Goal: Book appointment/travel/reservation

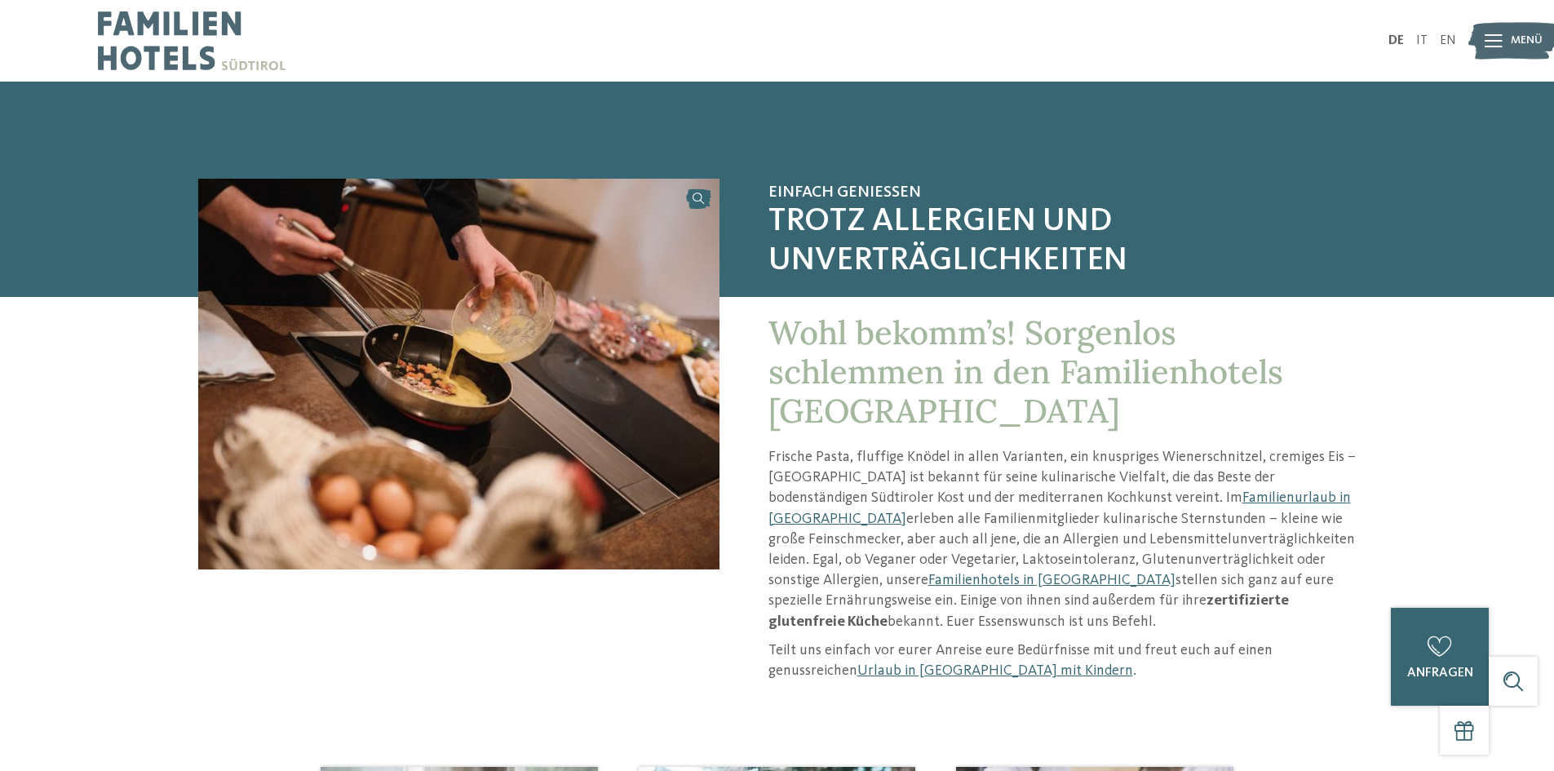
click at [868, 571] on p "Frische Pasta, fluffige Knödel in allen Varianten, ein knuspriges Wienerschnitz…" at bounding box center [1062, 539] width 588 height 185
click at [928, 577] on link "Familienhotels in Südtirol" at bounding box center [1051, 580] width 247 height 15
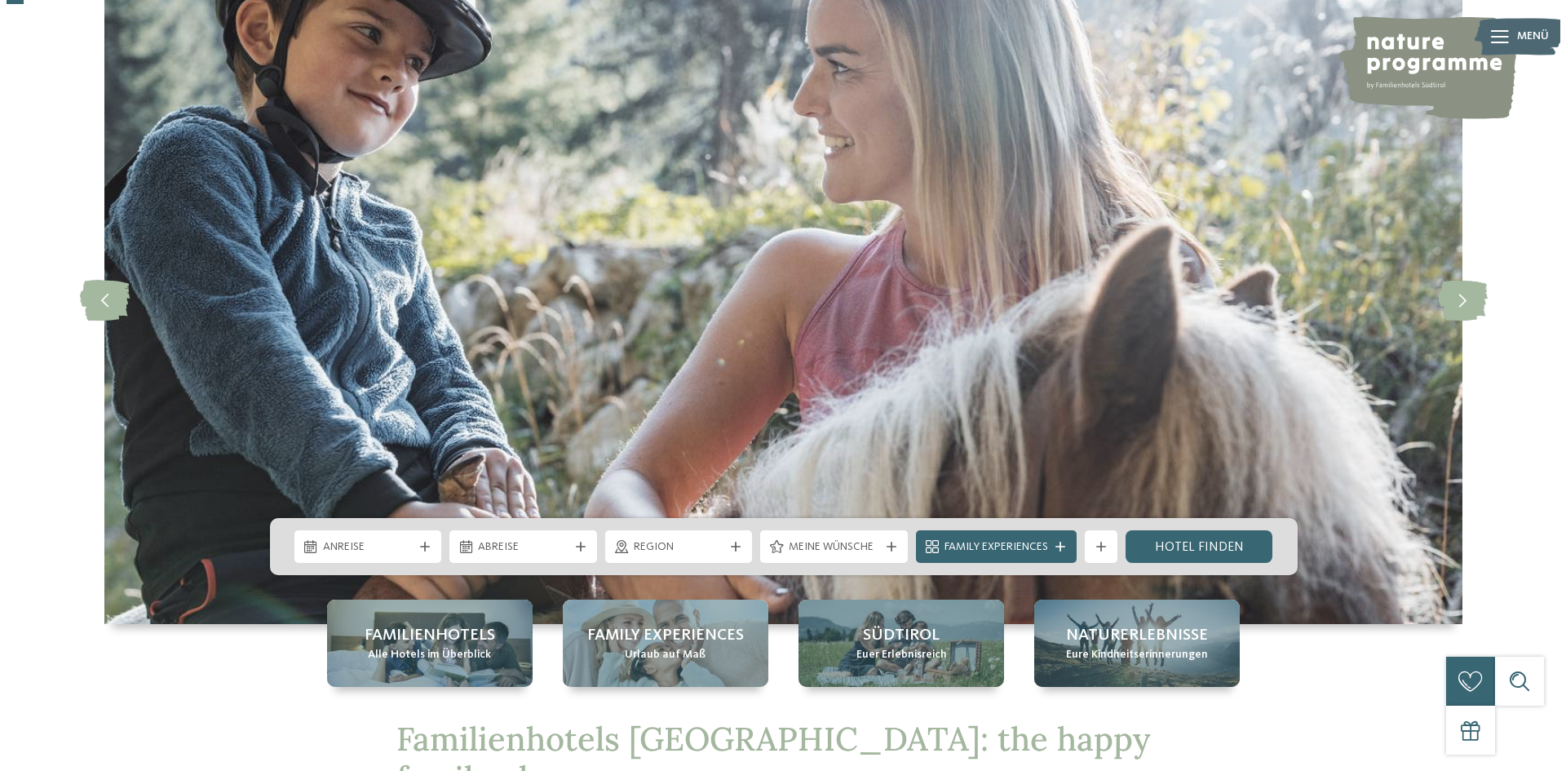
scroll to position [82, 0]
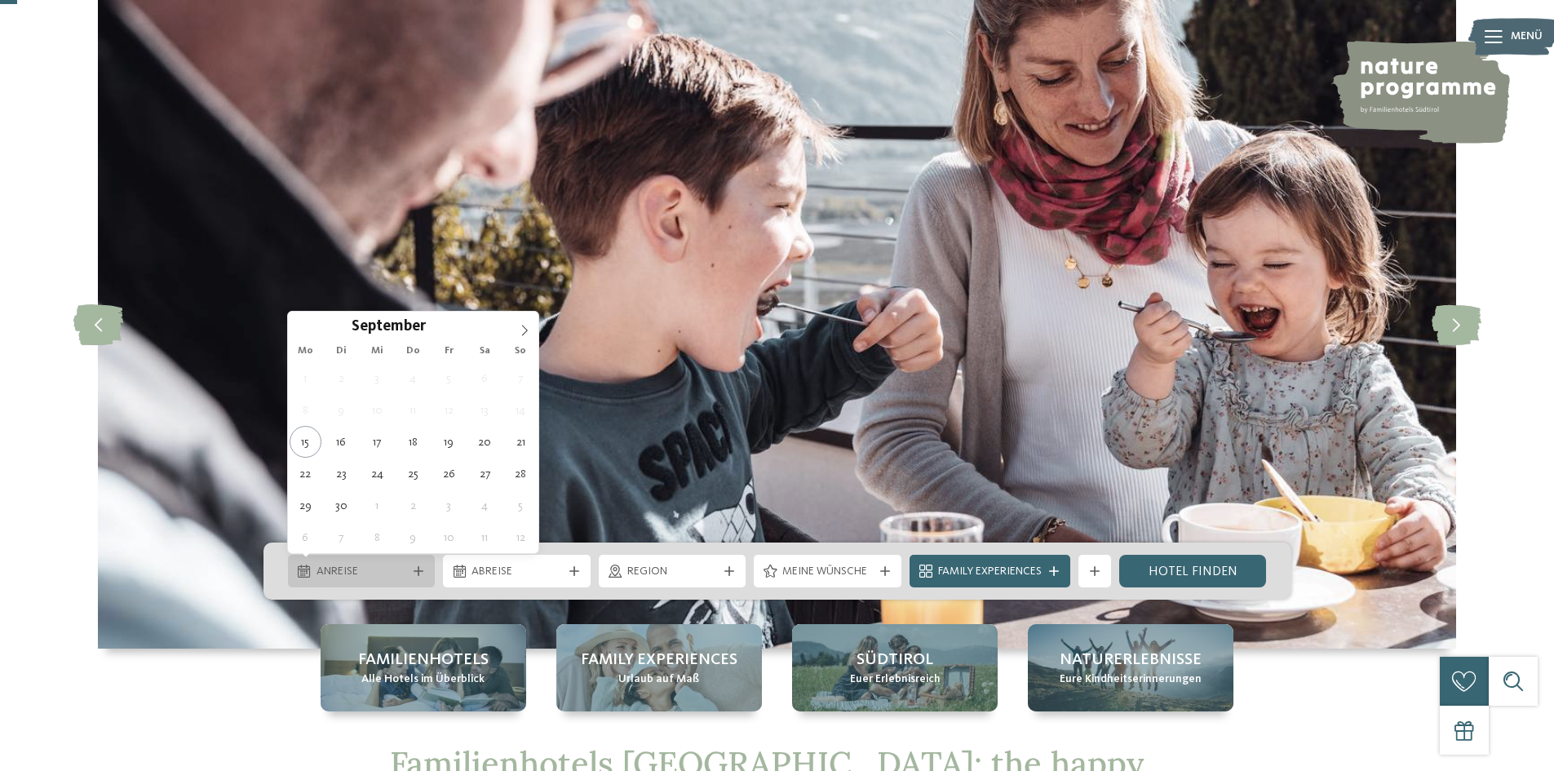
click at [377, 568] on span "Anreise" at bounding box center [361, 572] width 91 height 16
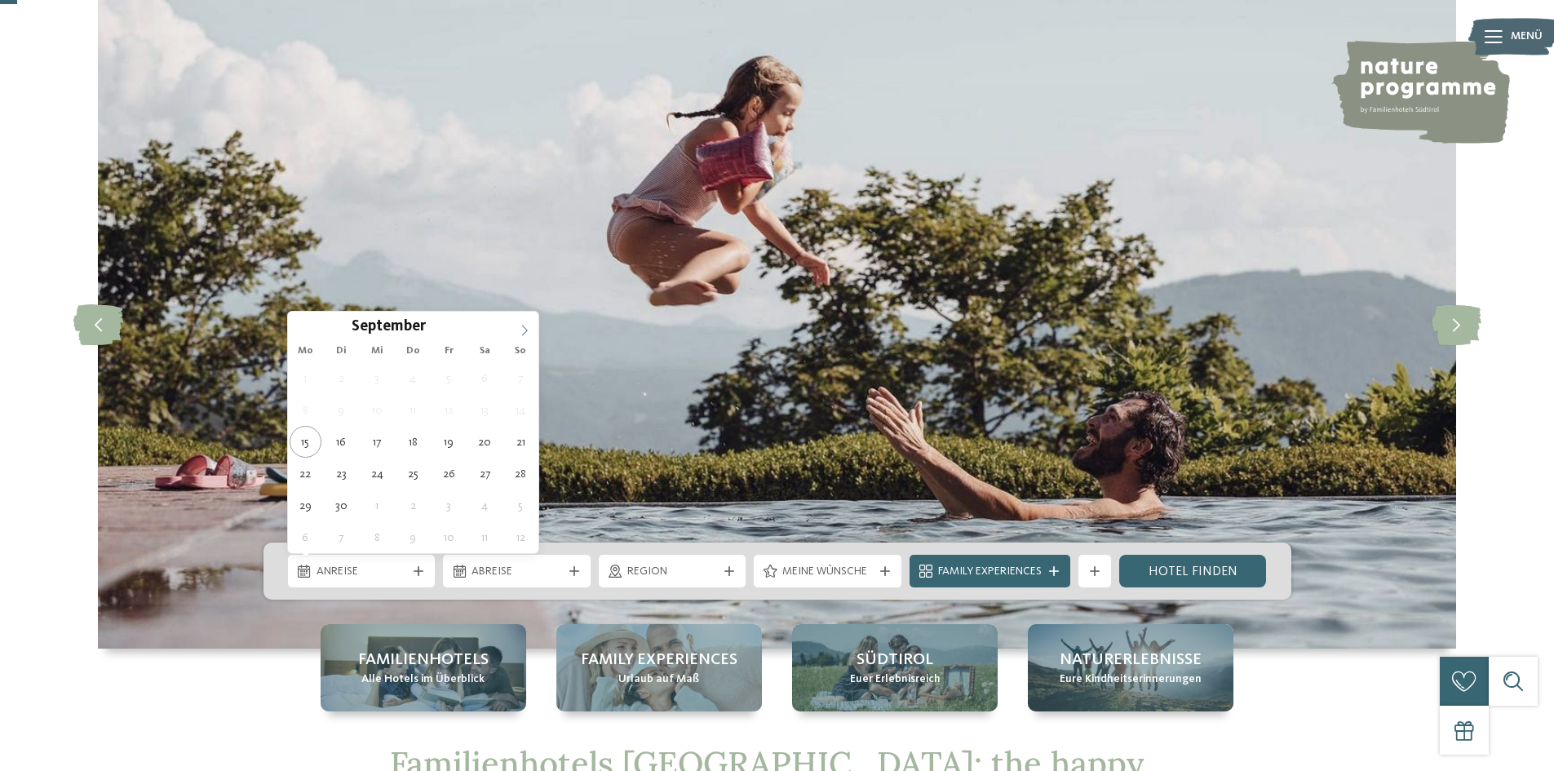
click at [520, 328] on icon at bounding box center [524, 330] width 11 height 11
type div "[DATE]"
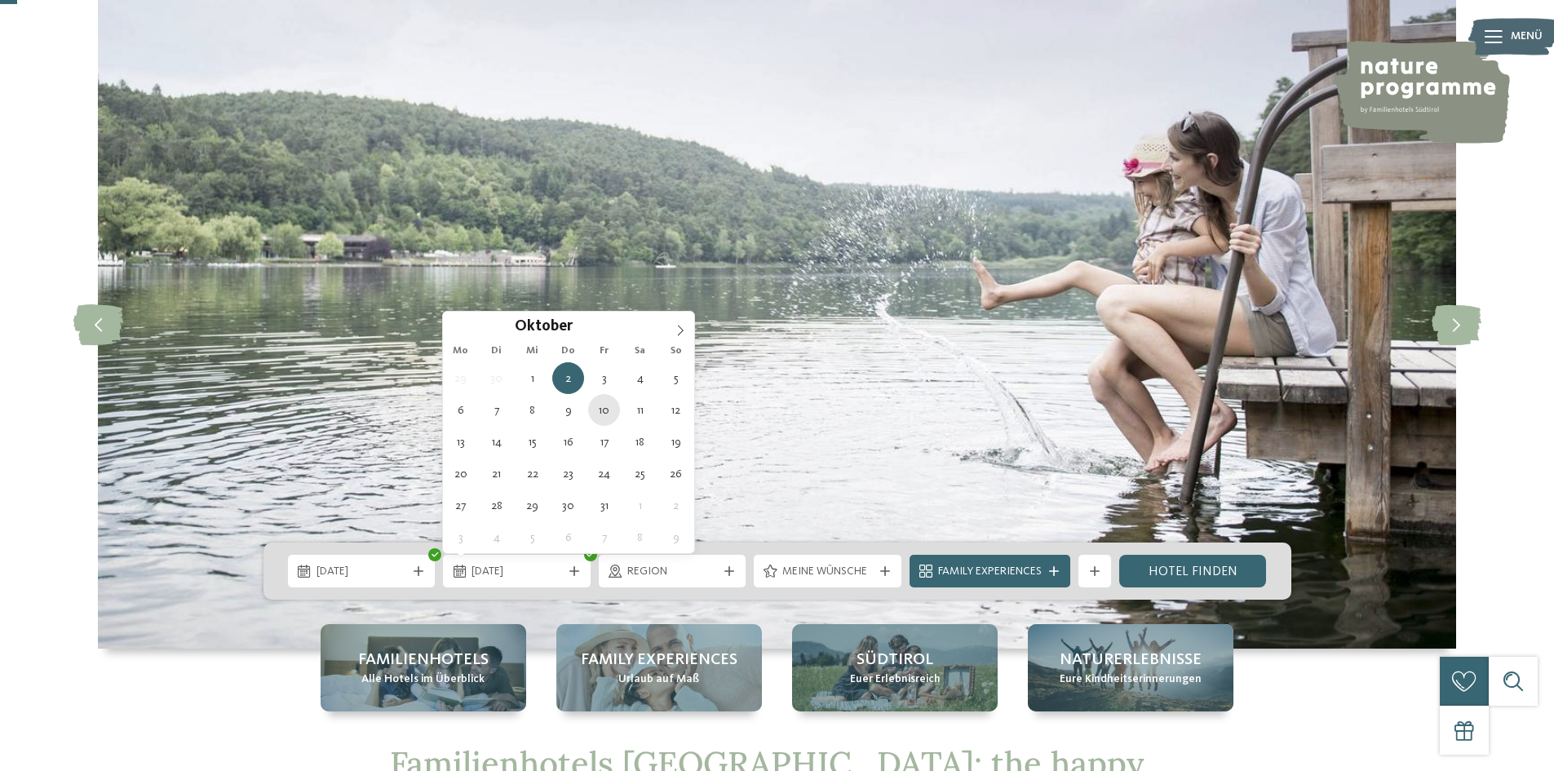
type div "[DATE]"
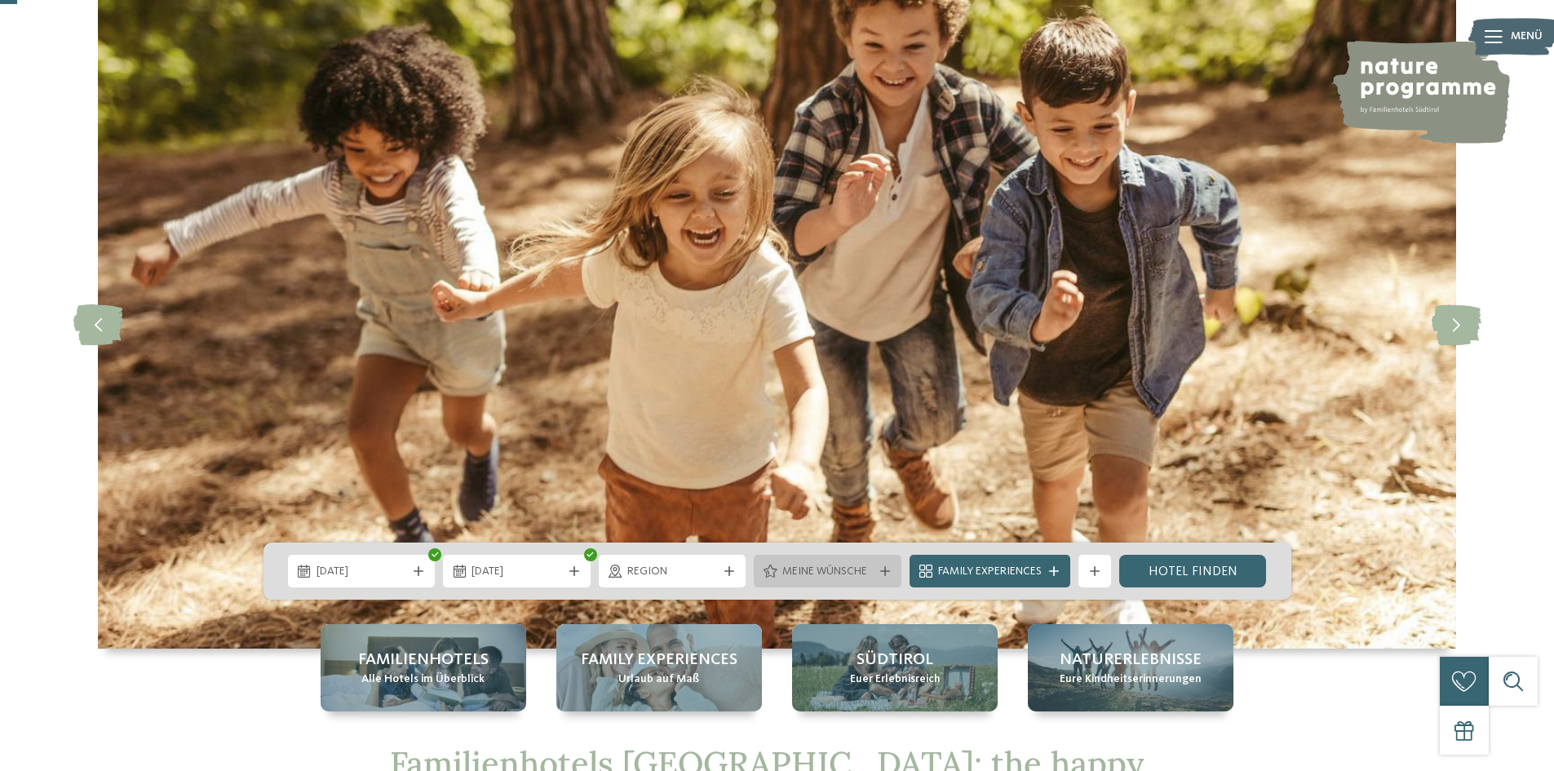
click at [796, 569] on span "Meine Wünsche" at bounding box center [827, 572] width 91 height 16
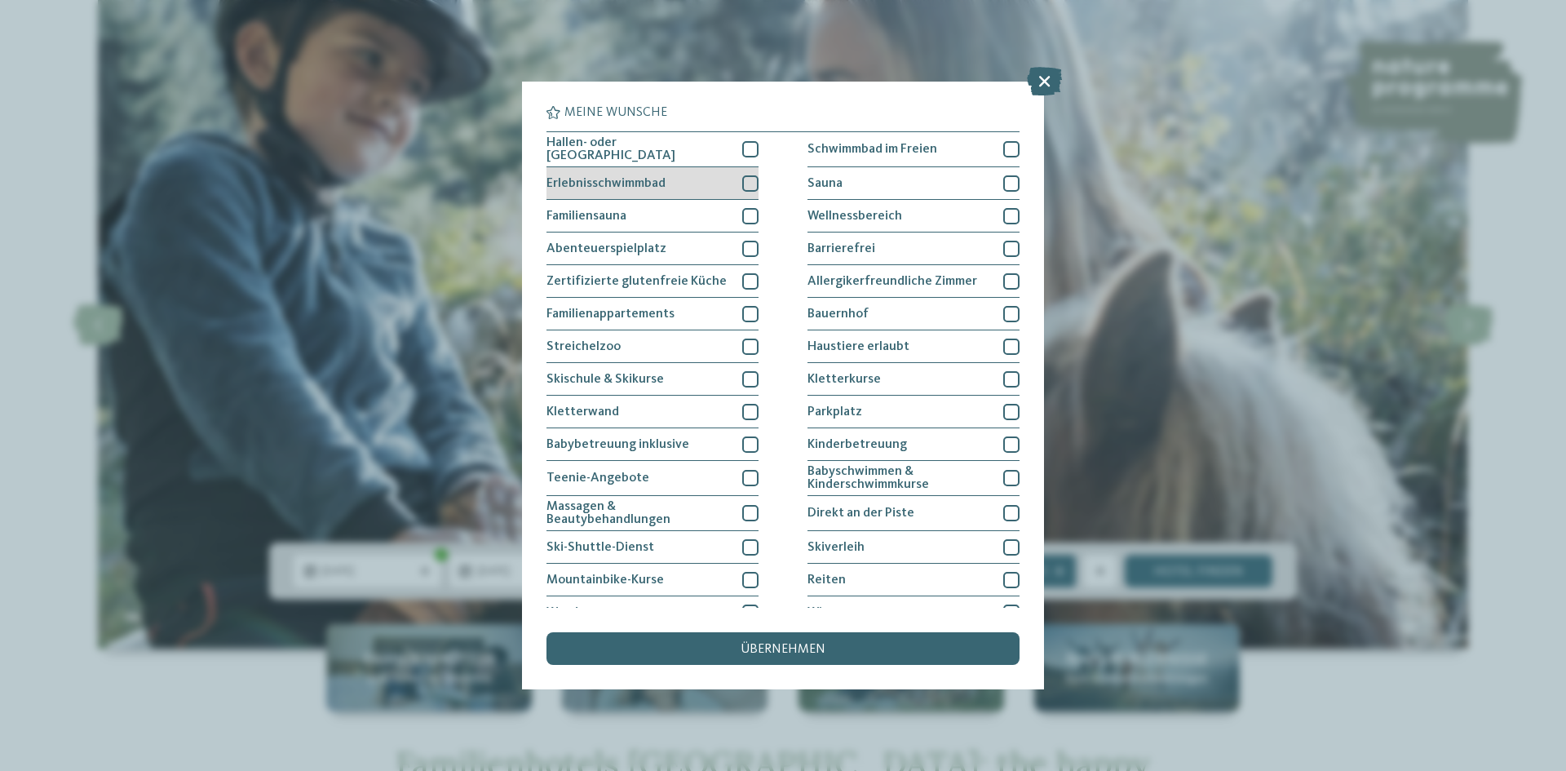
click at [751, 180] on div at bounding box center [750, 183] width 16 height 16
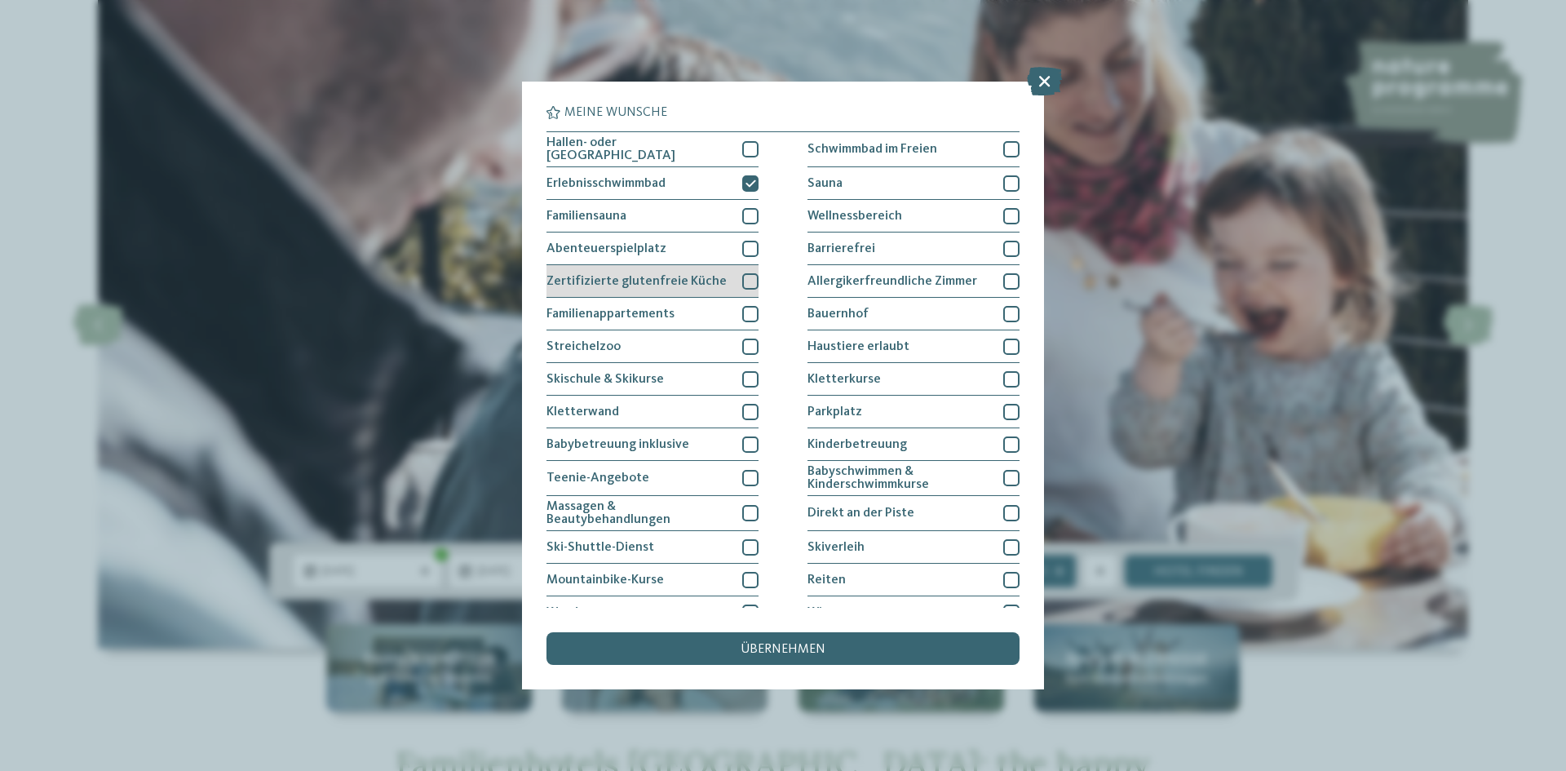
click at [750, 273] on div at bounding box center [750, 281] width 16 height 16
click at [742, 307] on div at bounding box center [750, 314] width 16 height 16
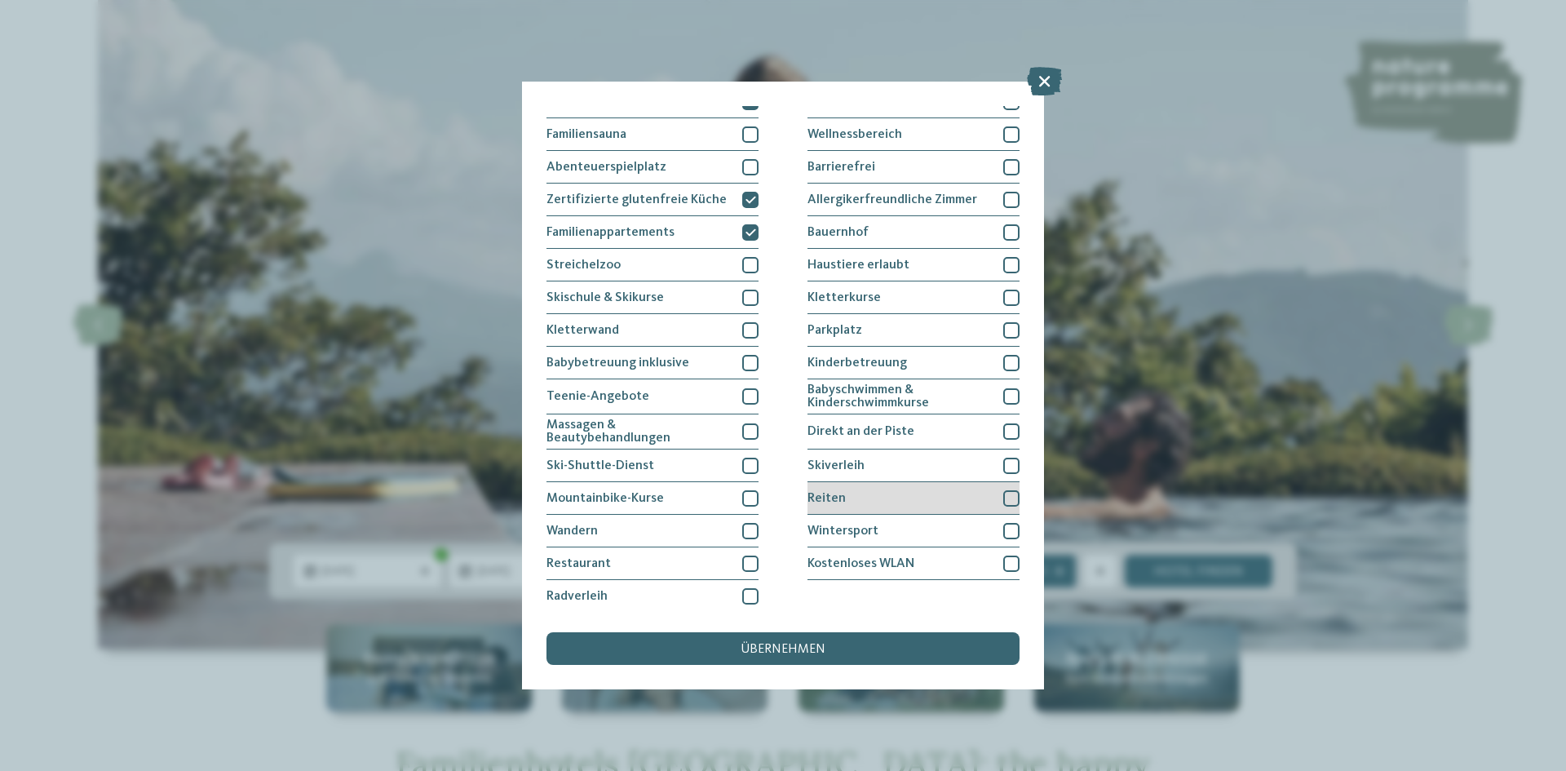
click at [1008, 492] on div at bounding box center [1011, 498] width 16 height 16
click at [772, 641] on div "übernehmen" at bounding box center [782, 648] width 473 height 33
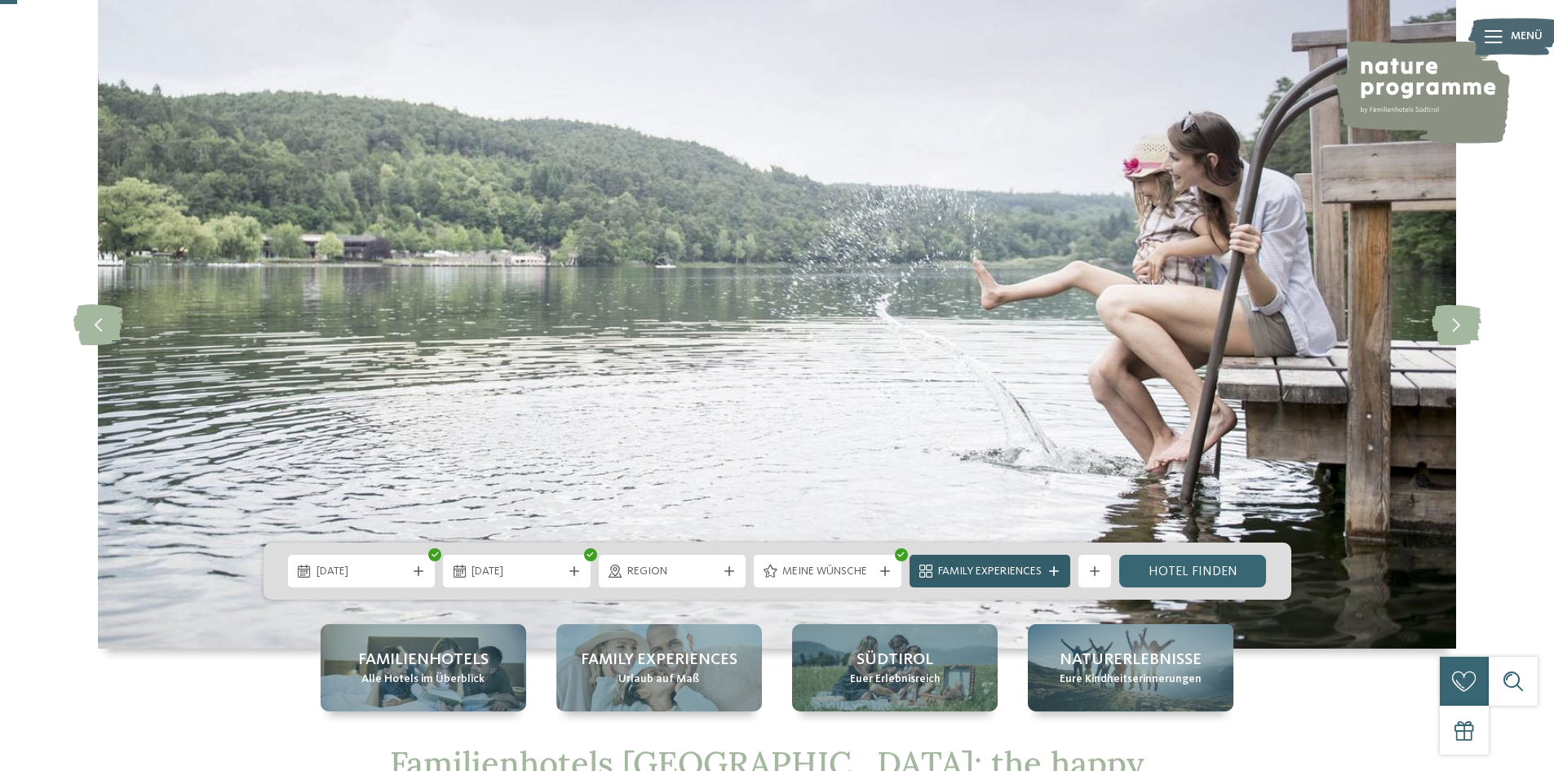
click at [1052, 568] on icon at bounding box center [1054, 571] width 10 height 10
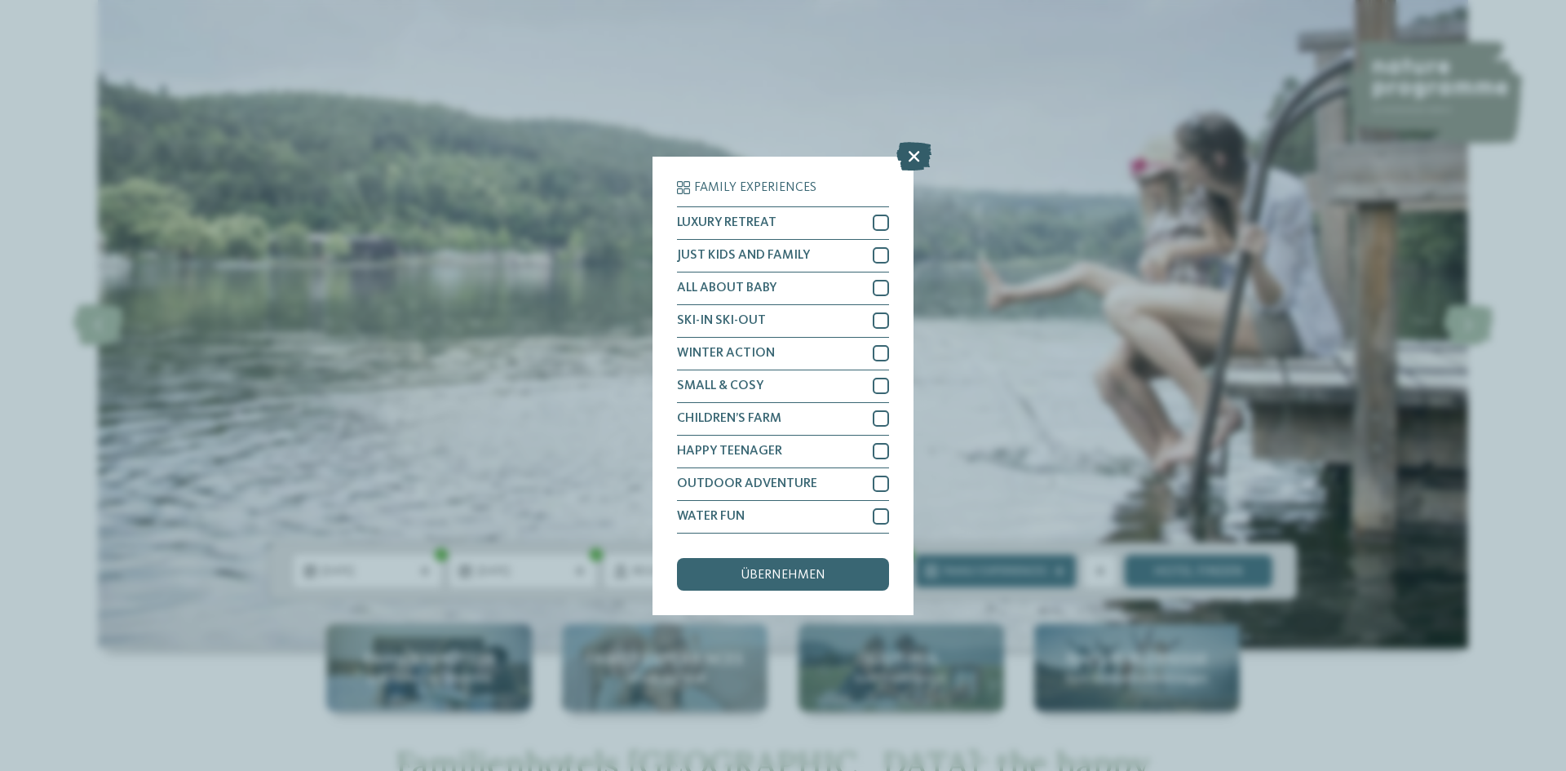
click at [911, 156] on icon at bounding box center [913, 155] width 35 height 29
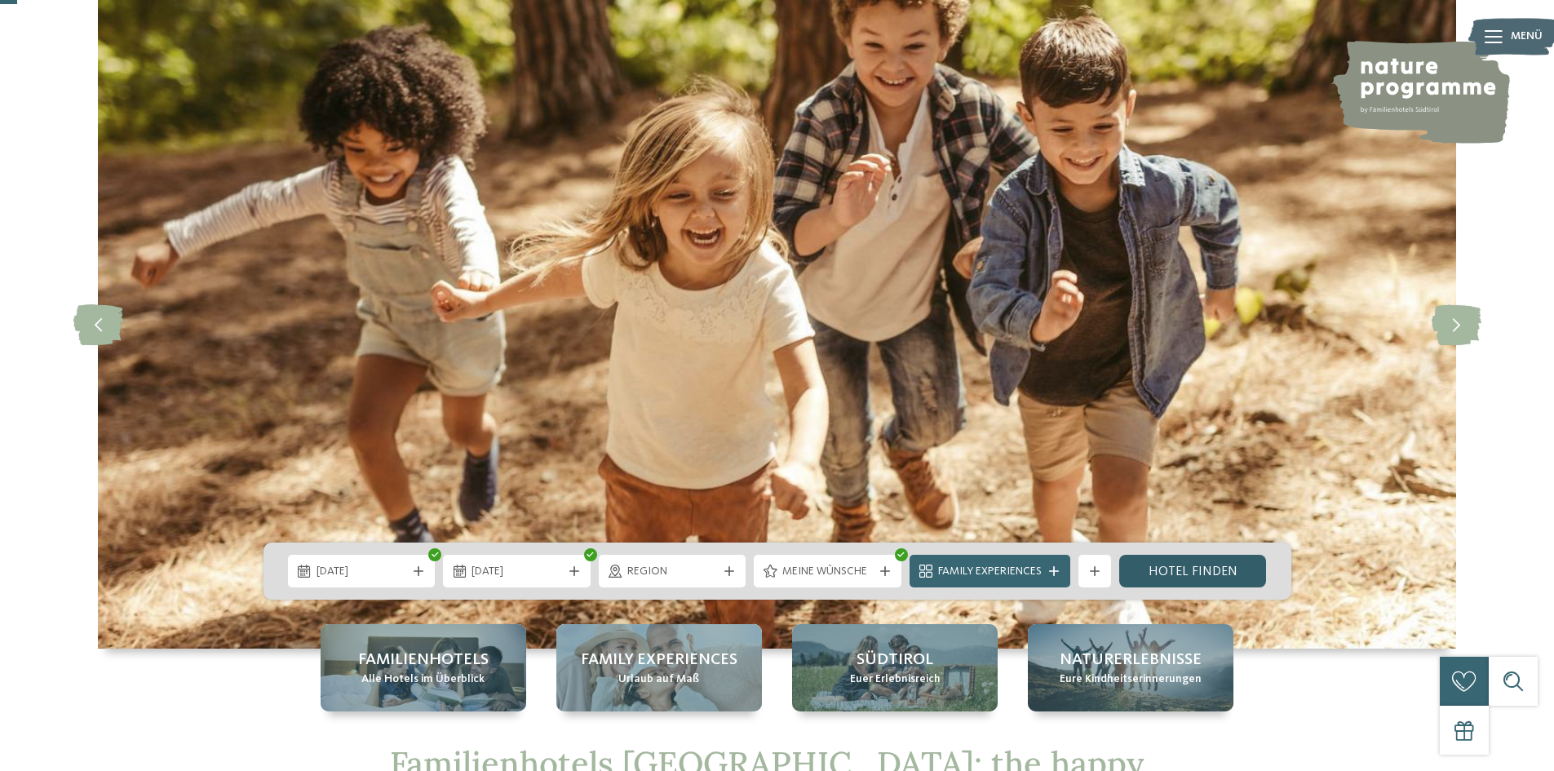
click at [1191, 567] on link "Hotel finden" at bounding box center [1193, 571] width 148 height 33
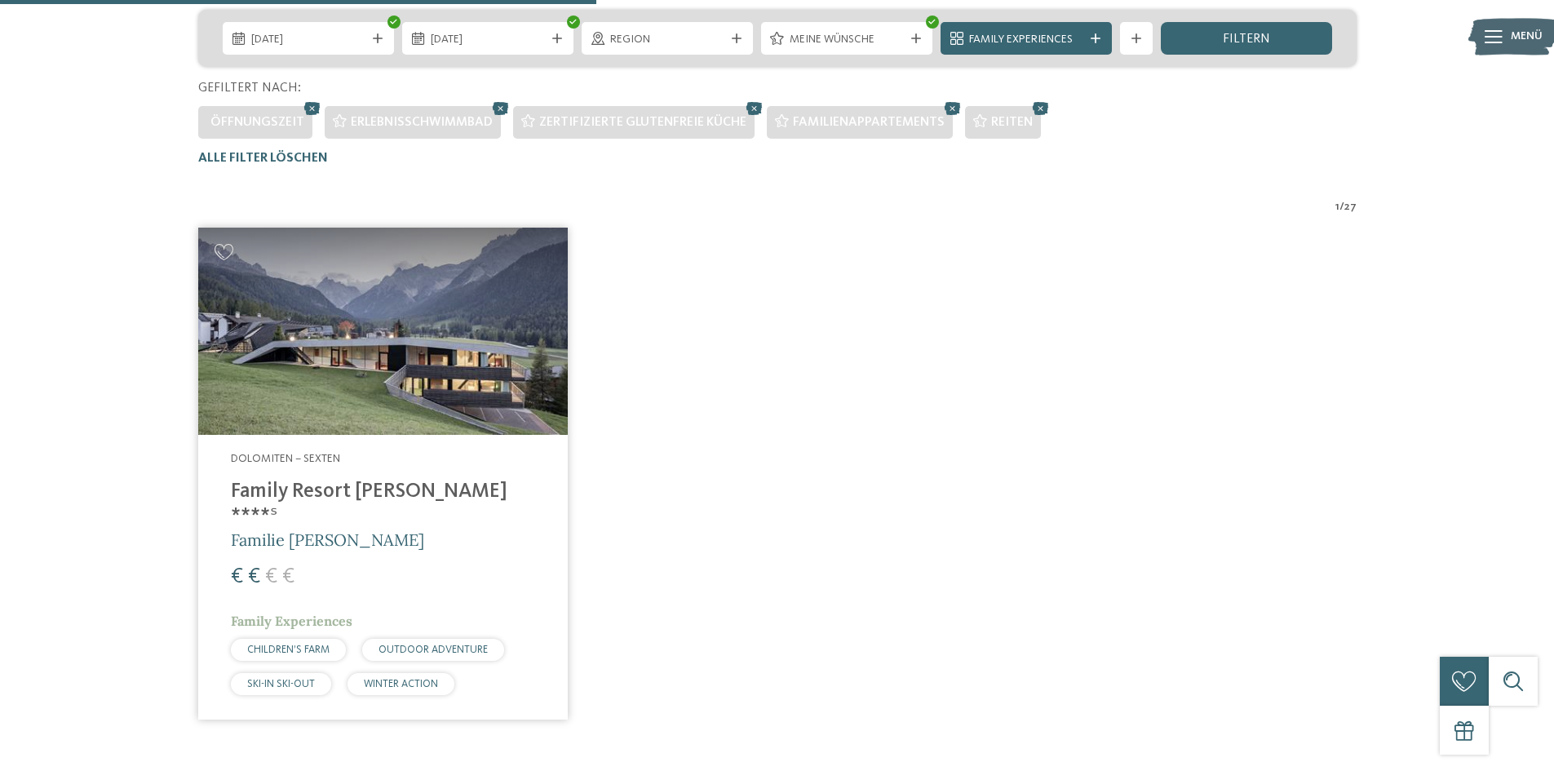
scroll to position [535, 0]
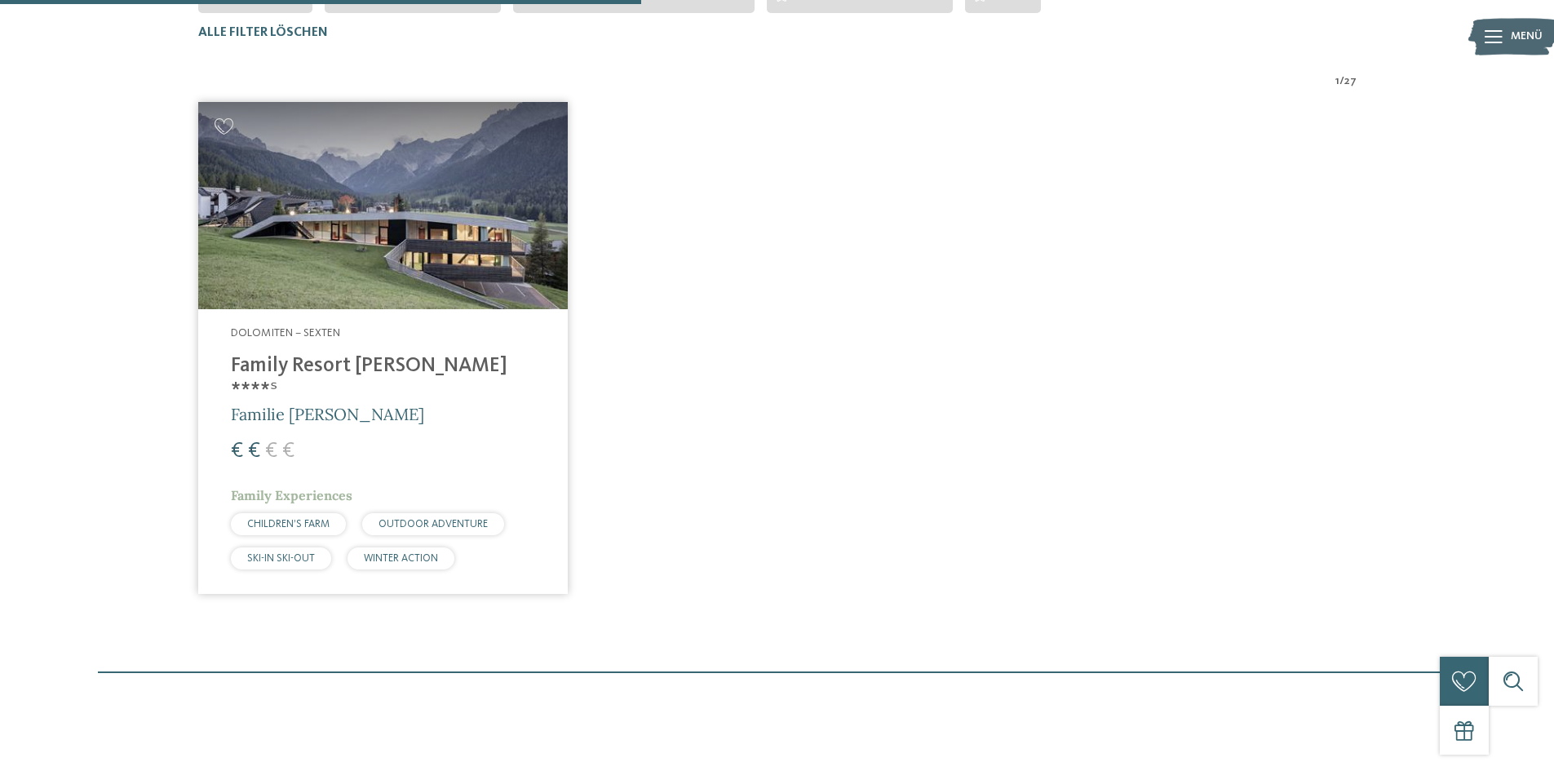
click at [288, 519] on span "CHILDREN’S FARM" at bounding box center [288, 524] width 82 height 11
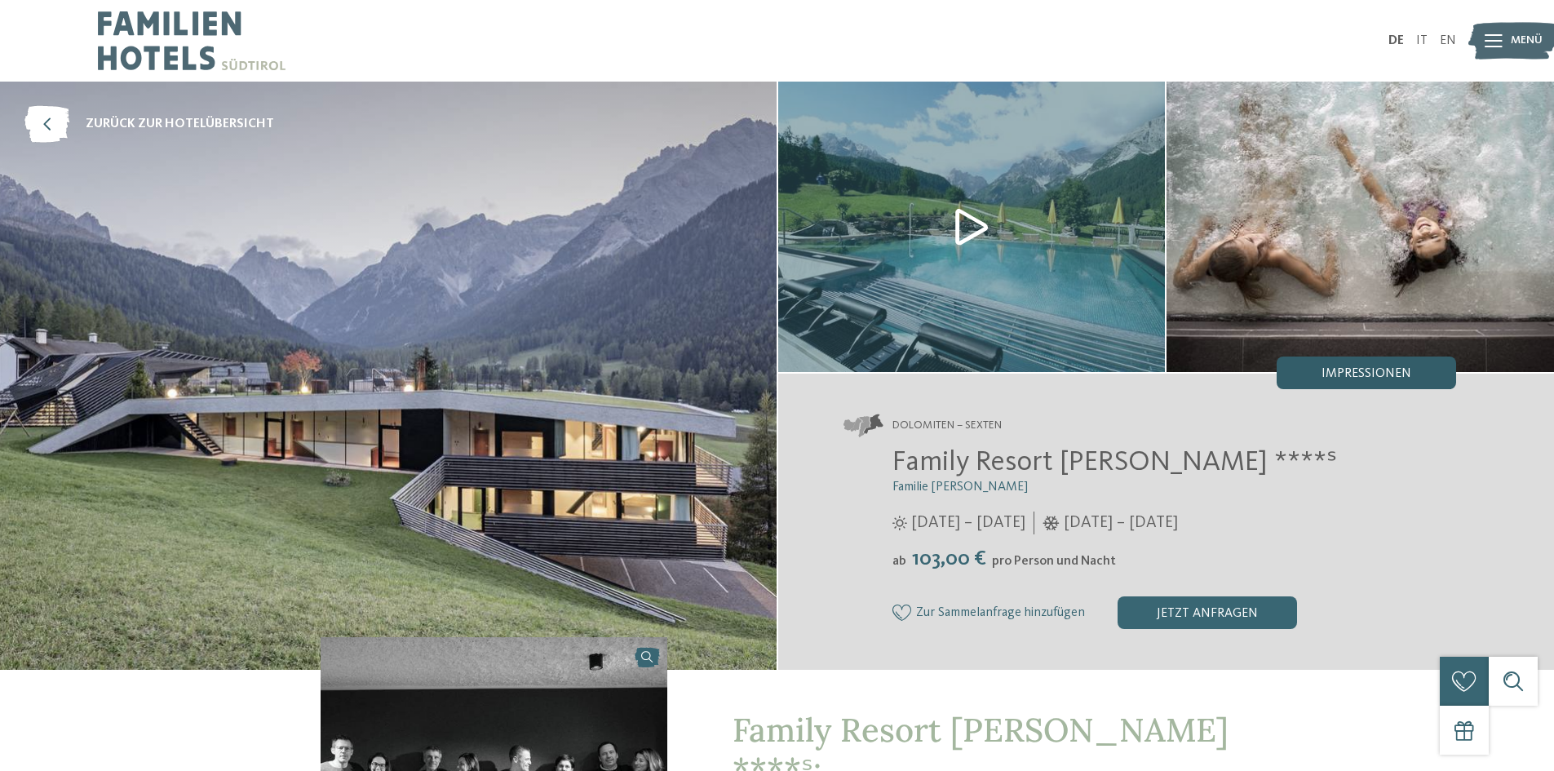
click at [1363, 369] on span "Impressionen" at bounding box center [1366, 373] width 90 height 13
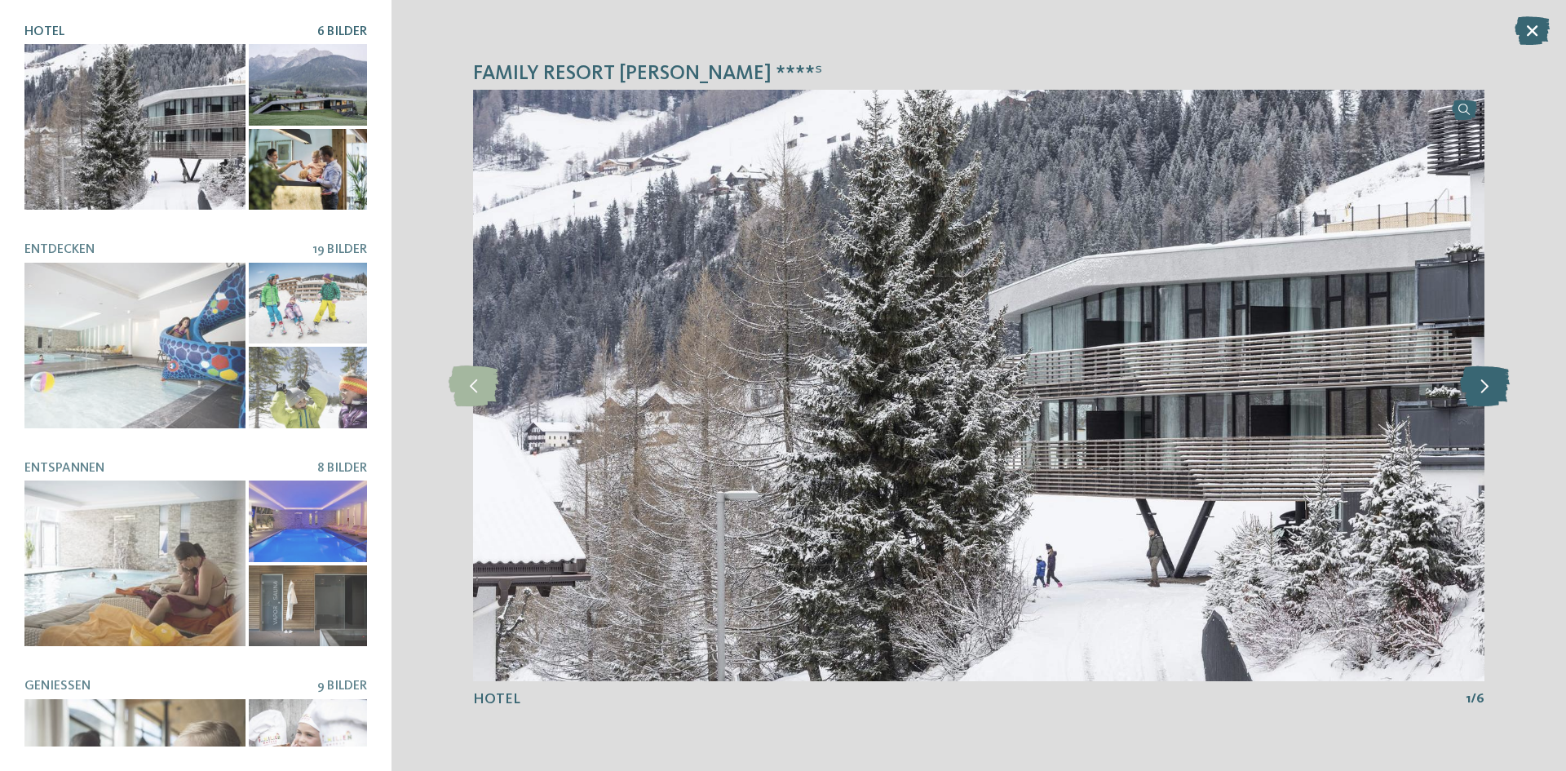
click at [1499, 387] on icon at bounding box center [1485, 385] width 50 height 41
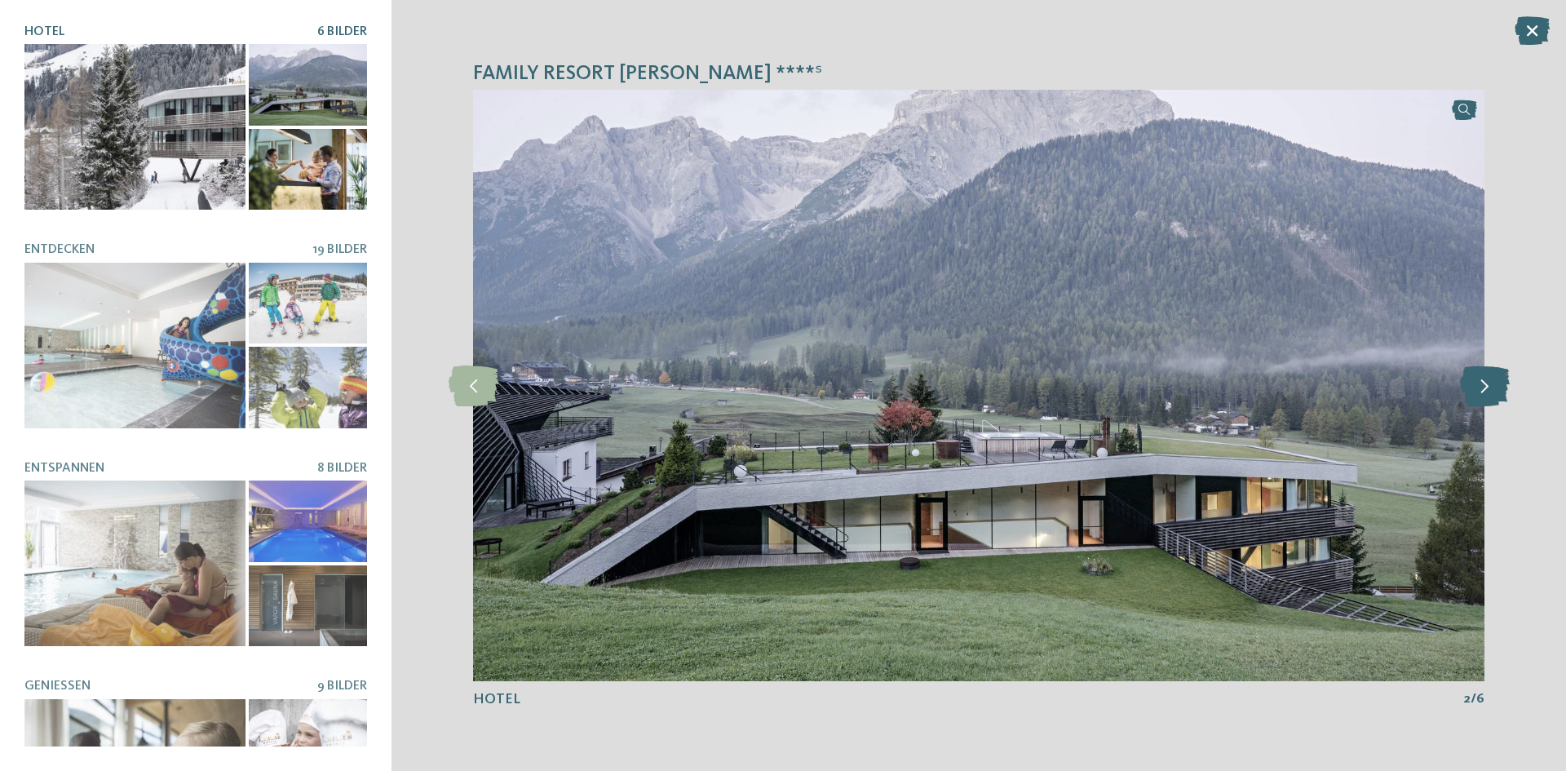
click at [1499, 387] on icon at bounding box center [1485, 385] width 50 height 41
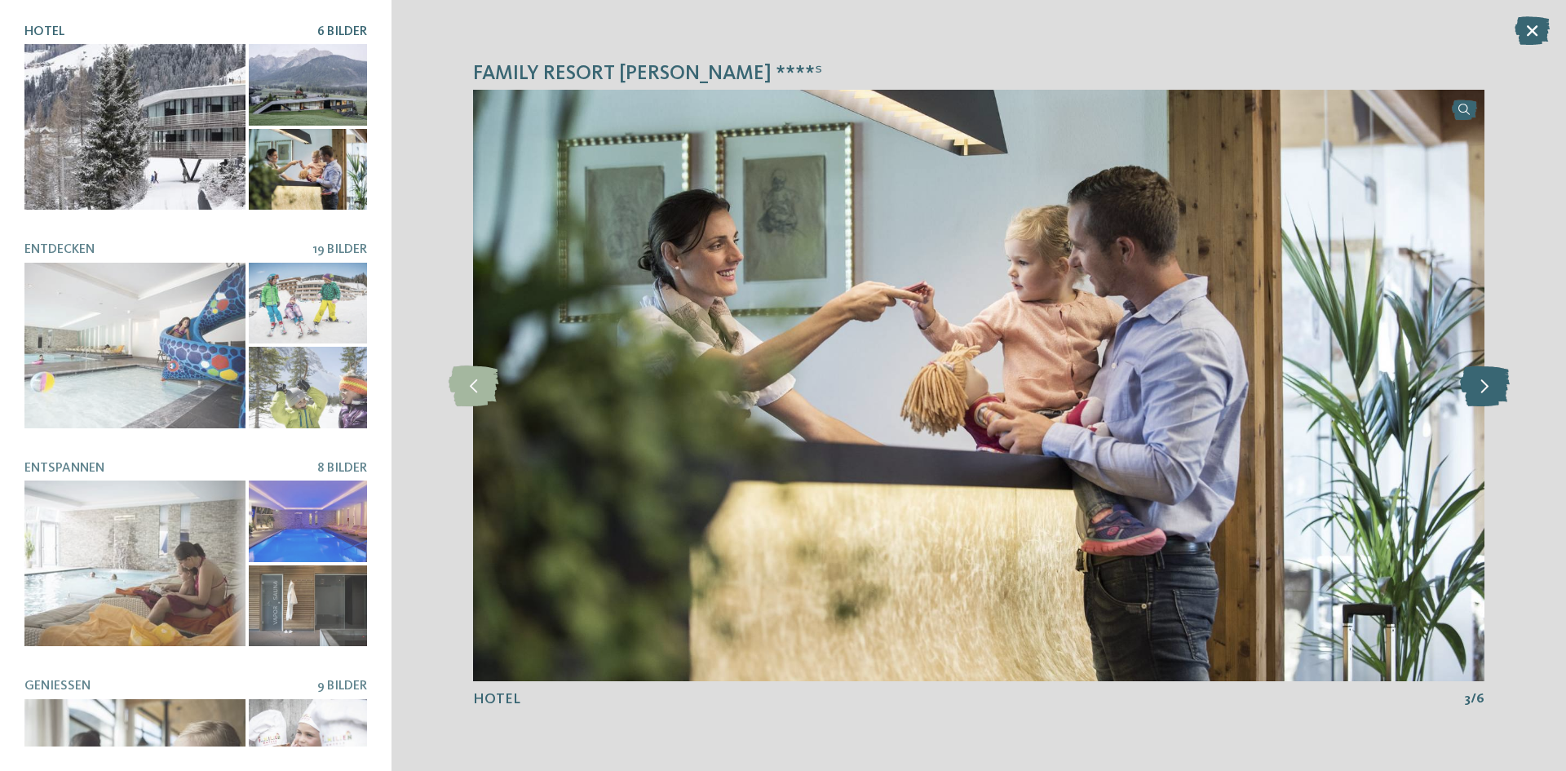
click at [1499, 387] on icon at bounding box center [1485, 385] width 50 height 41
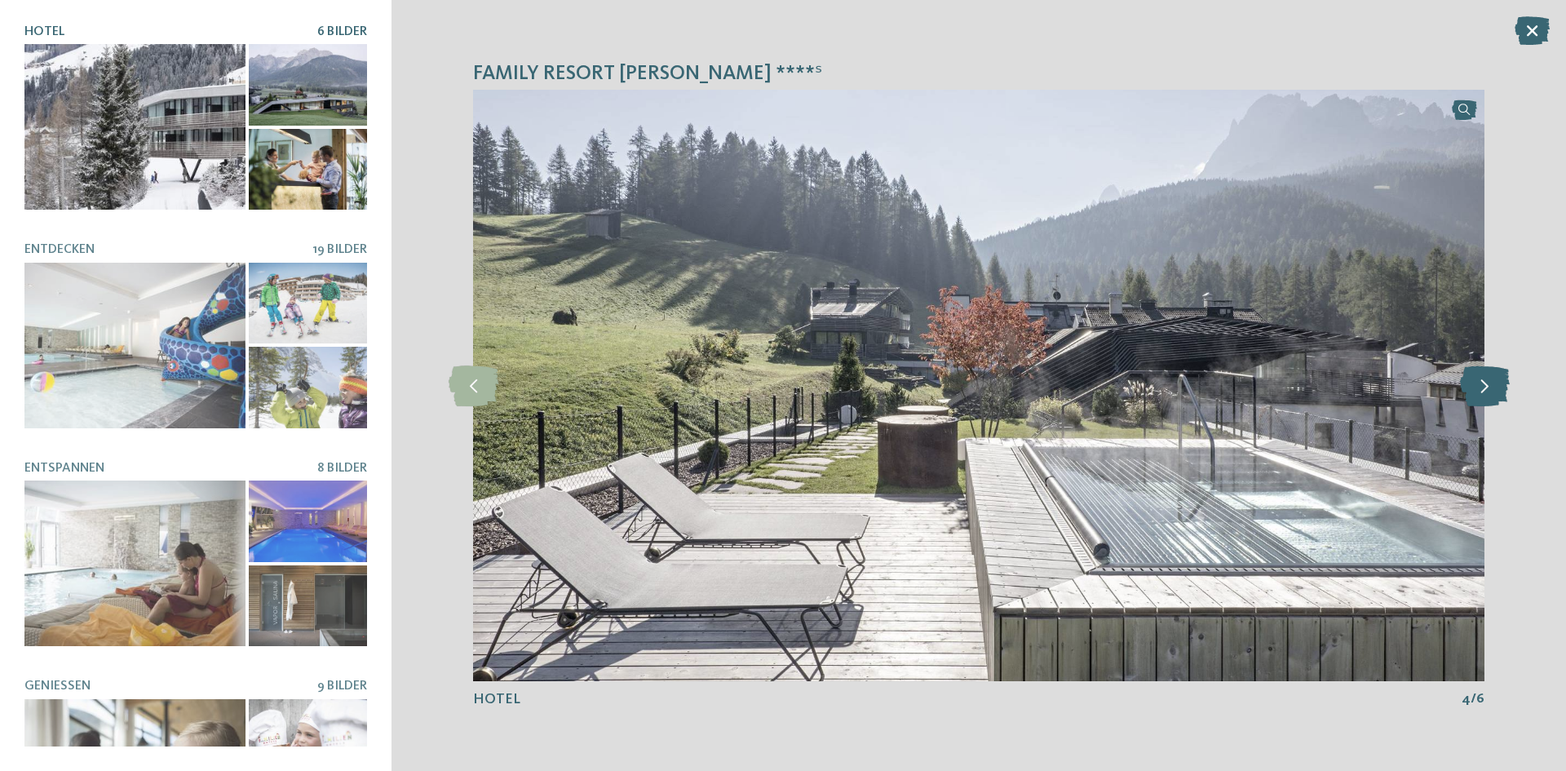
click at [1499, 387] on icon at bounding box center [1485, 385] width 50 height 41
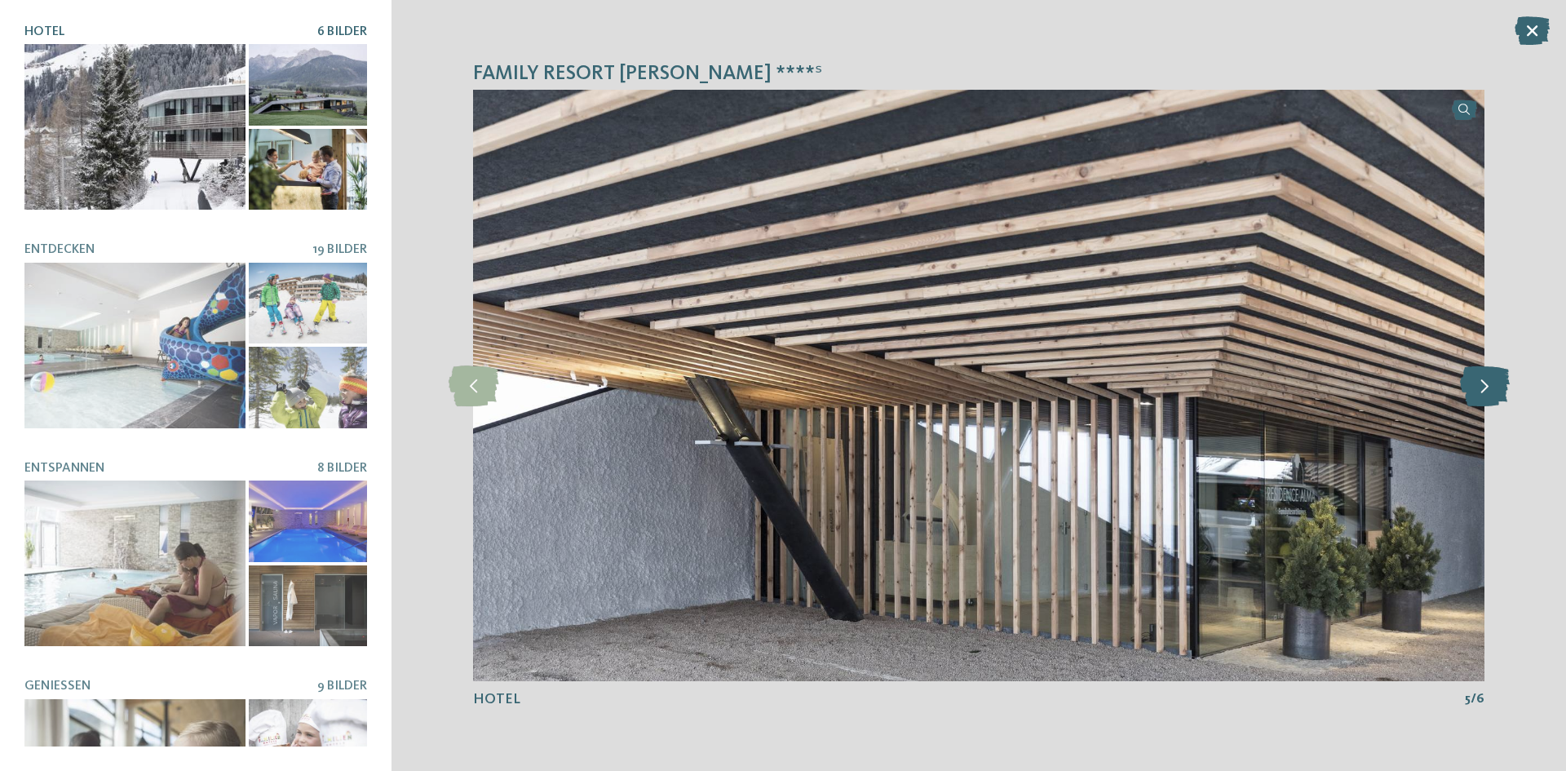
click at [1499, 387] on icon at bounding box center [1485, 385] width 50 height 41
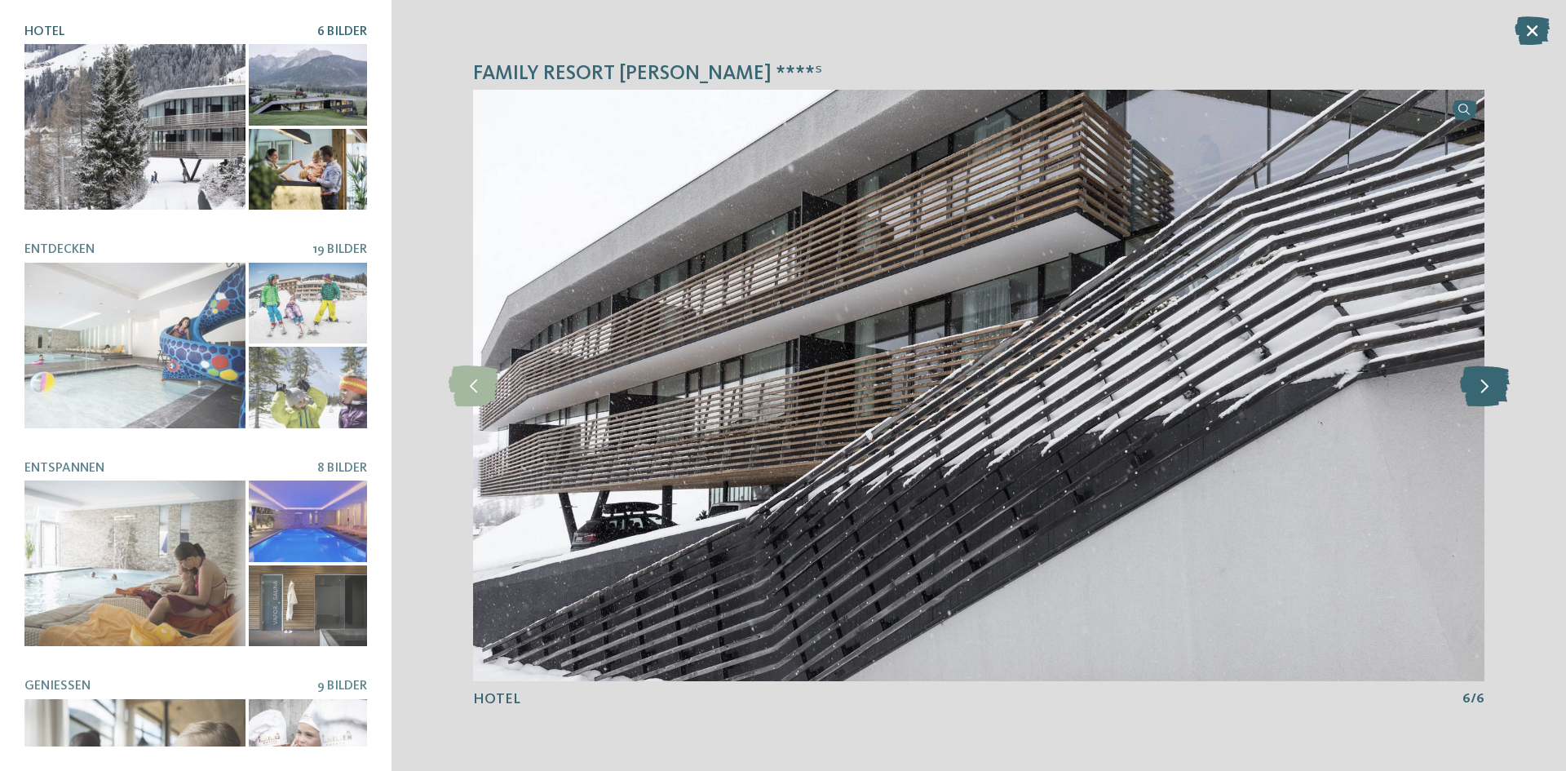
click at [1499, 387] on icon at bounding box center [1485, 385] width 50 height 41
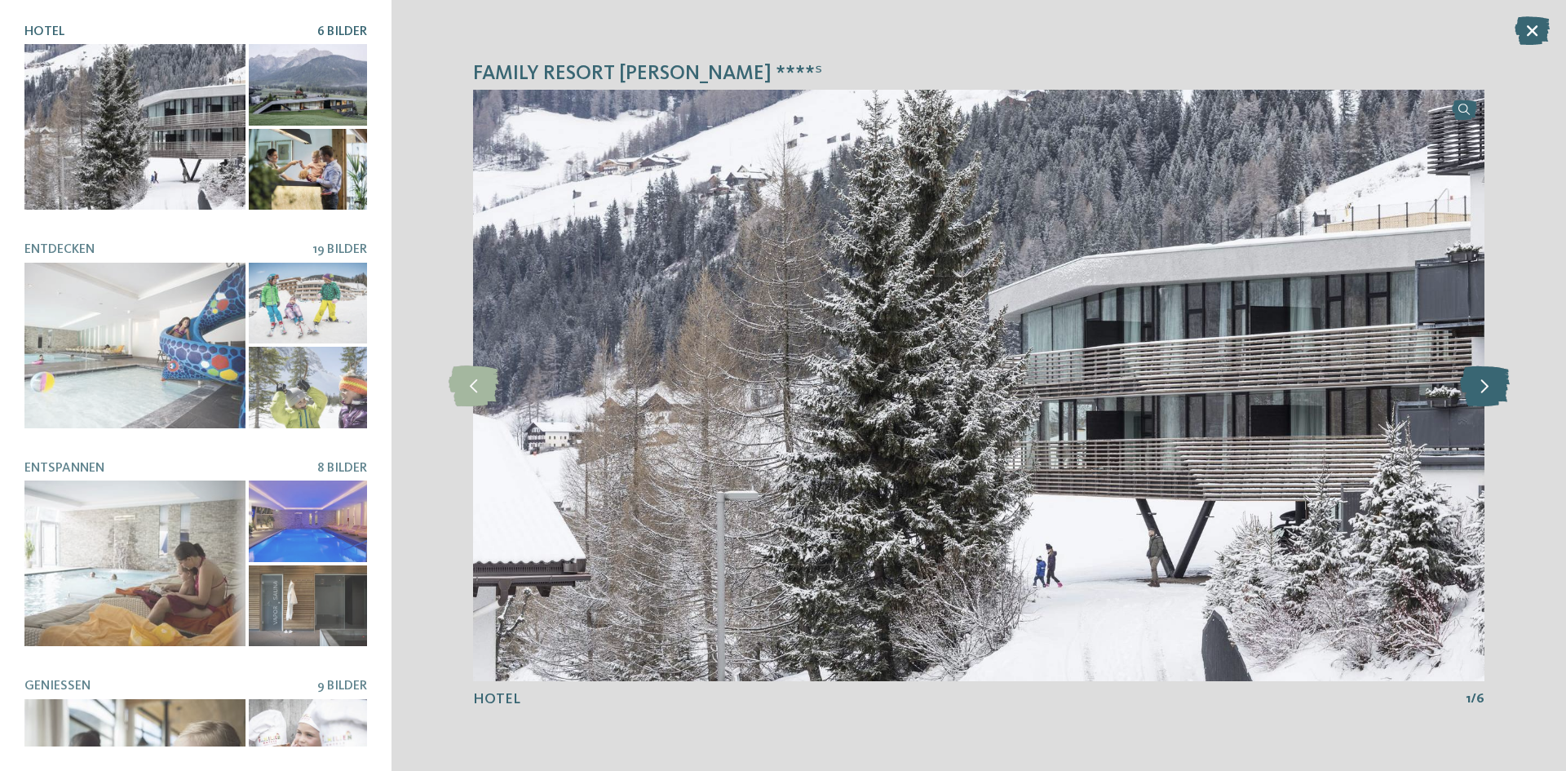
click at [1499, 387] on icon at bounding box center [1485, 385] width 50 height 41
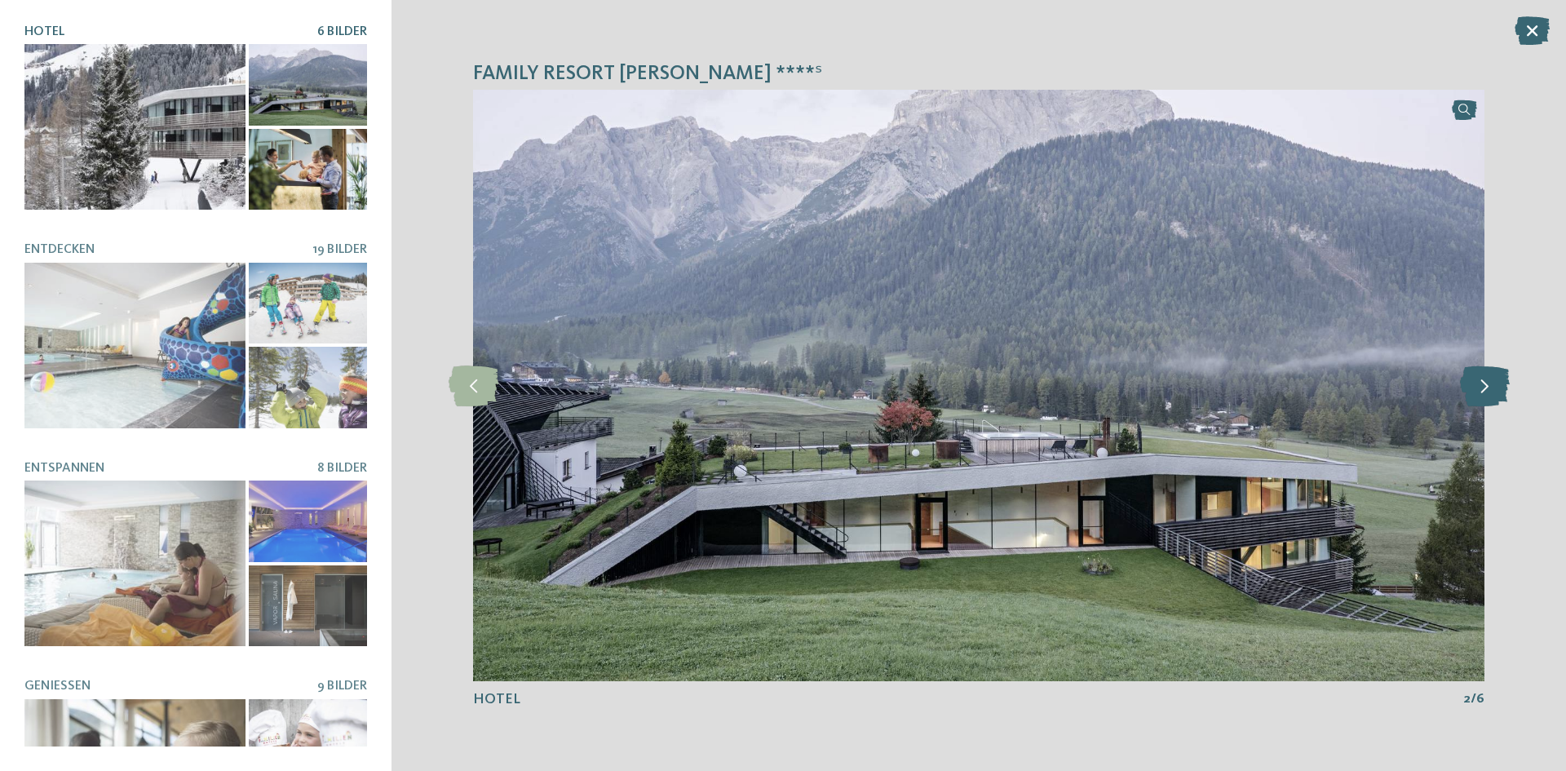
click at [1499, 387] on icon at bounding box center [1485, 385] width 50 height 41
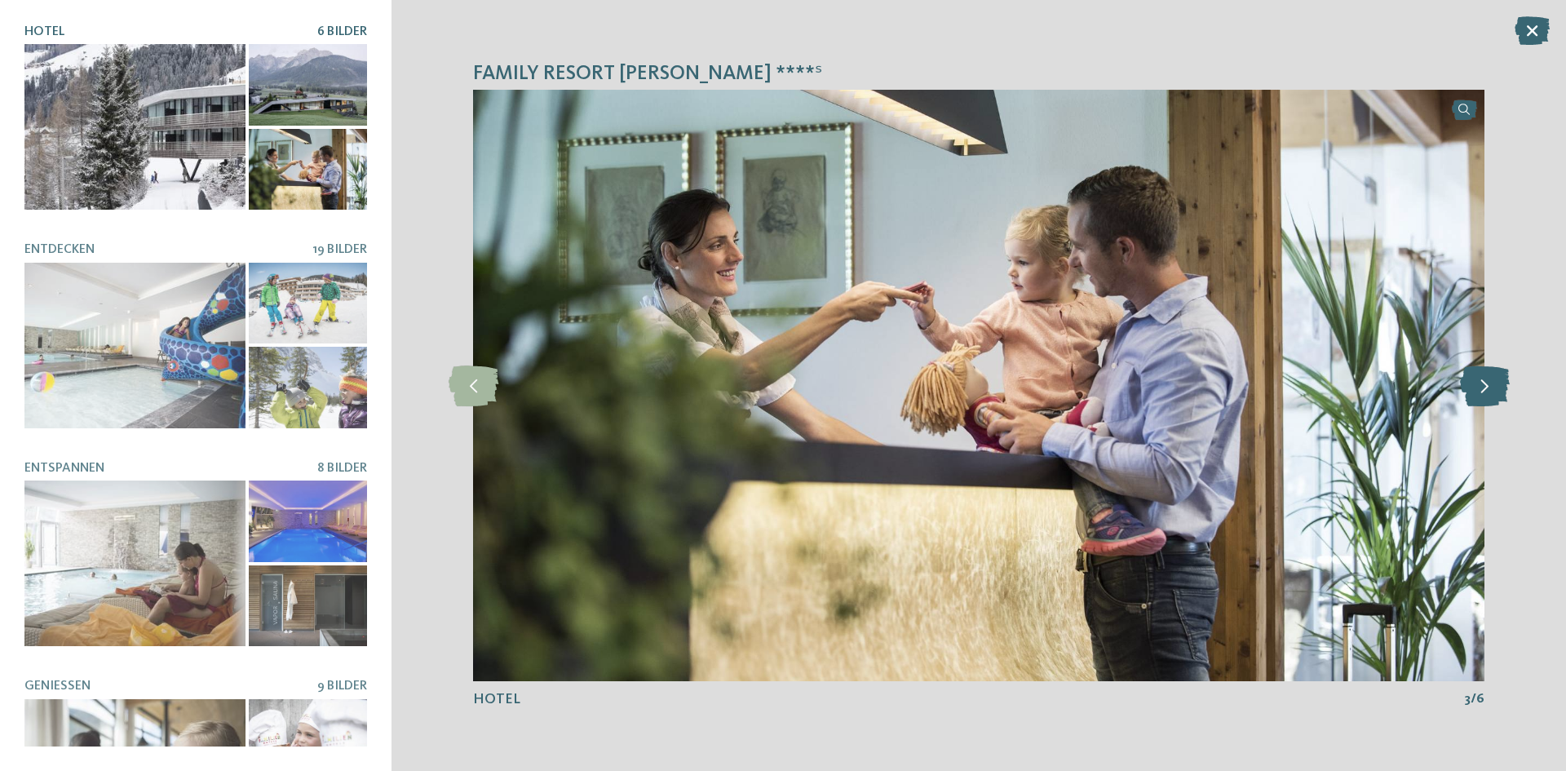
click at [1499, 387] on icon at bounding box center [1485, 385] width 50 height 41
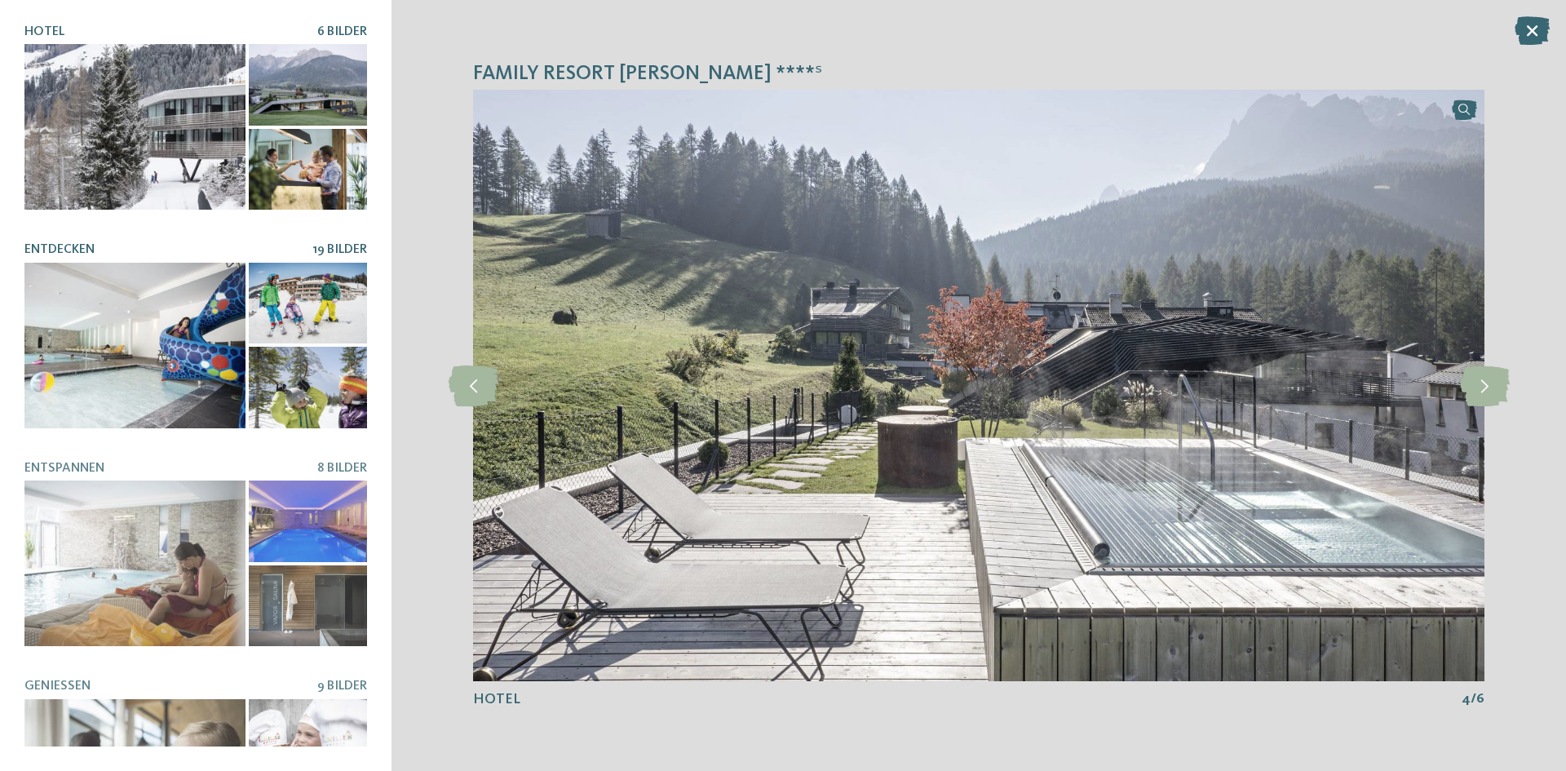
click at [186, 346] on div at bounding box center [134, 346] width 221 height 166
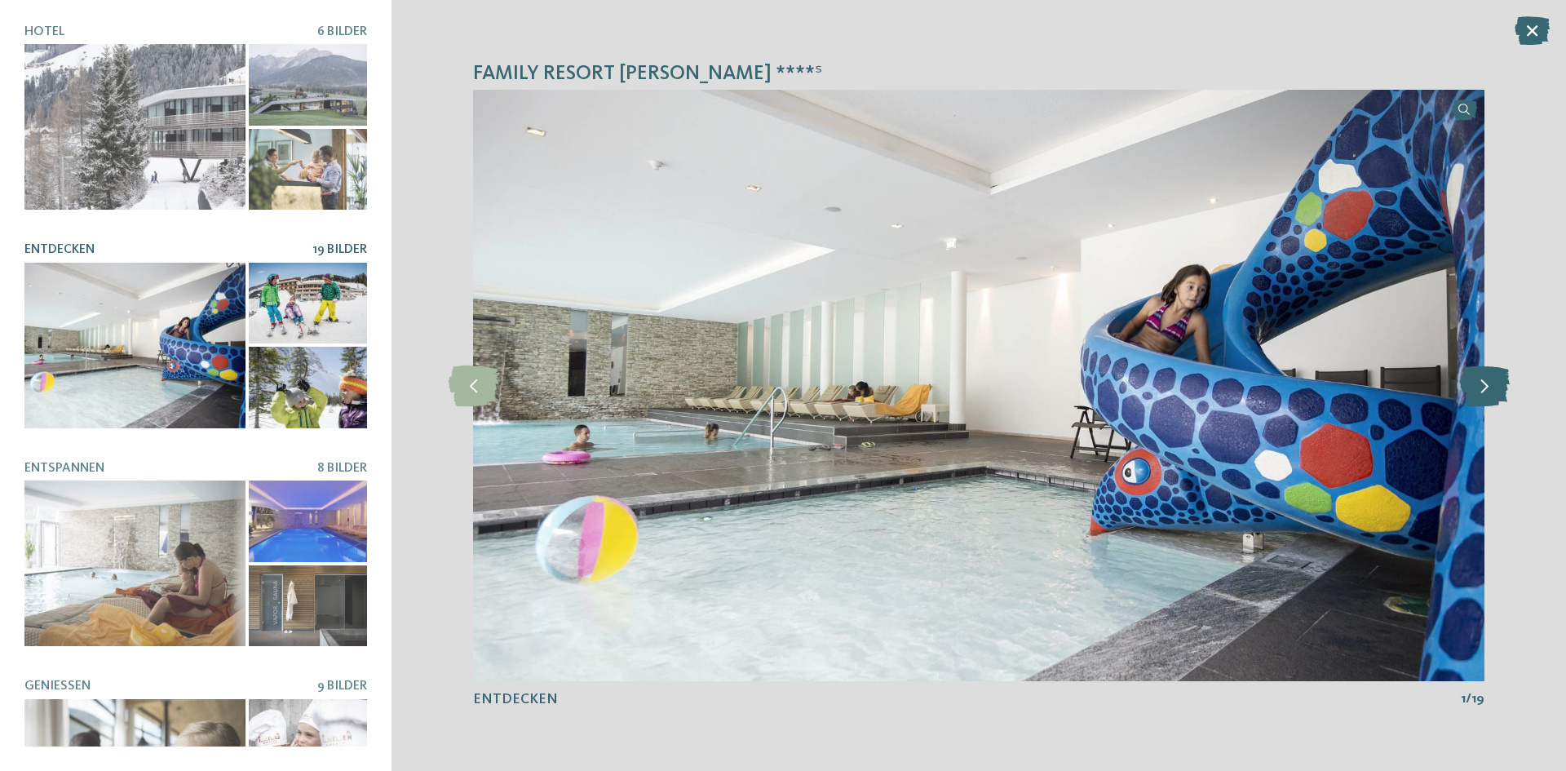
click at [1487, 390] on icon at bounding box center [1485, 385] width 50 height 41
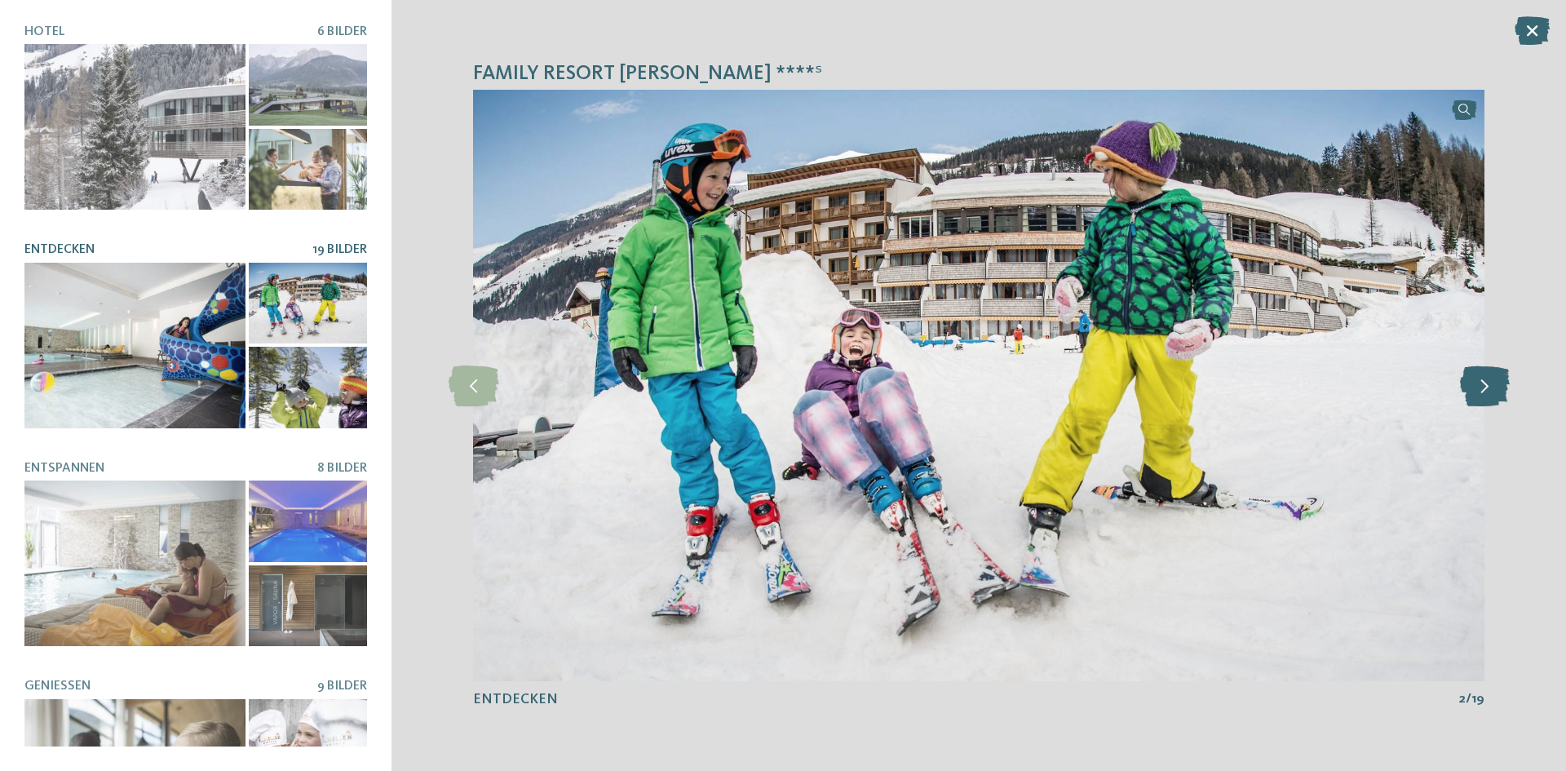
click at [1487, 390] on icon at bounding box center [1485, 385] width 50 height 41
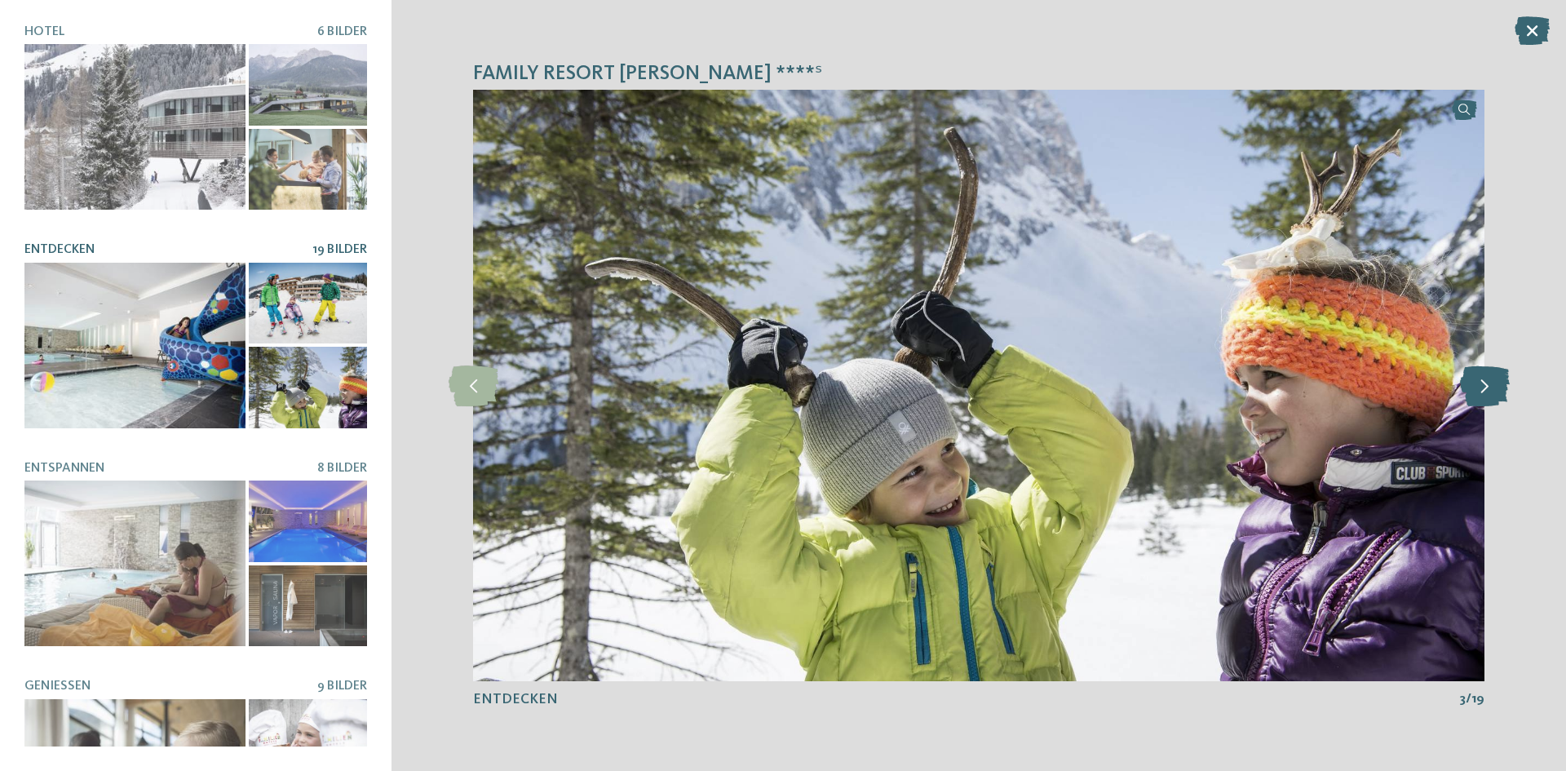
click at [1487, 390] on icon at bounding box center [1485, 385] width 50 height 41
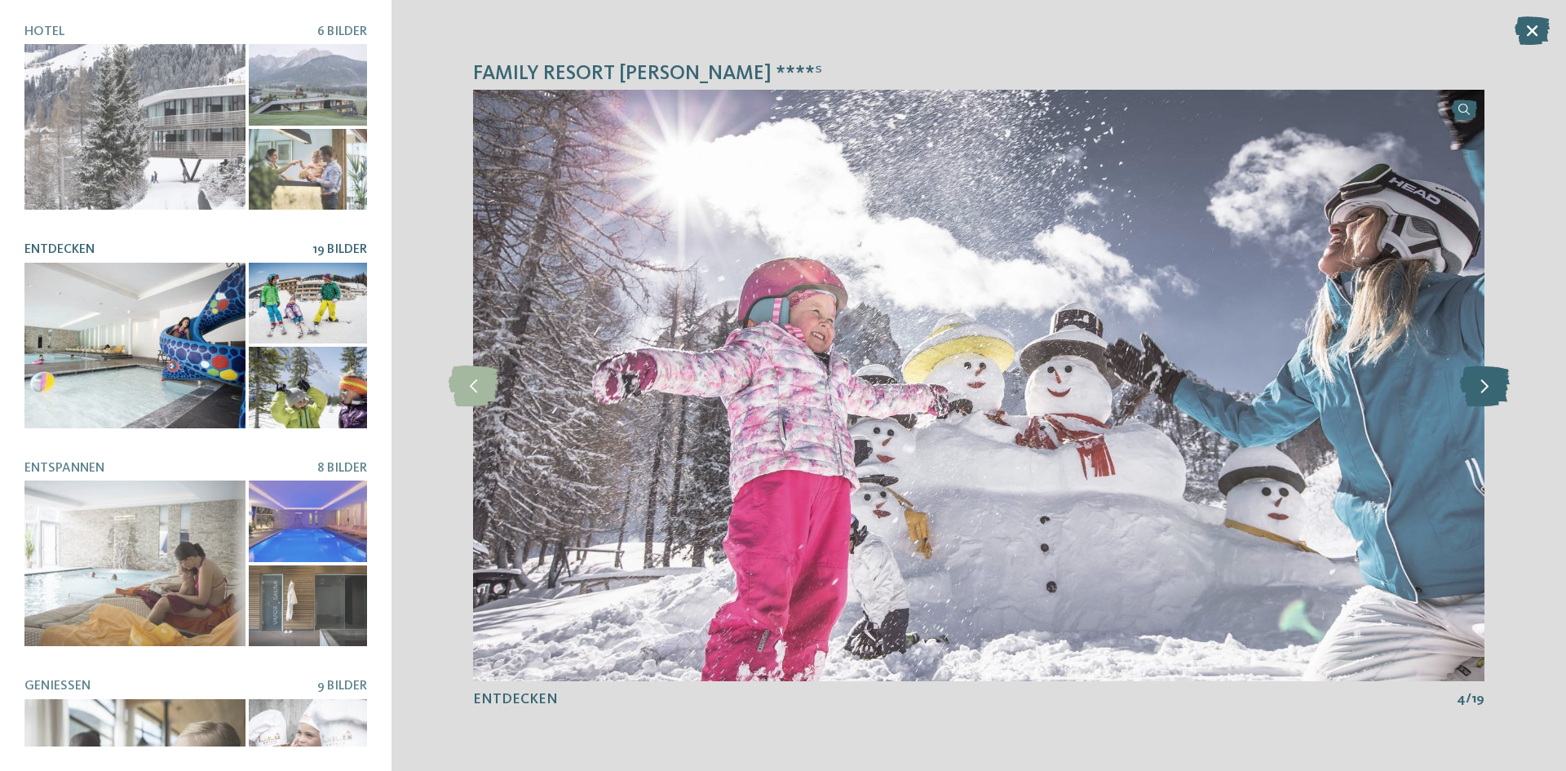
click at [1487, 390] on icon at bounding box center [1485, 385] width 50 height 41
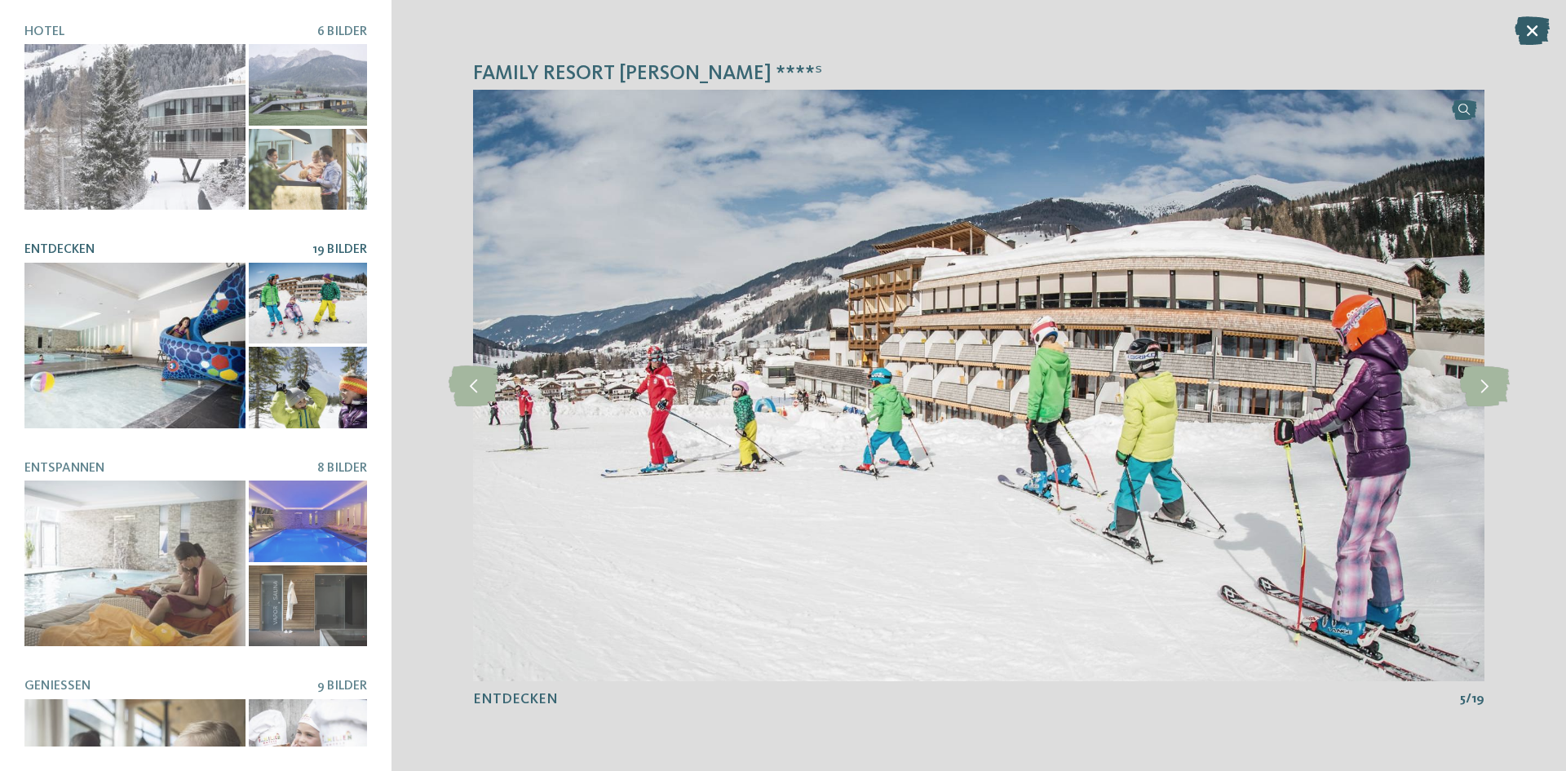
click at [1543, 28] on icon at bounding box center [1532, 30] width 35 height 29
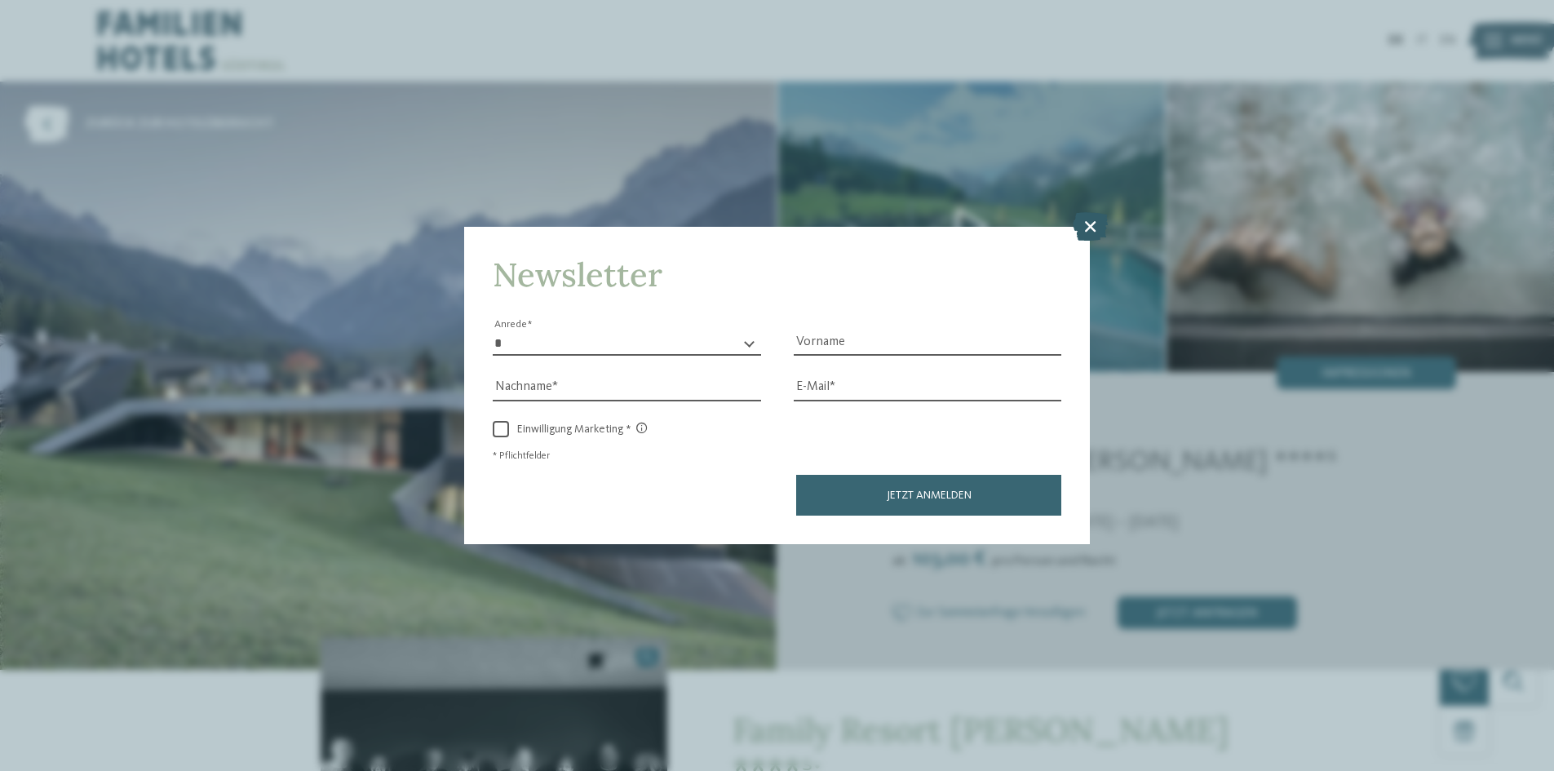
click at [1099, 229] on icon at bounding box center [1090, 226] width 35 height 29
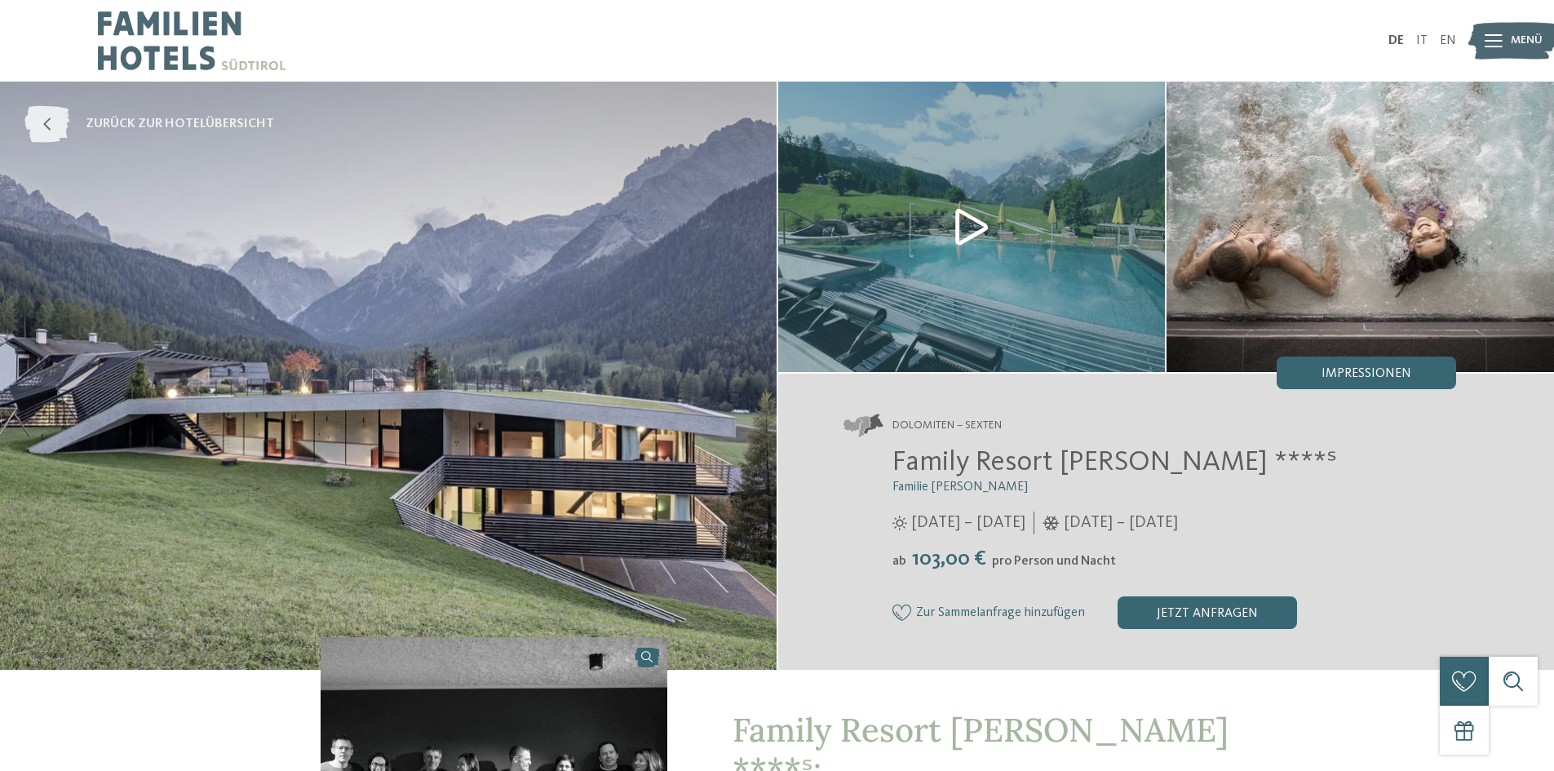
click at [125, 126] on span "zurück zur Hotelübersicht" at bounding box center [180, 124] width 188 height 18
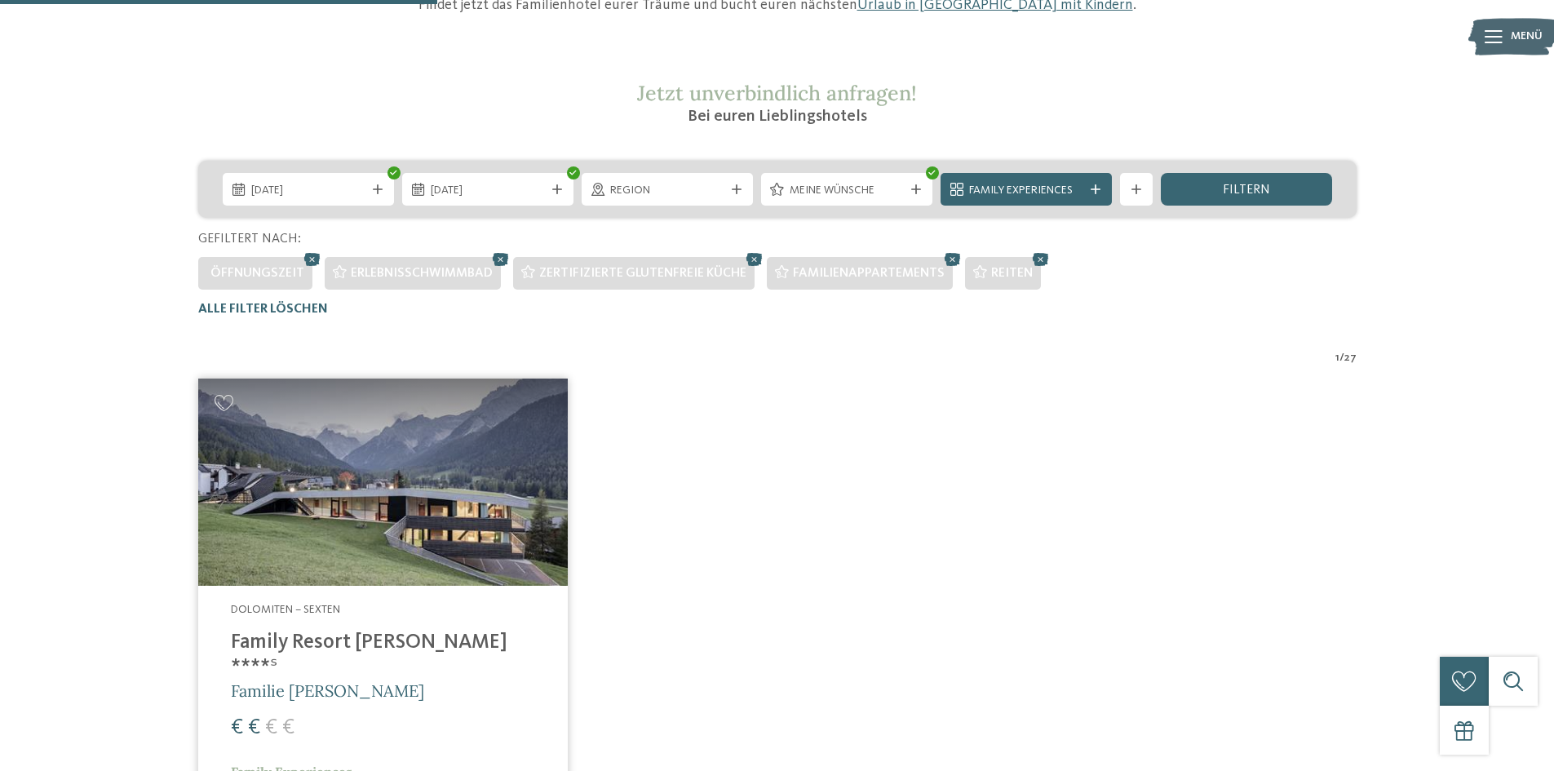
scroll to position [209, 0]
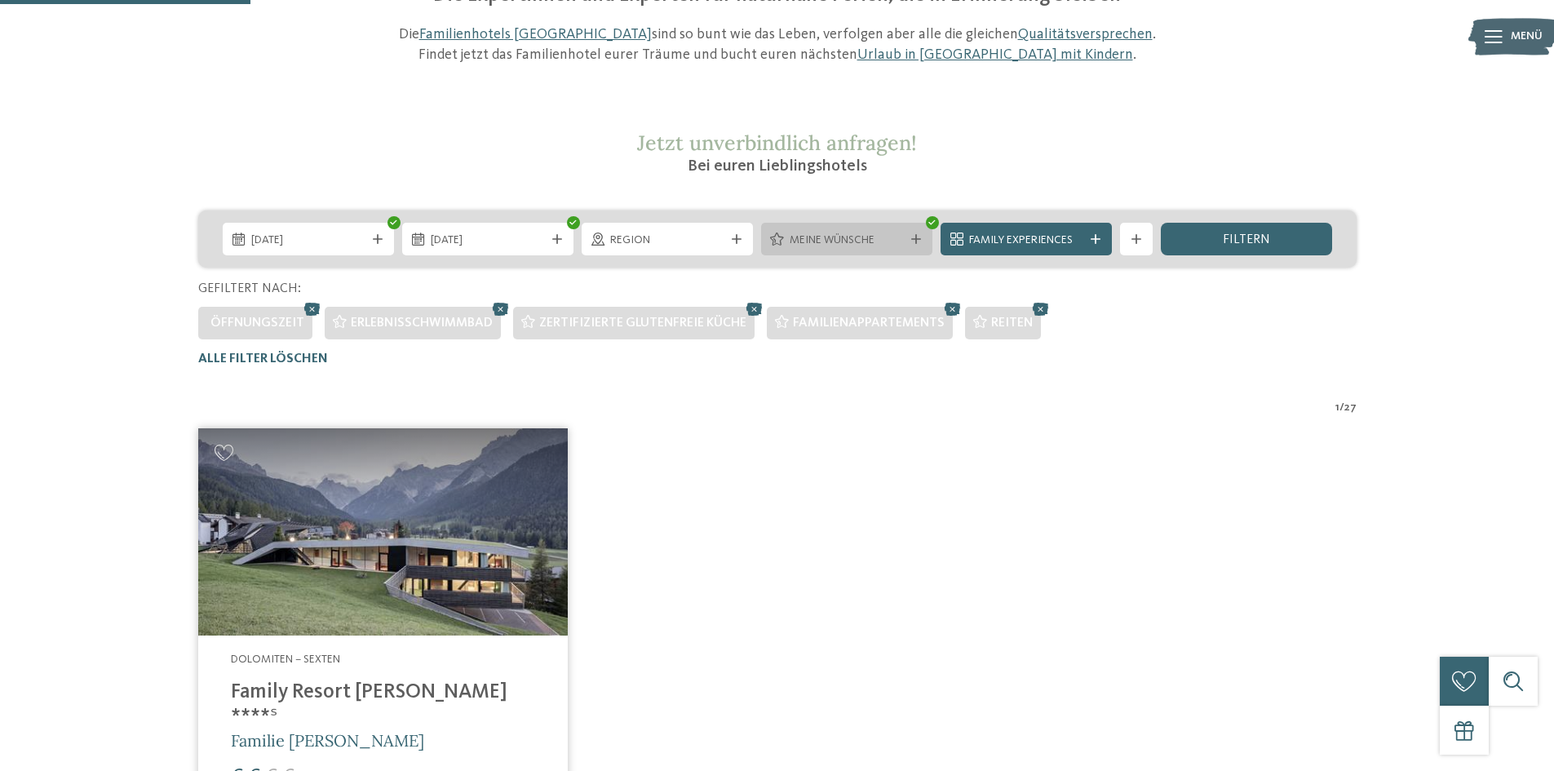
click at [856, 242] on span "Meine Wünsche" at bounding box center [847, 240] width 114 height 16
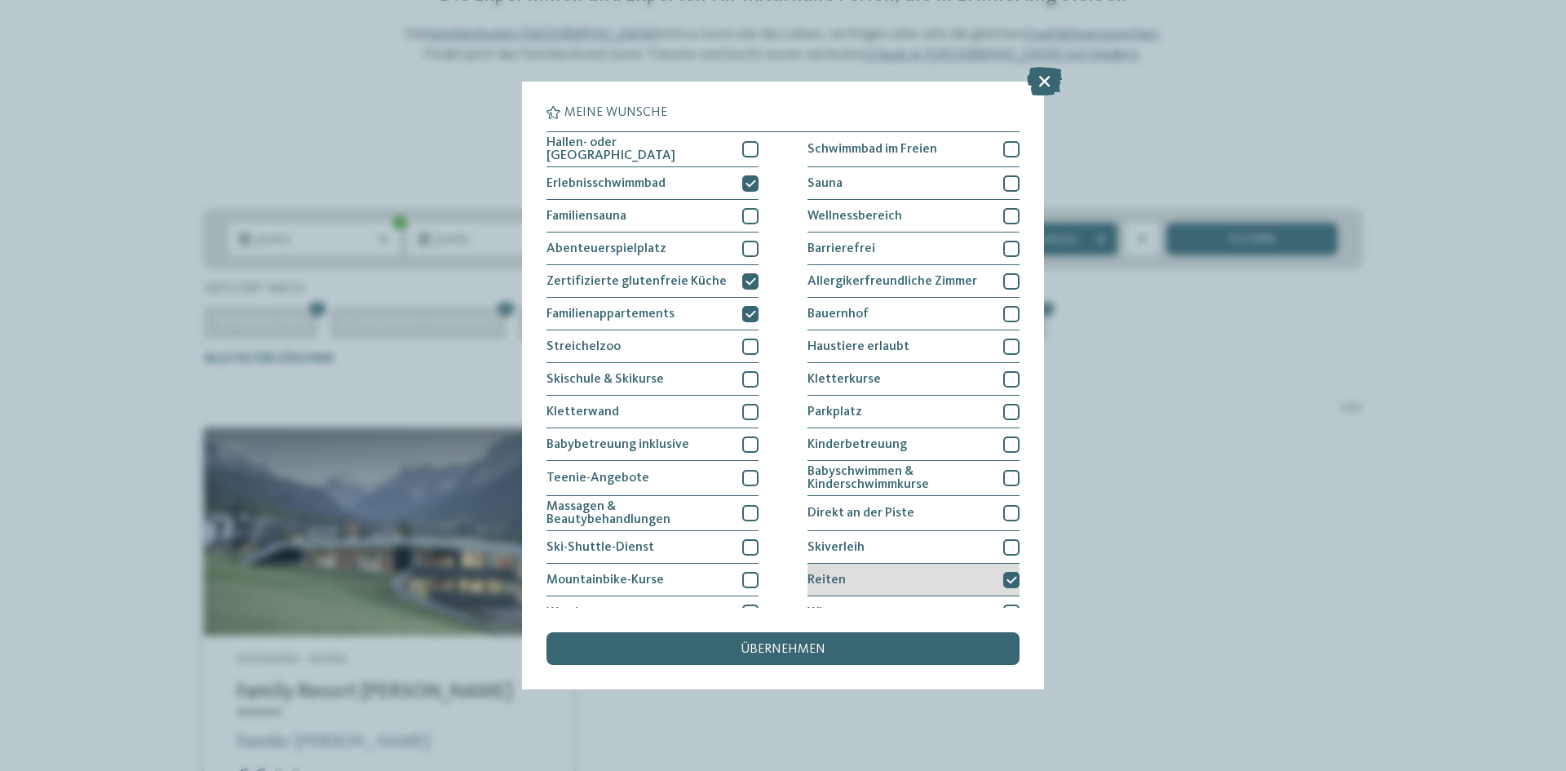
click at [1006, 576] on icon at bounding box center [1011, 580] width 11 height 10
click at [794, 652] on span "übernehmen" at bounding box center [783, 649] width 85 height 13
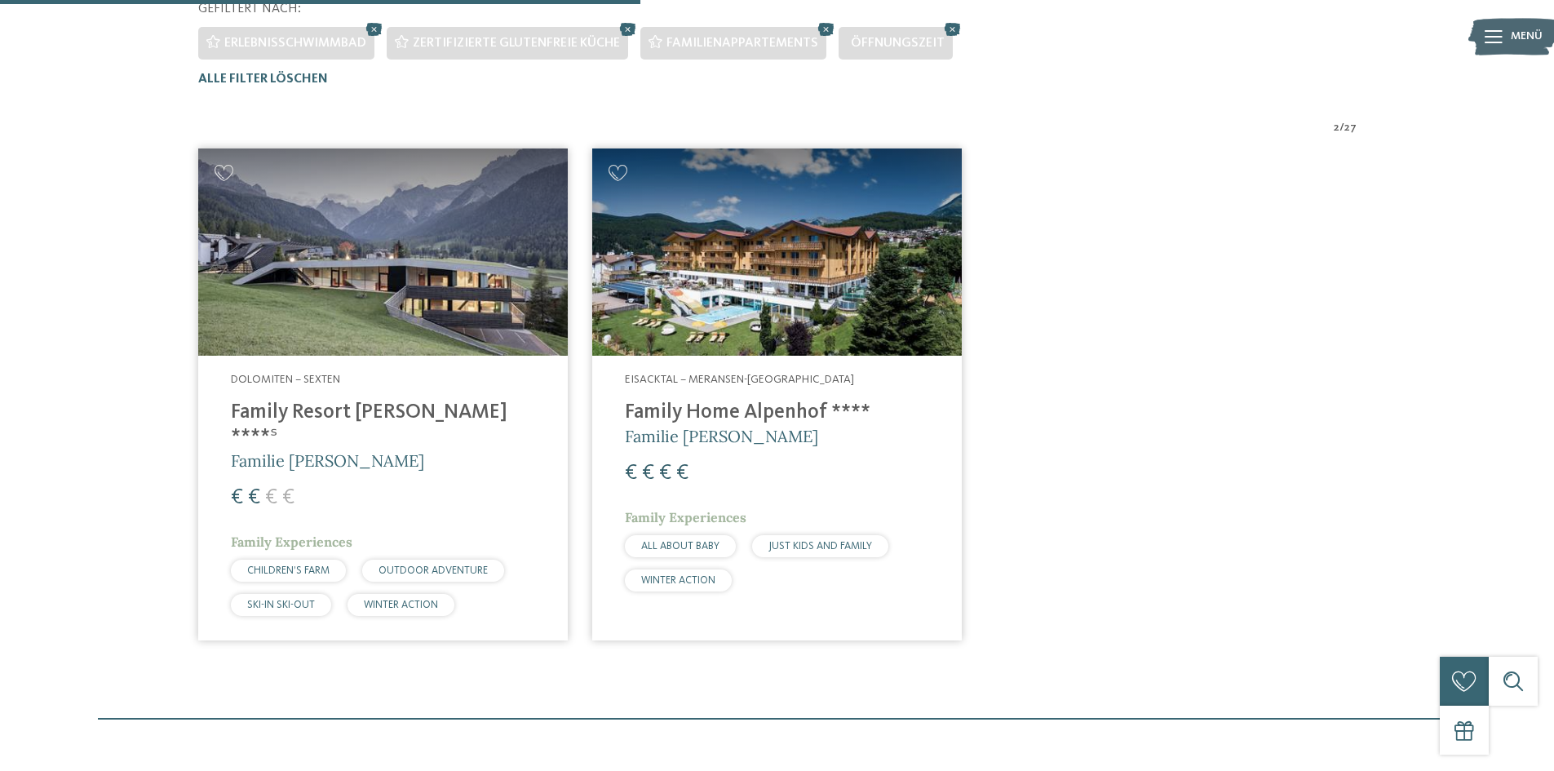
scroll to position [535, 0]
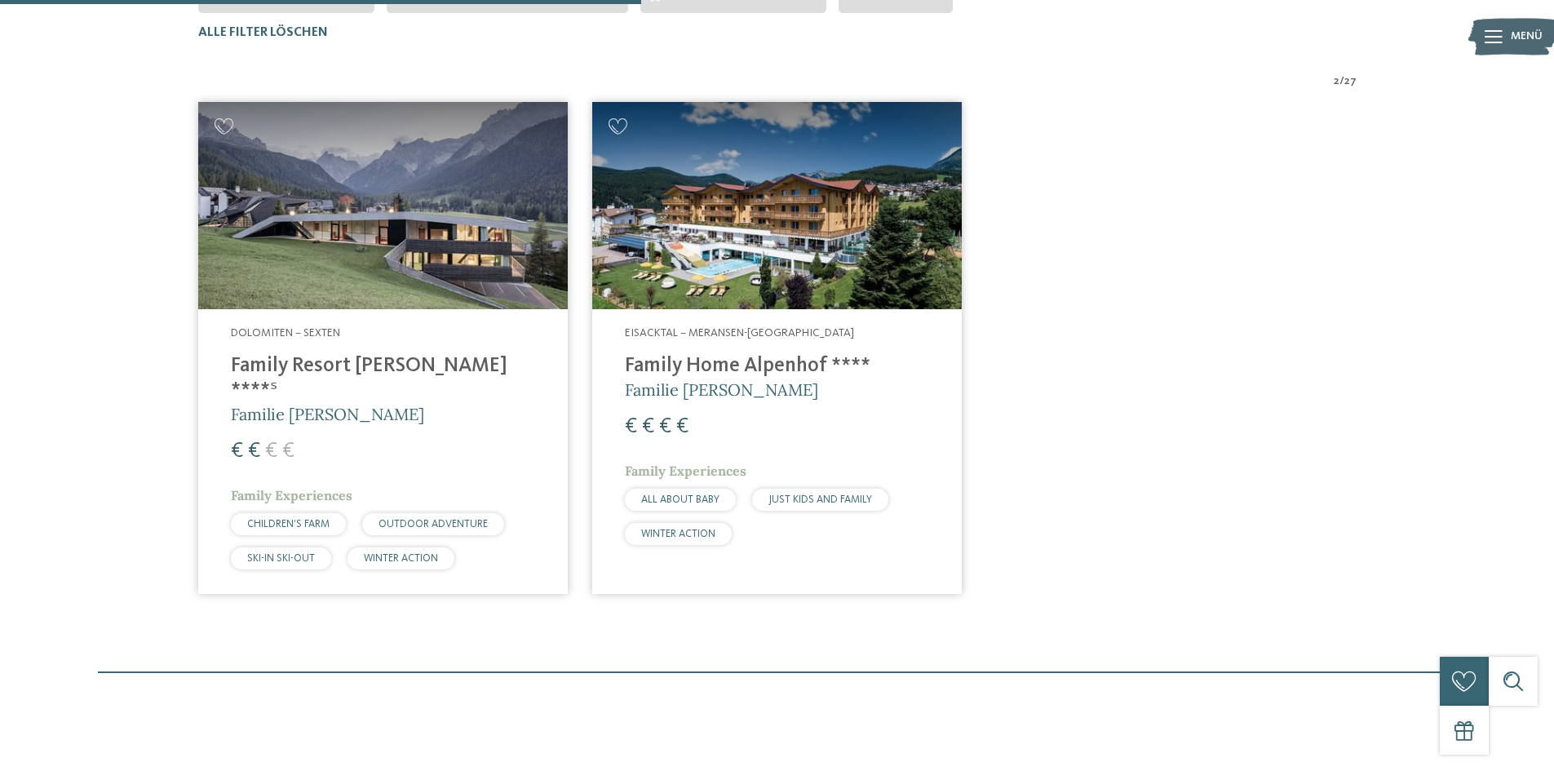
click at [767, 356] on h4 "Family Home Alpenhof ****" at bounding box center [777, 366] width 304 height 24
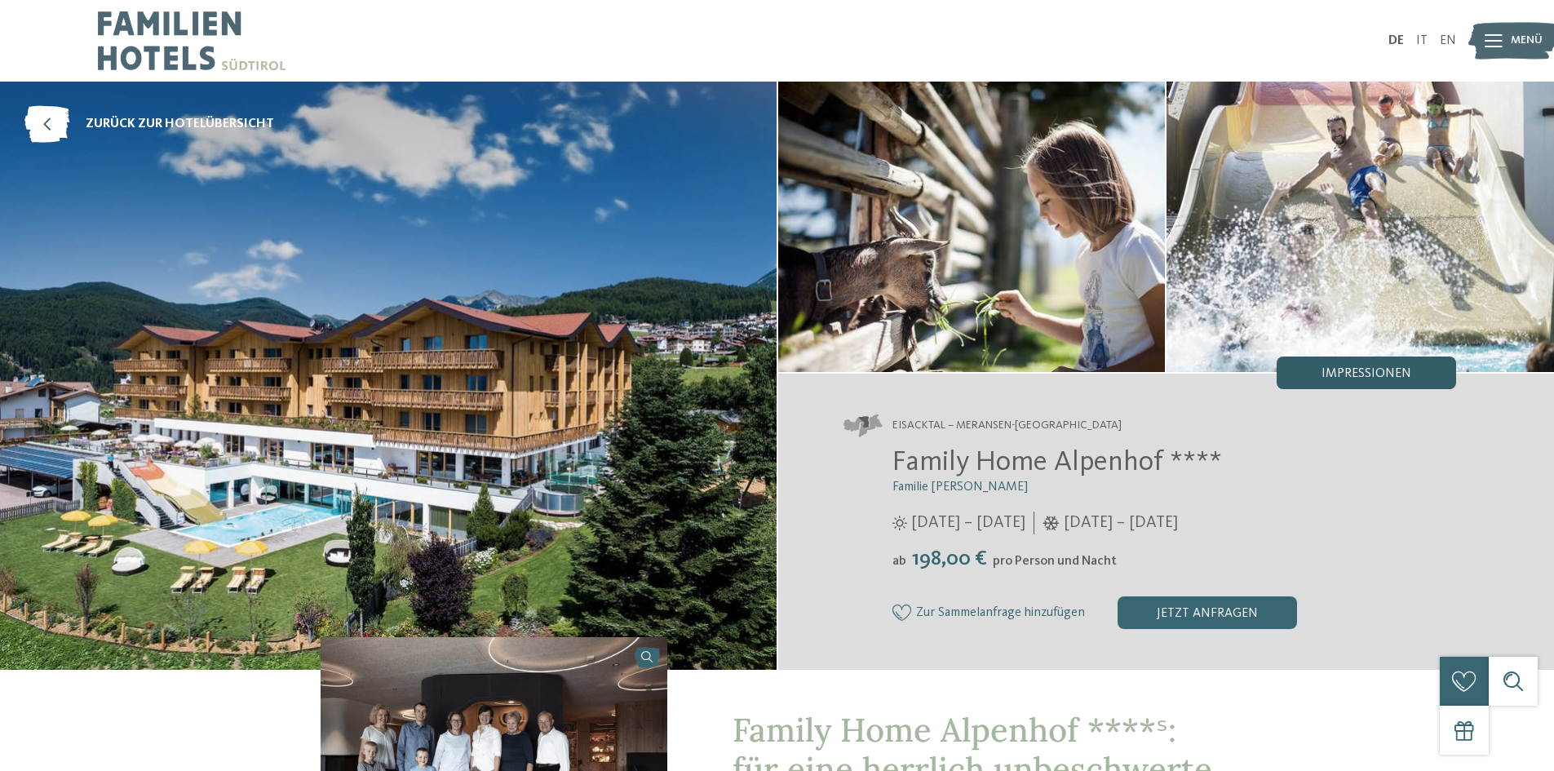
click at [1339, 365] on div "Impressionen" at bounding box center [1365, 372] width 179 height 33
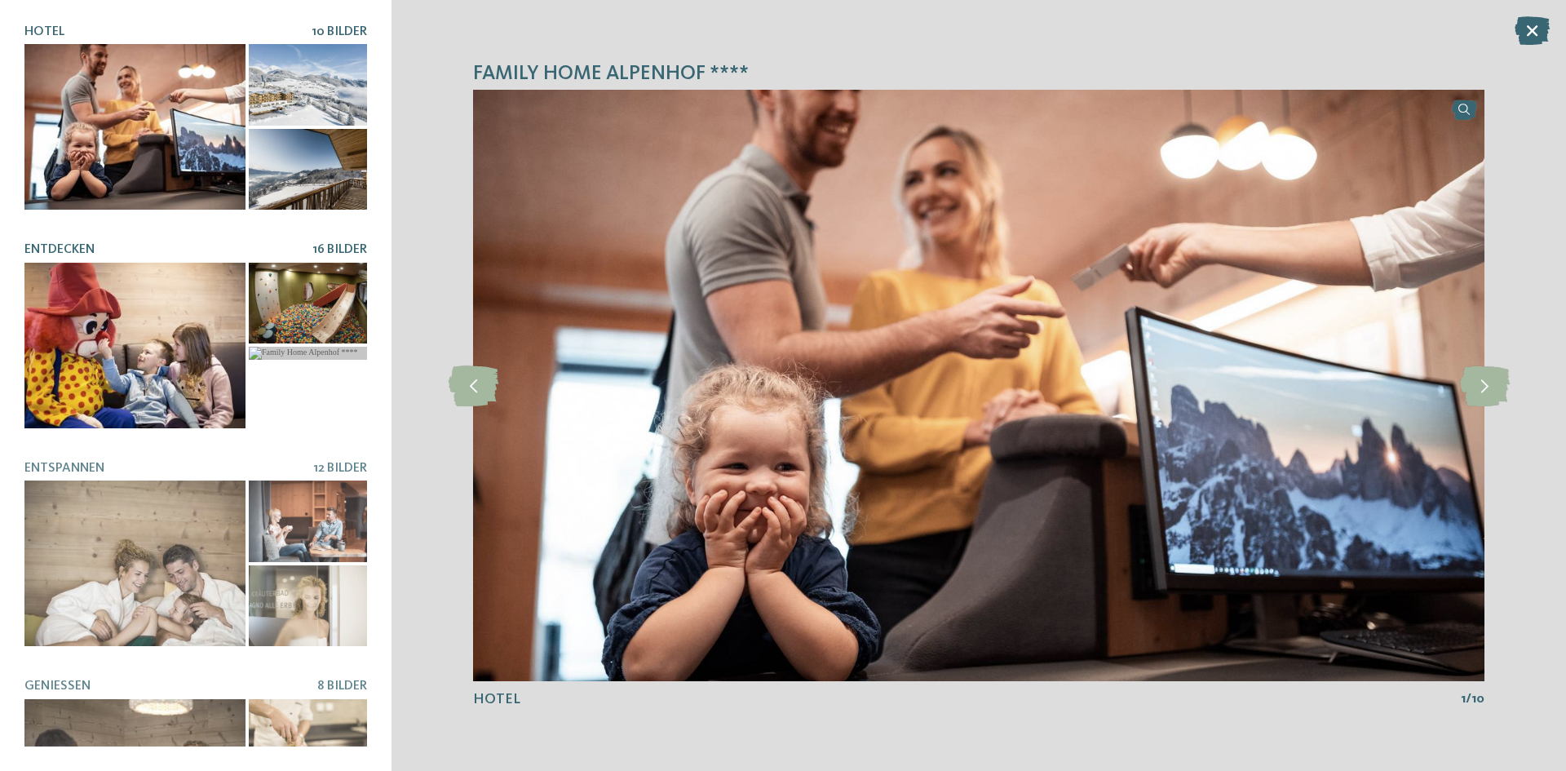
click at [146, 330] on div at bounding box center [134, 346] width 221 height 166
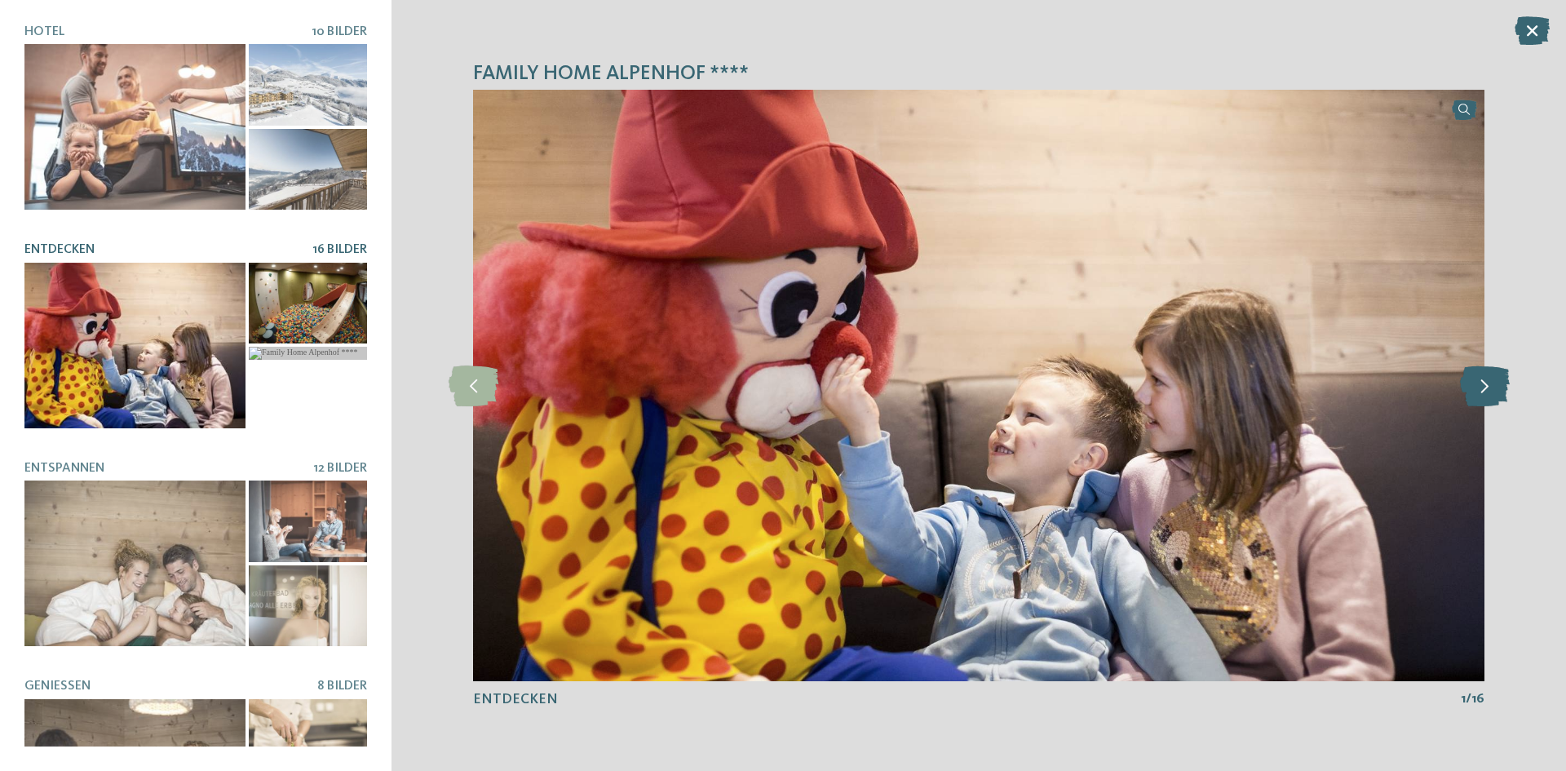
click at [1488, 384] on icon at bounding box center [1485, 385] width 50 height 41
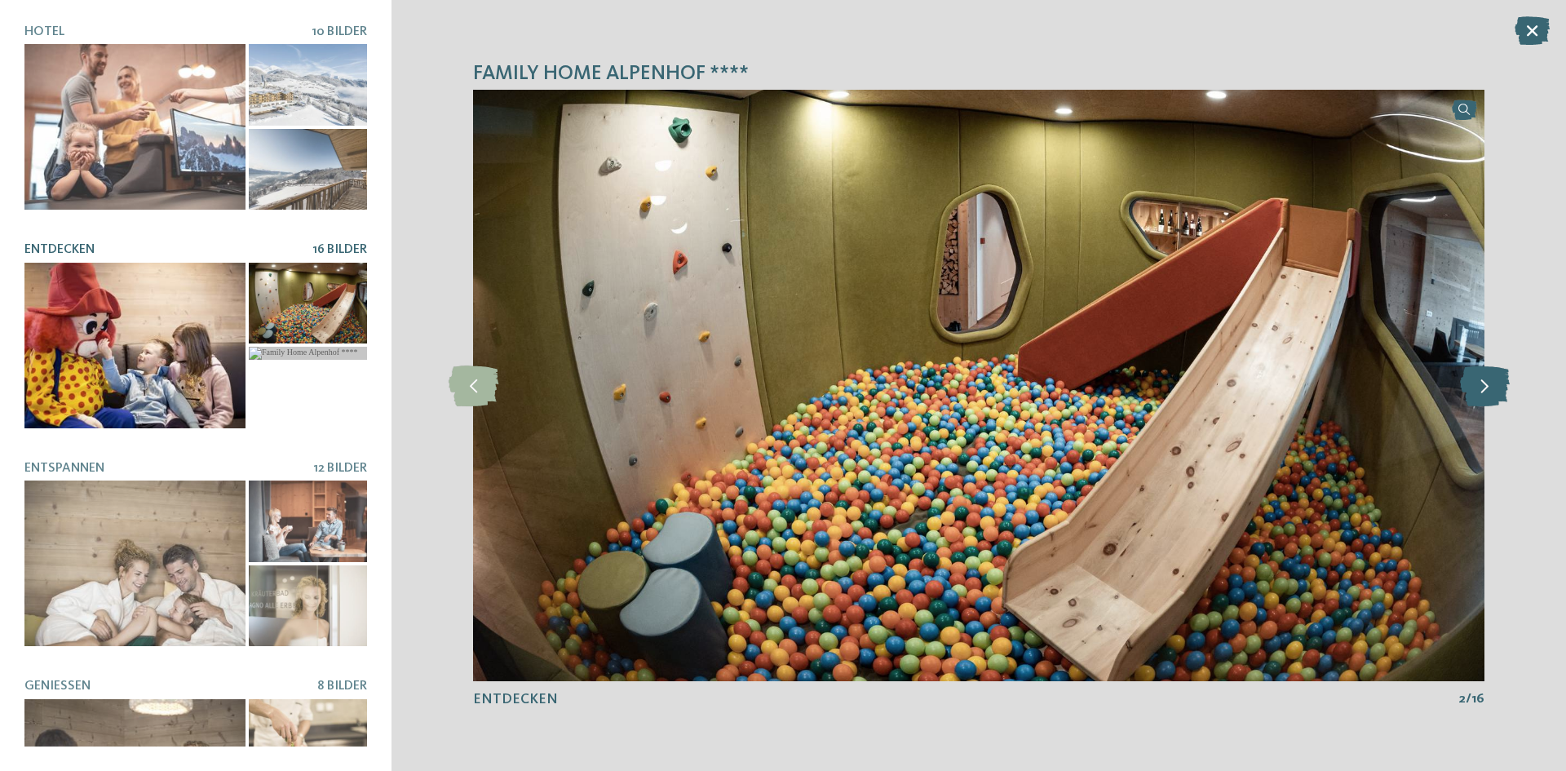
click at [1488, 385] on icon at bounding box center [1485, 385] width 50 height 41
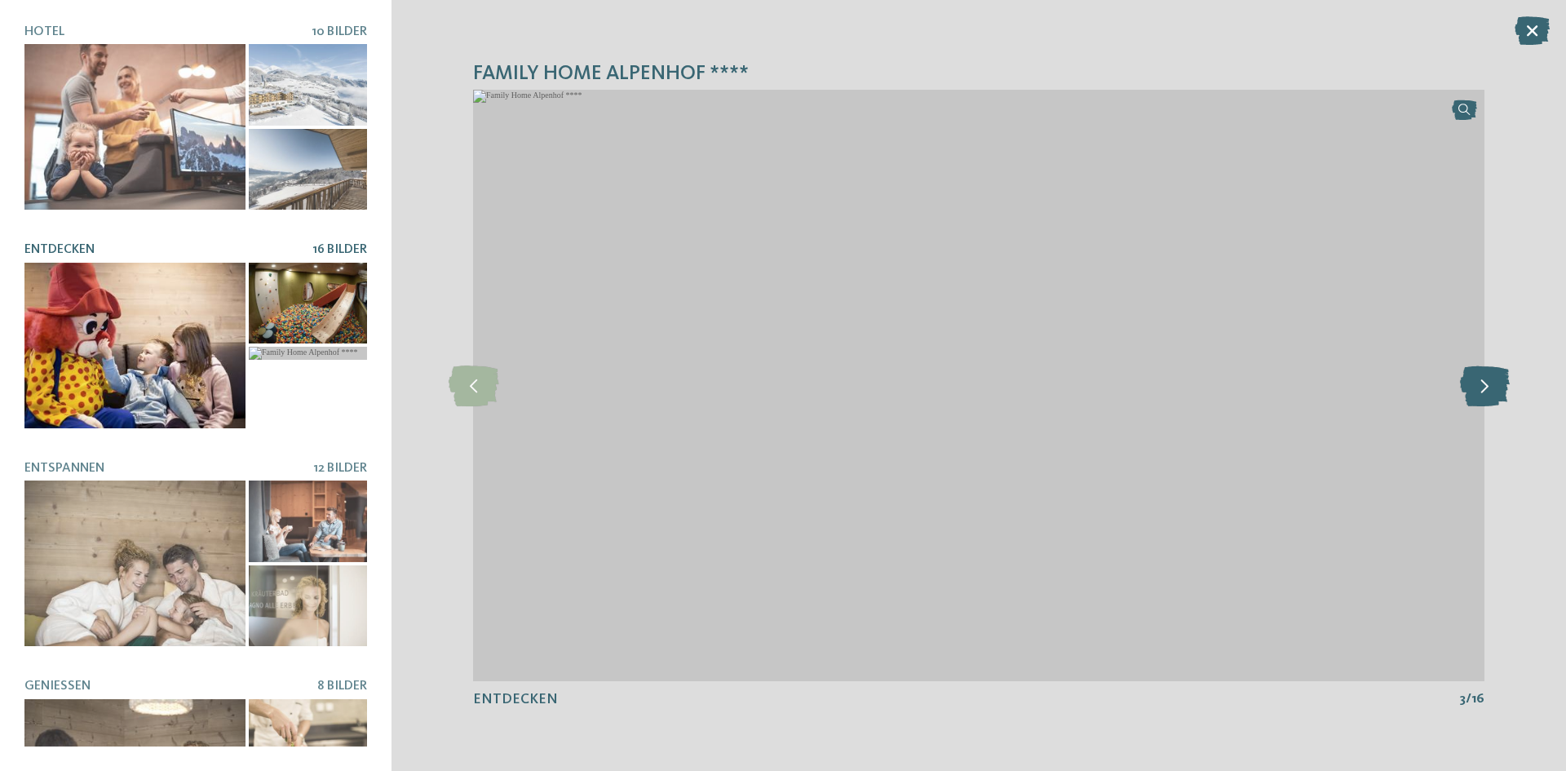
click at [1485, 384] on icon at bounding box center [1485, 385] width 50 height 41
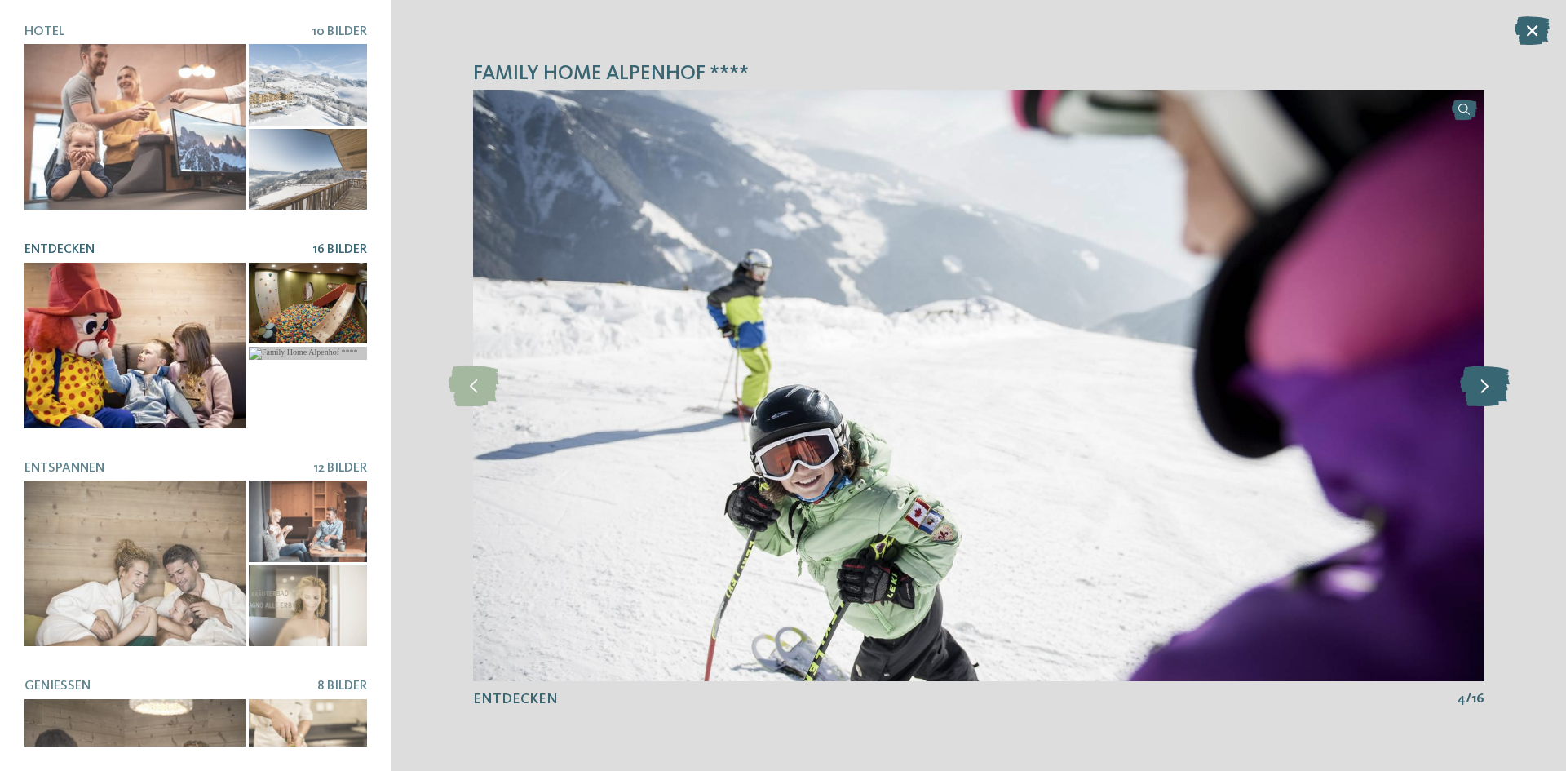
click at [1485, 384] on icon at bounding box center [1485, 385] width 50 height 41
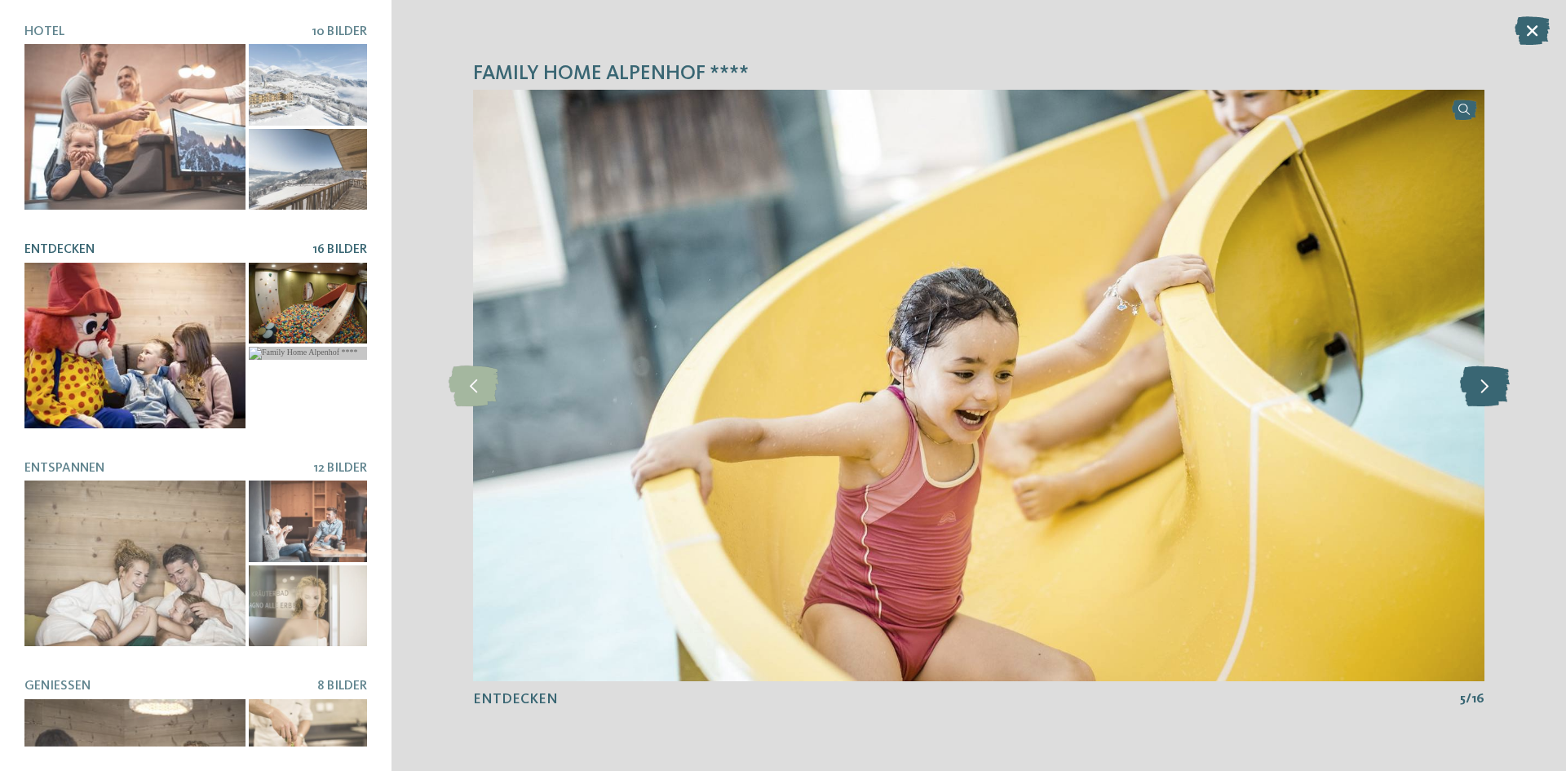
click at [1485, 384] on icon at bounding box center [1485, 385] width 50 height 41
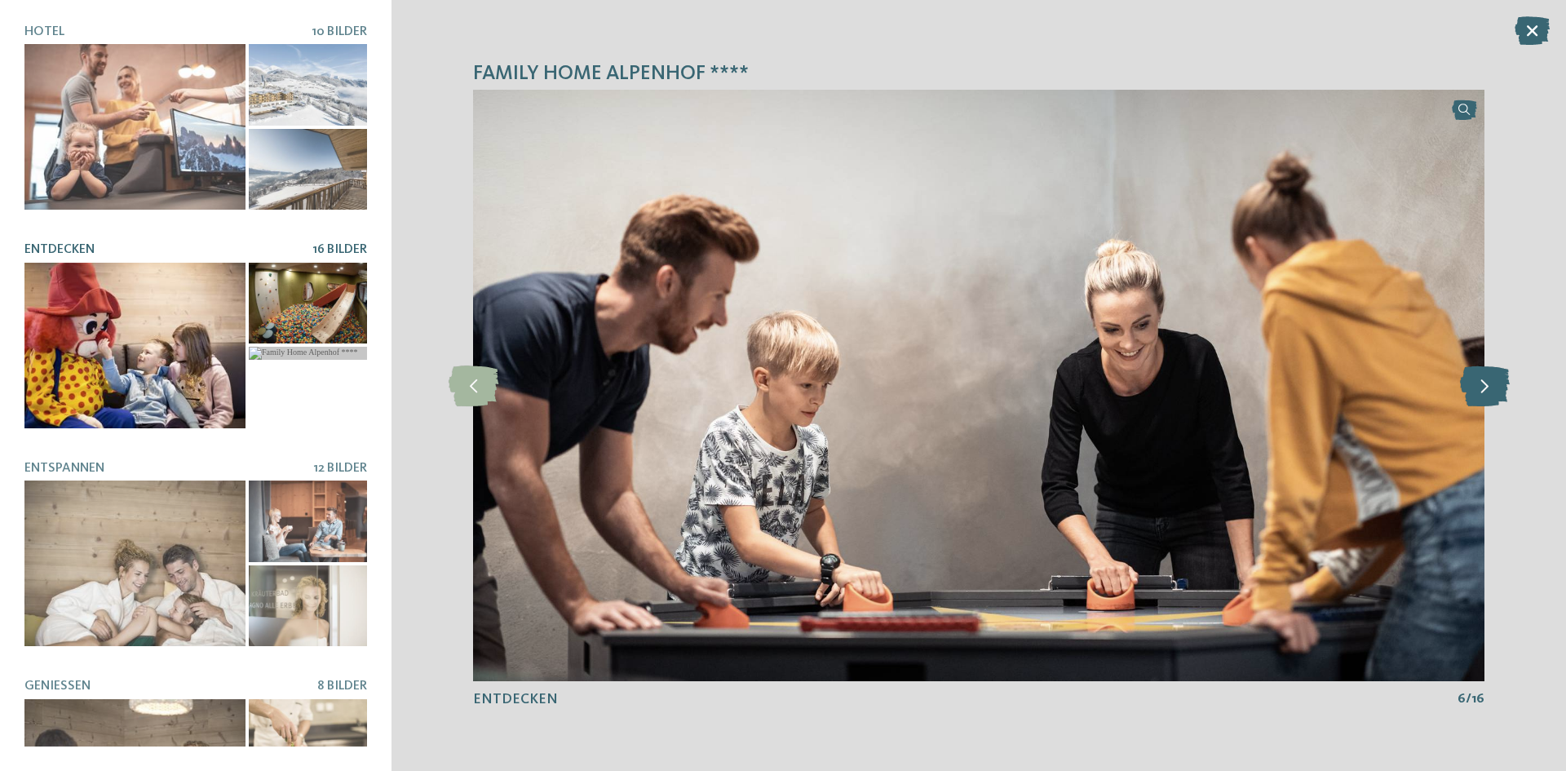
click at [1485, 384] on icon at bounding box center [1485, 385] width 50 height 41
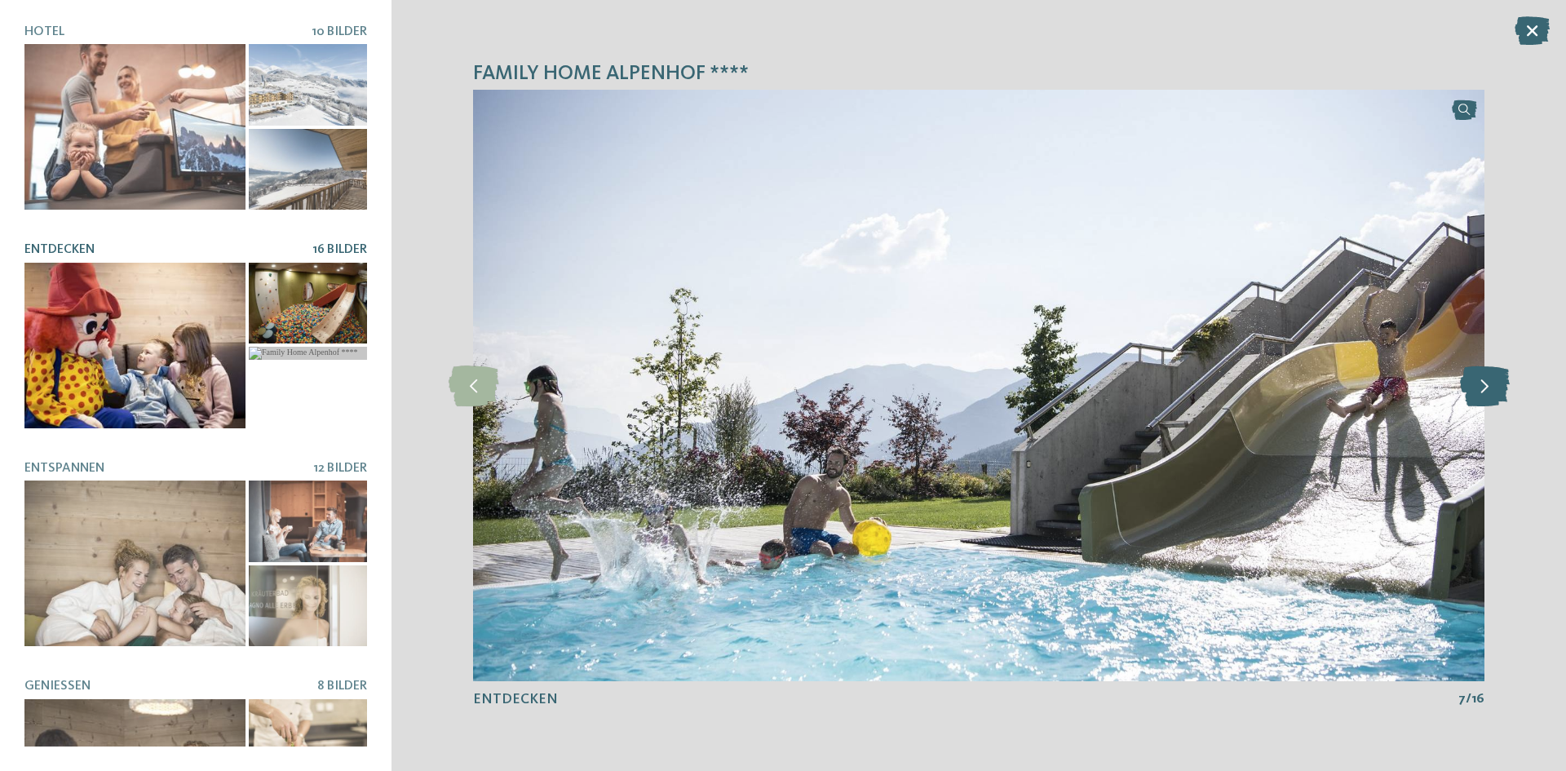
click at [1485, 384] on icon at bounding box center [1485, 385] width 50 height 41
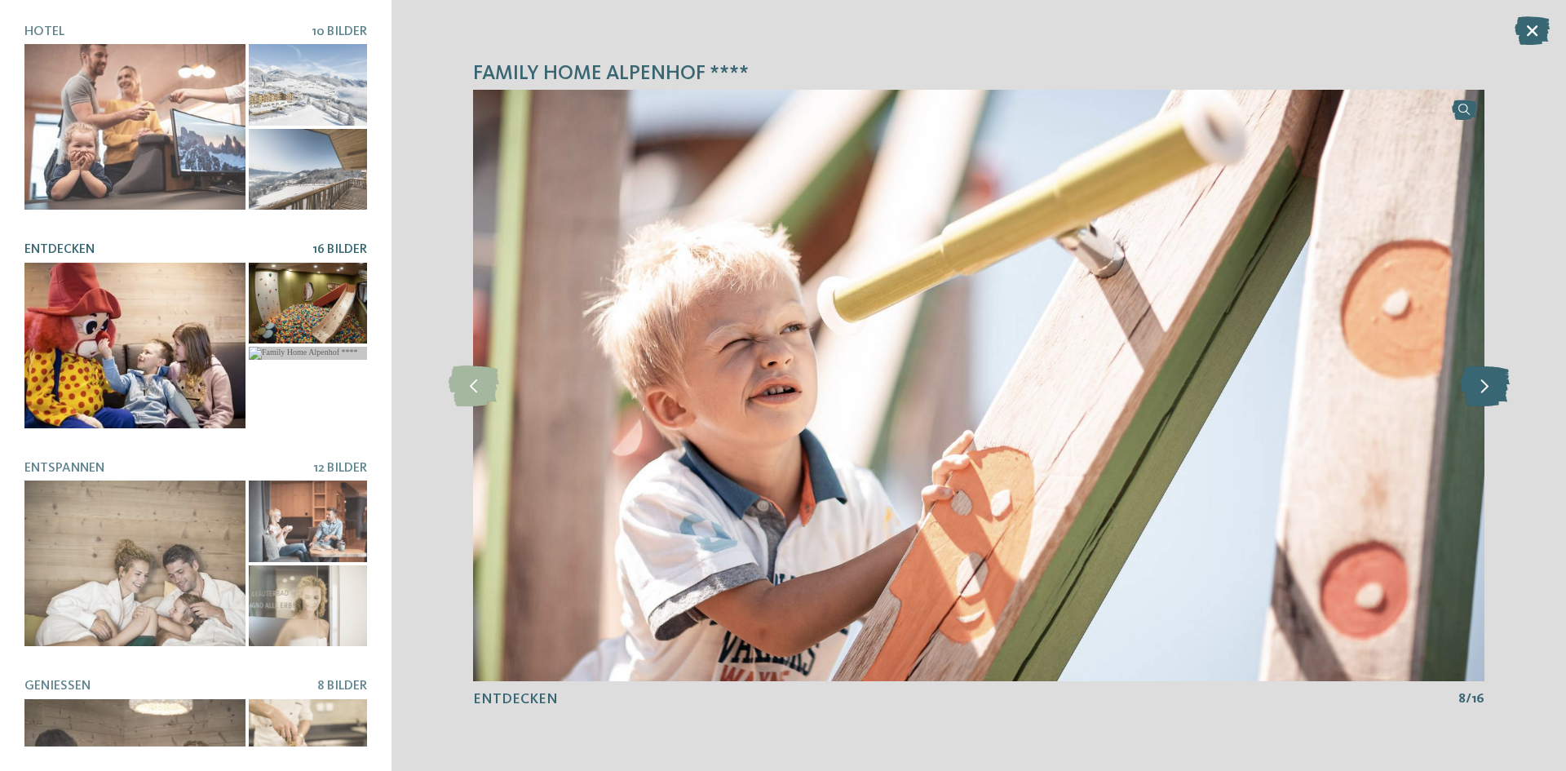
click at [1485, 384] on icon at bounding box center [1485, 385] width 50 height 41
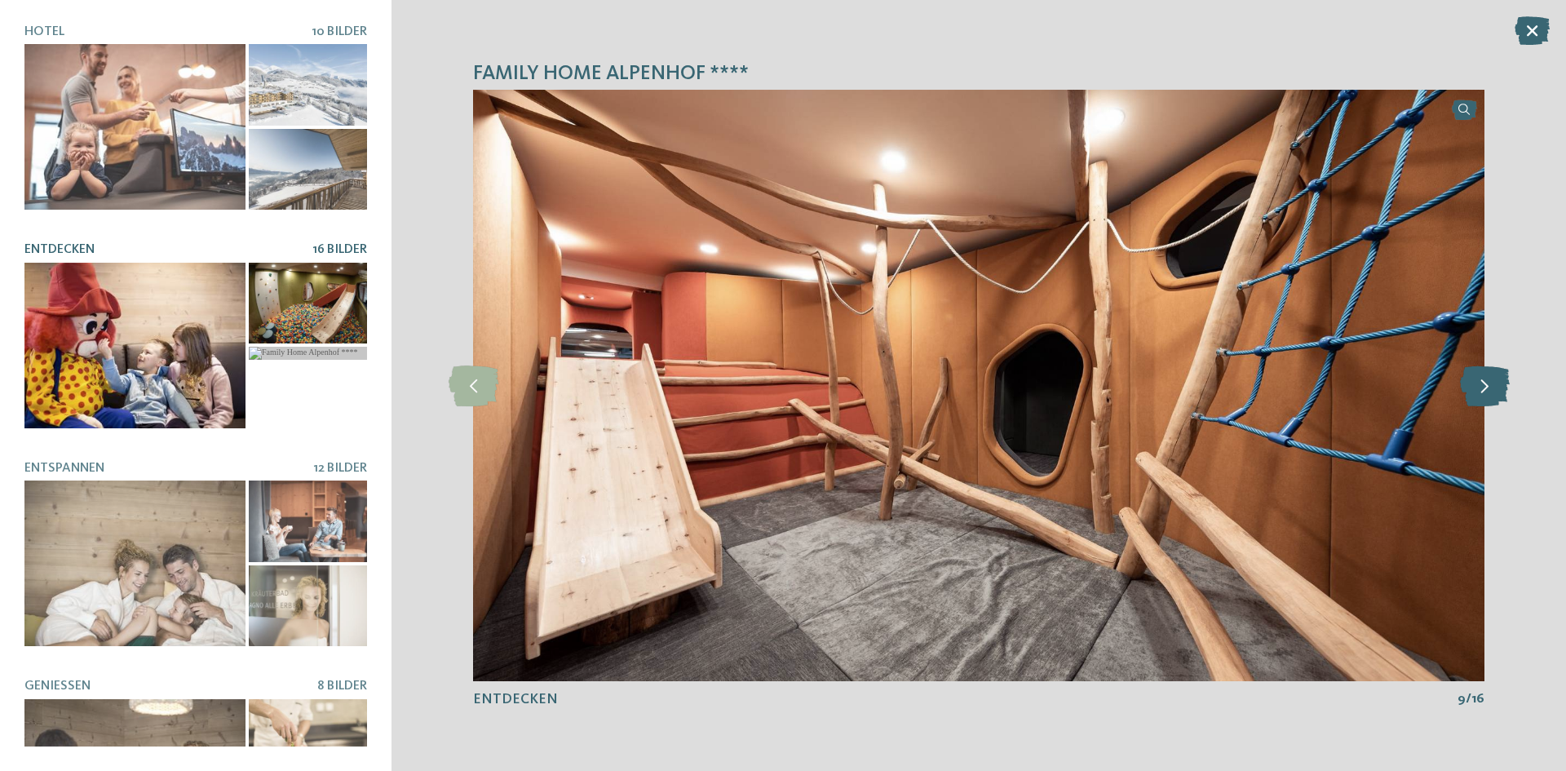
click at [1485, 384] on icon at bounding box center [1485, 385] width 50 height 41
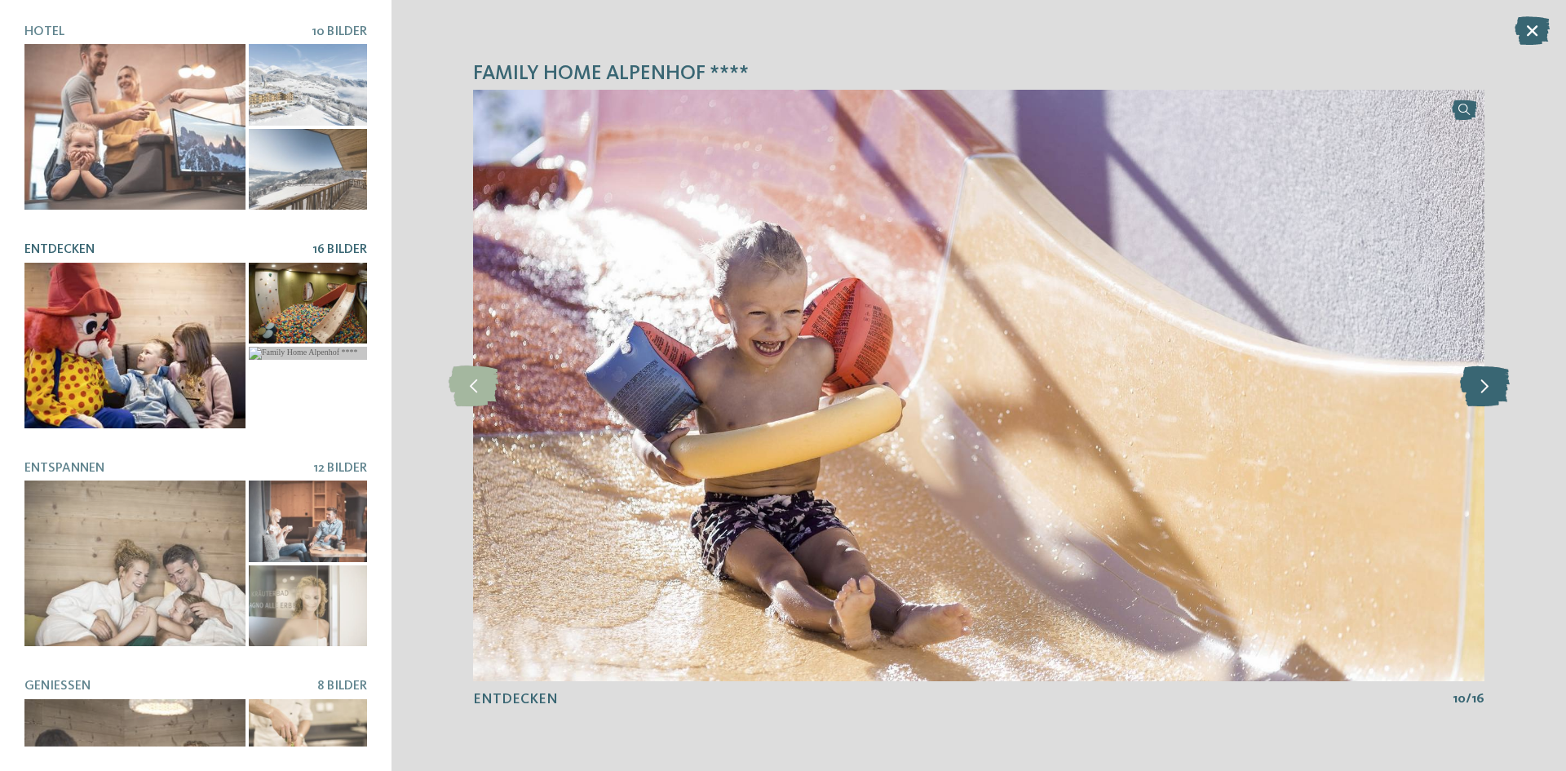
click at [1485, 384] on icon at bounding box center [1485, 385] width 50 height 41
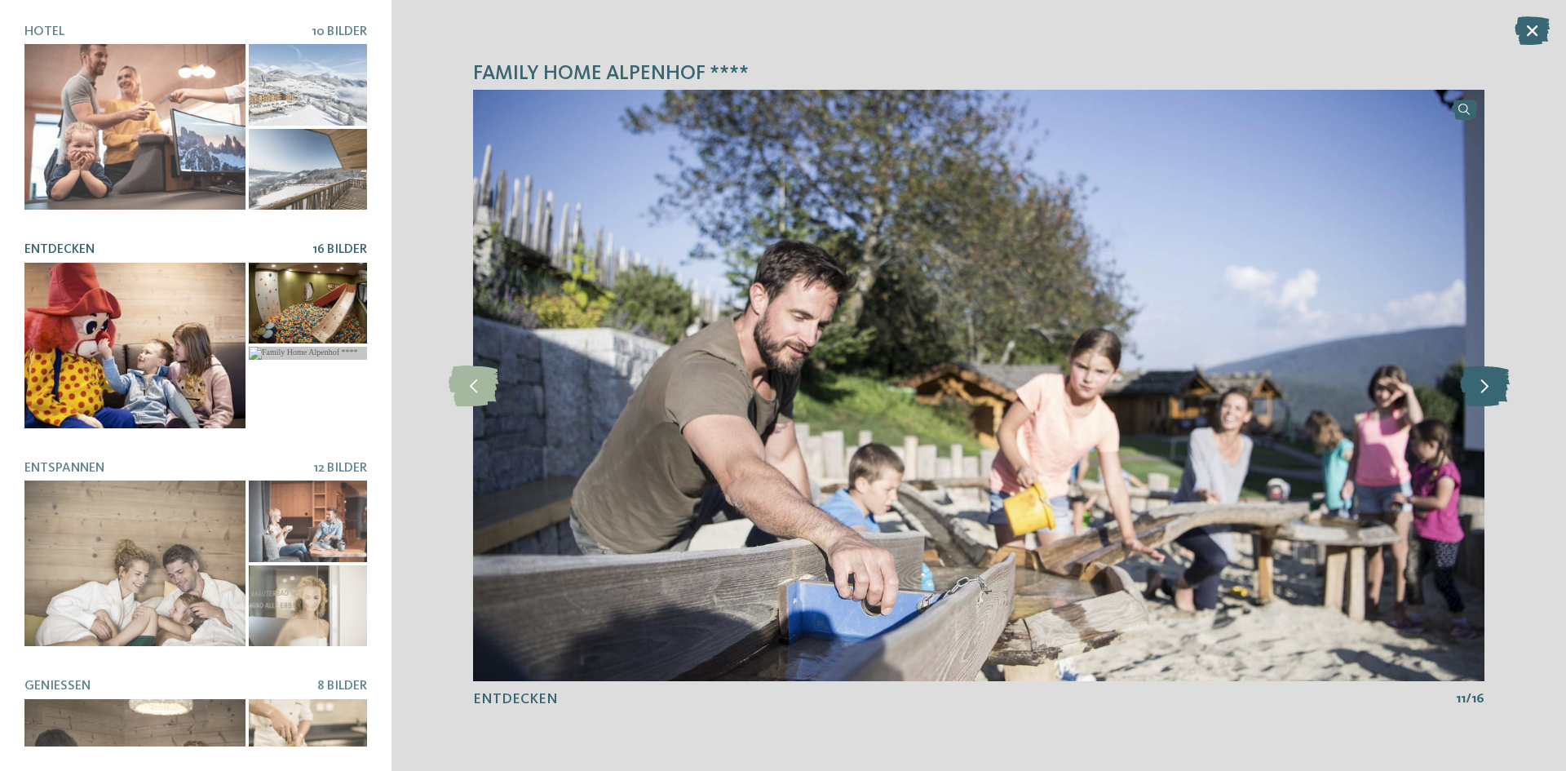
click at [1485, 384] on icon at bounding box center [1485, 385] width 50 height 41
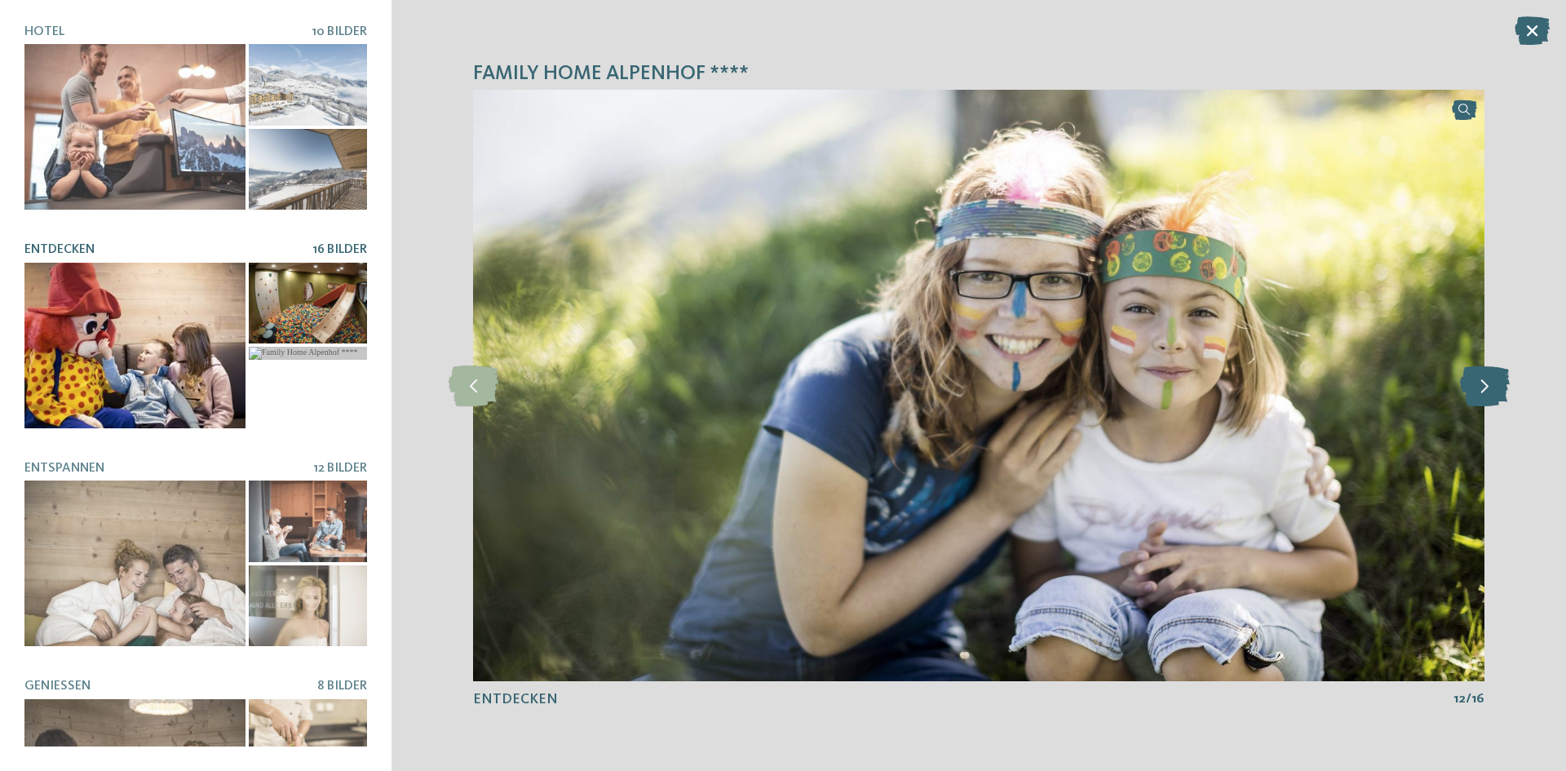
click at [1485, 384] on icon at bounding box center [1485, 385] width 50 height 41
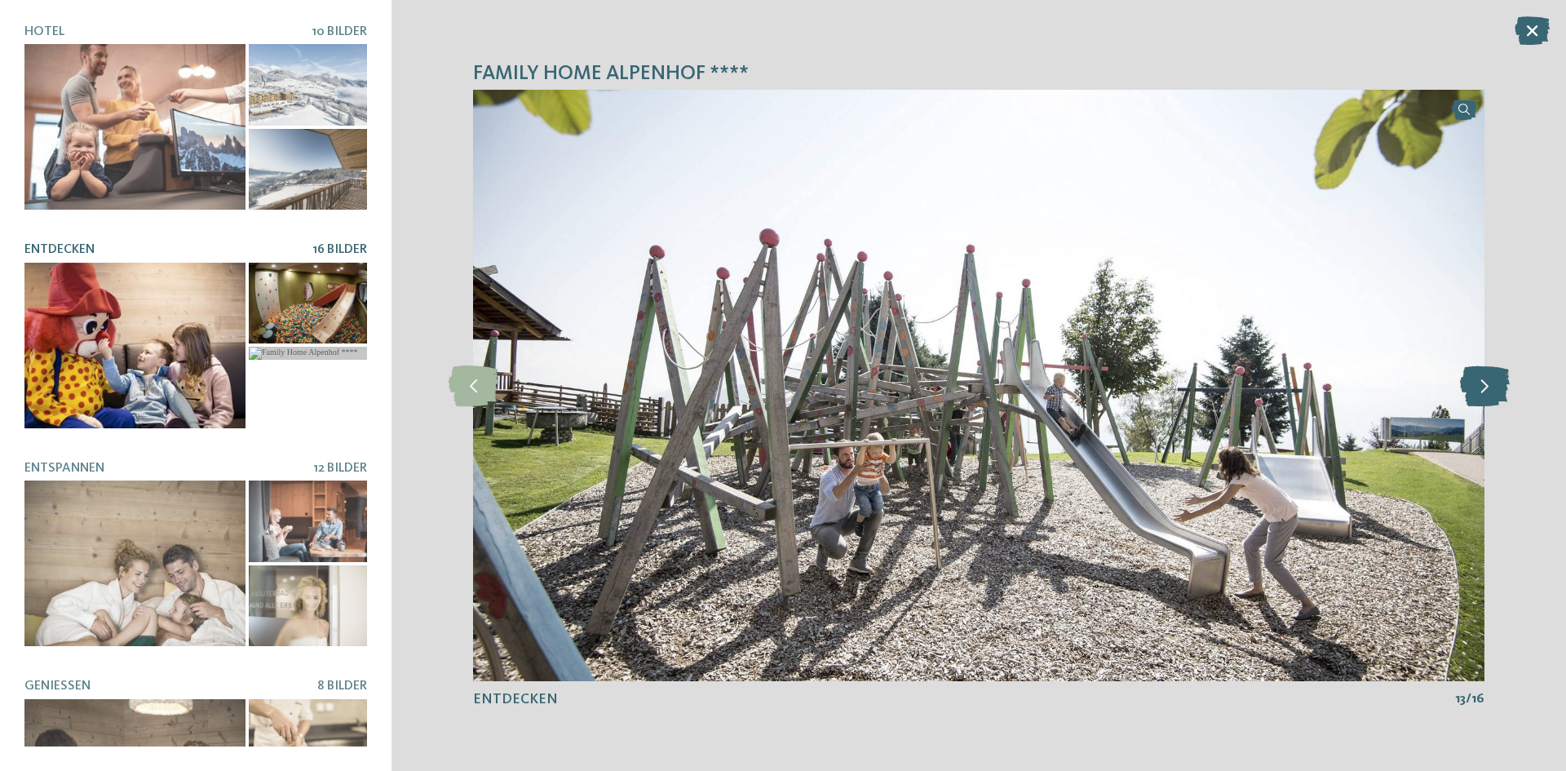
click at [1485, 384] on icon at bounding box center [1485, 385] width 50 height 41
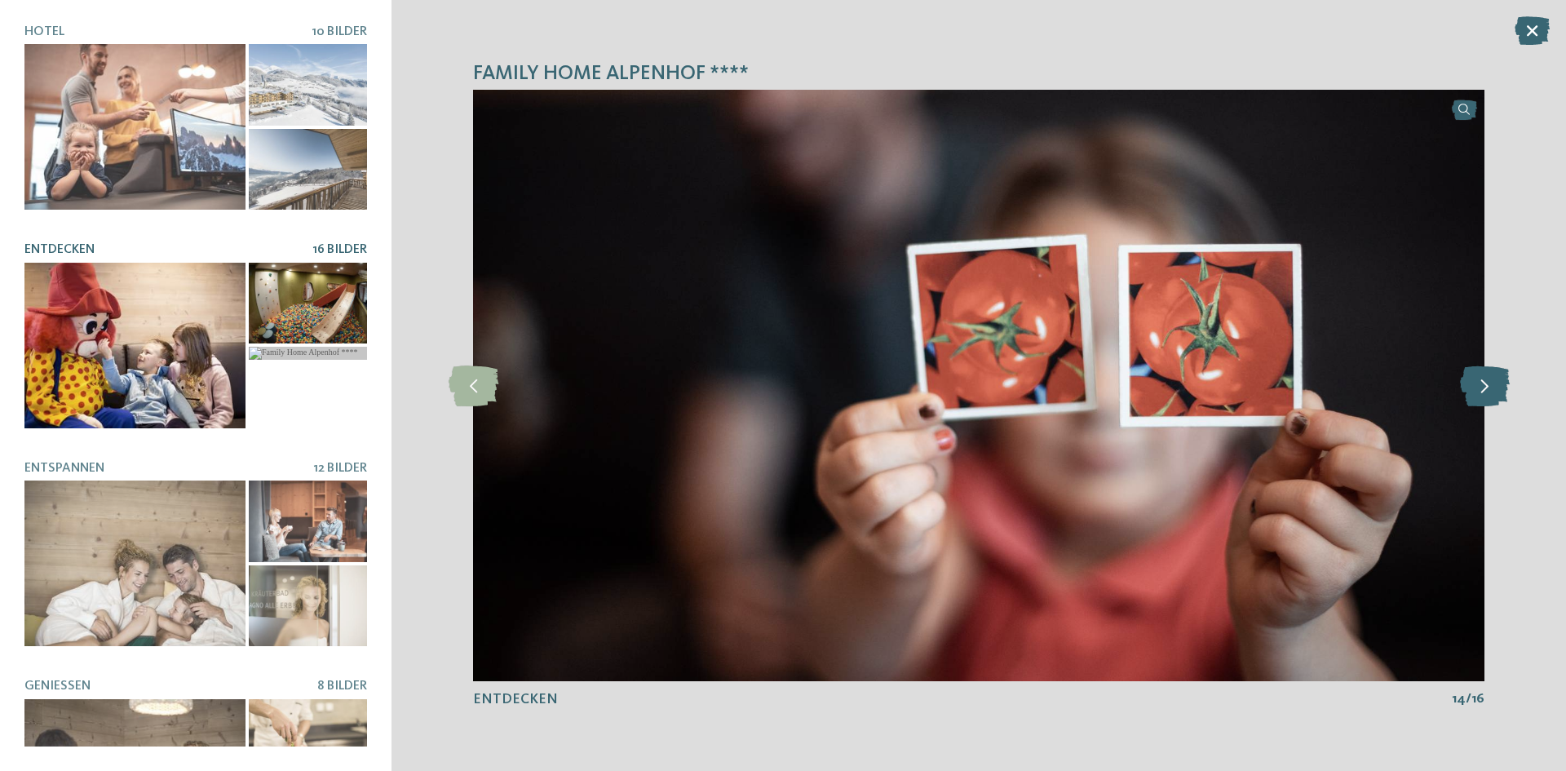
click at [1485, 384] on icon at bounding box center [1485, 385] width 50 height 41
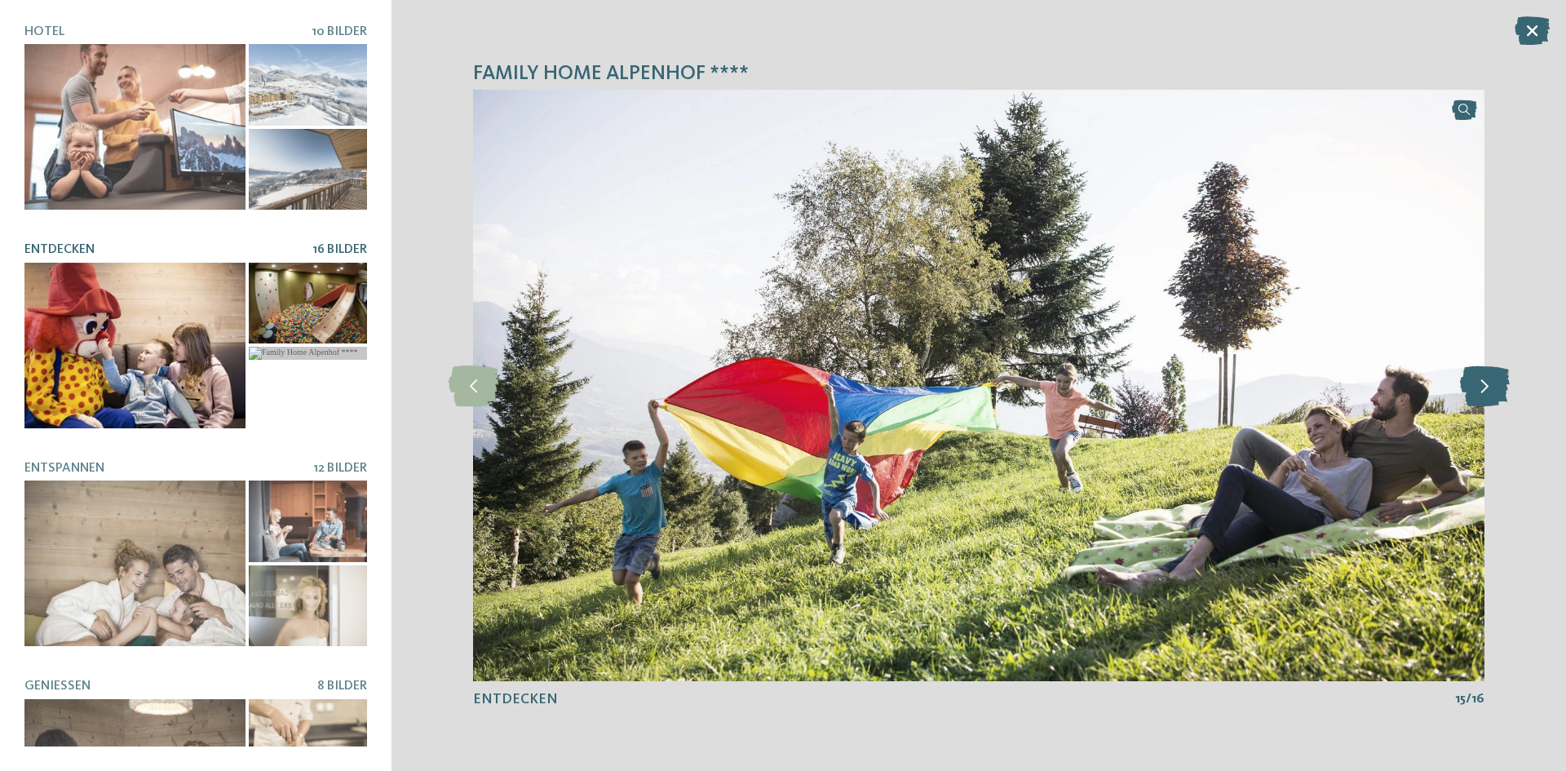
click at [1485, 384] on icon at bounding box center [1485, 385] width 50 height 41
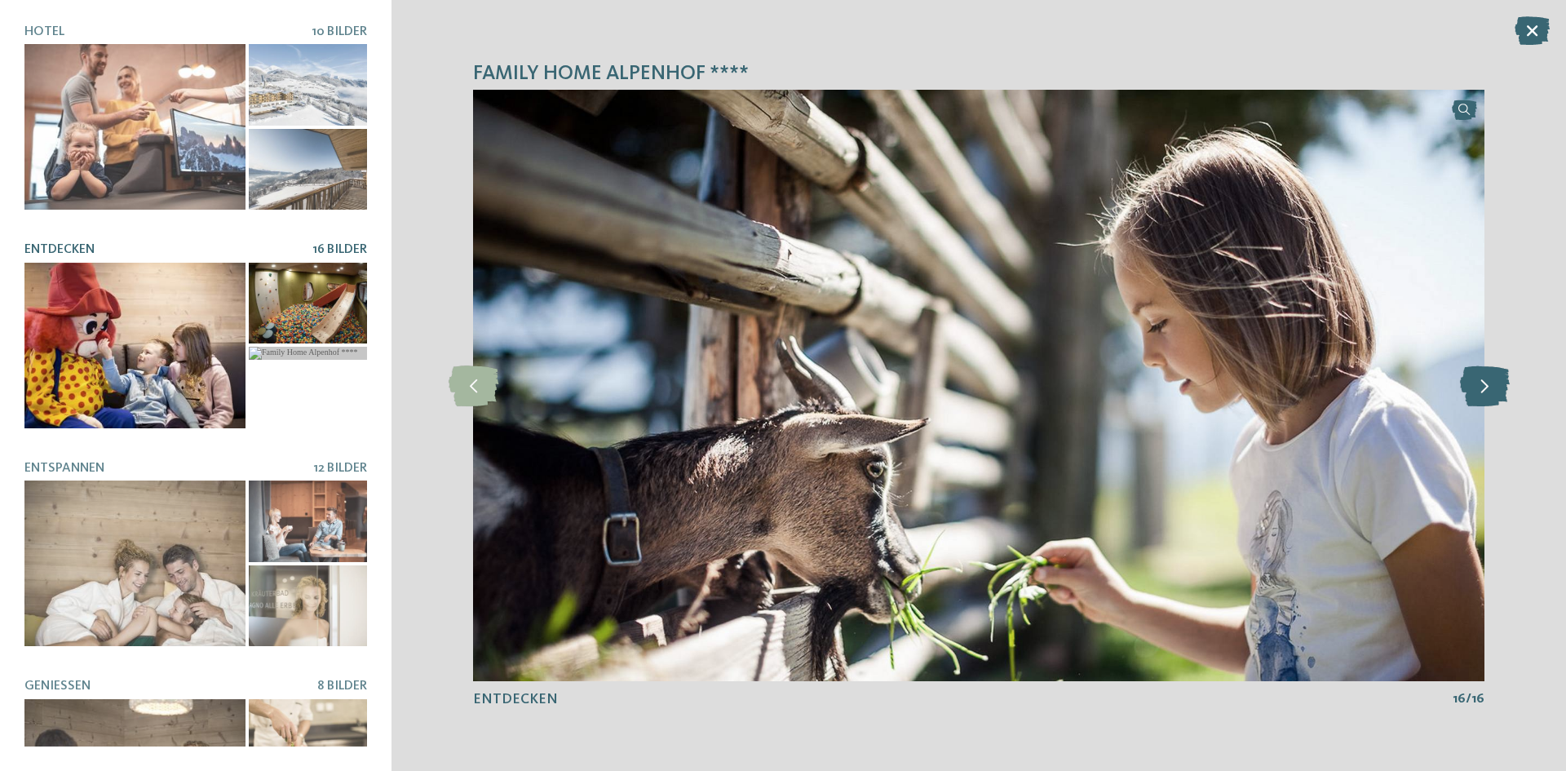
click at [1485, 384] on icon at bounding box center [1485, 385] width 50 height 41
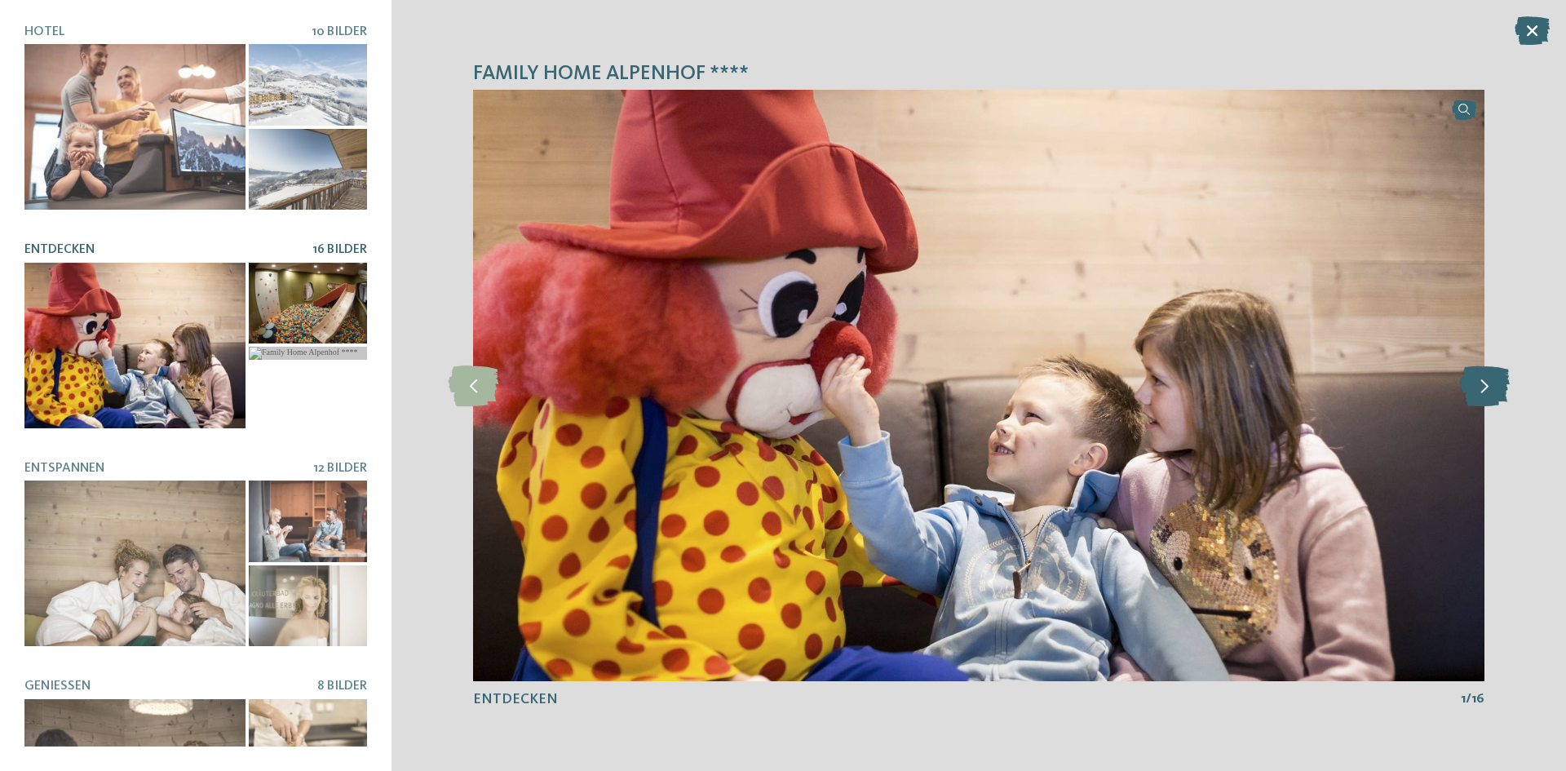
click at [1485, 384] on icon at bounding box center [1485, 385] width 50 height 41
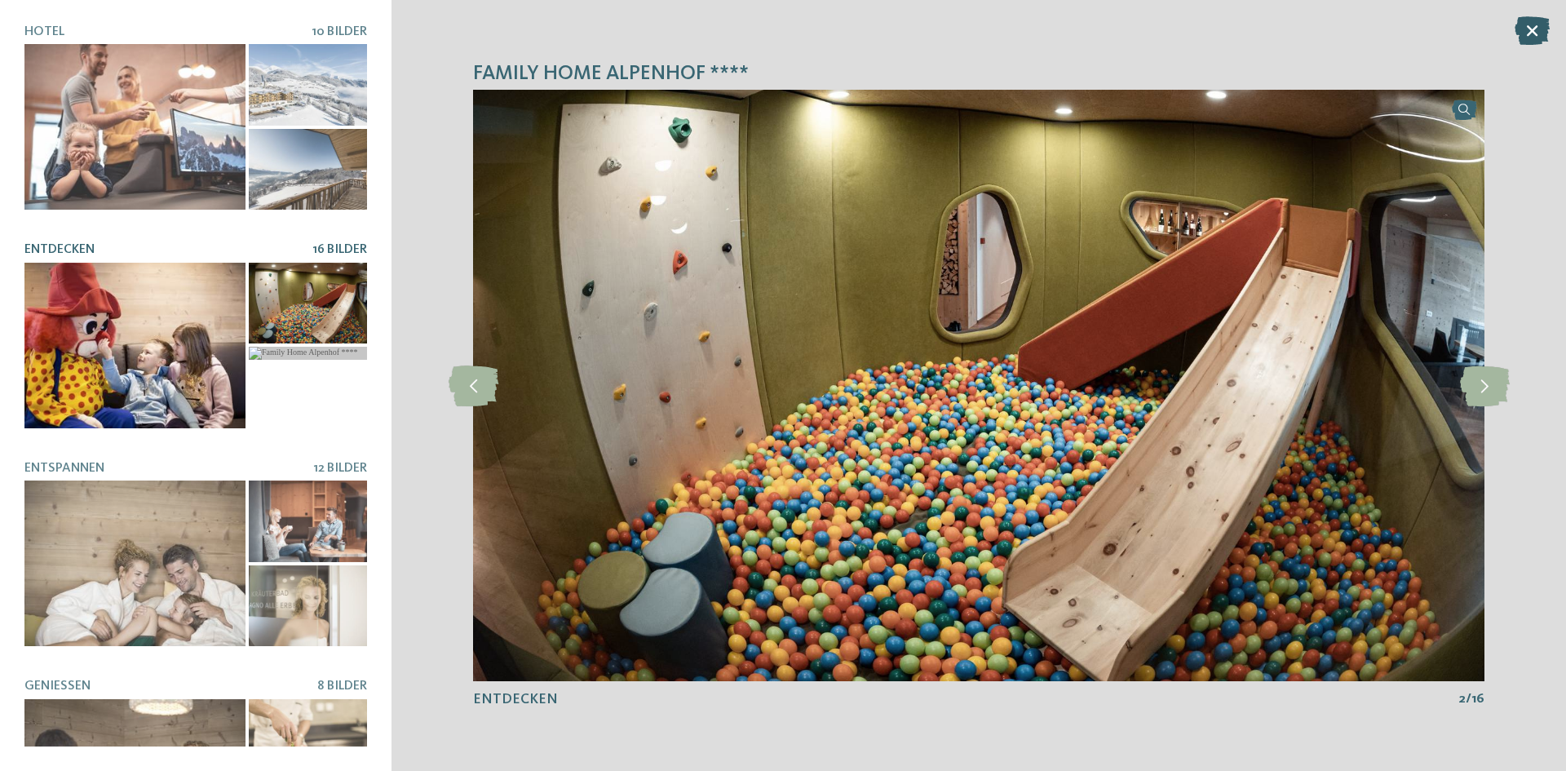
click at [1534, 24] on icon at bounding box center [1532, 30] width 35 height 29
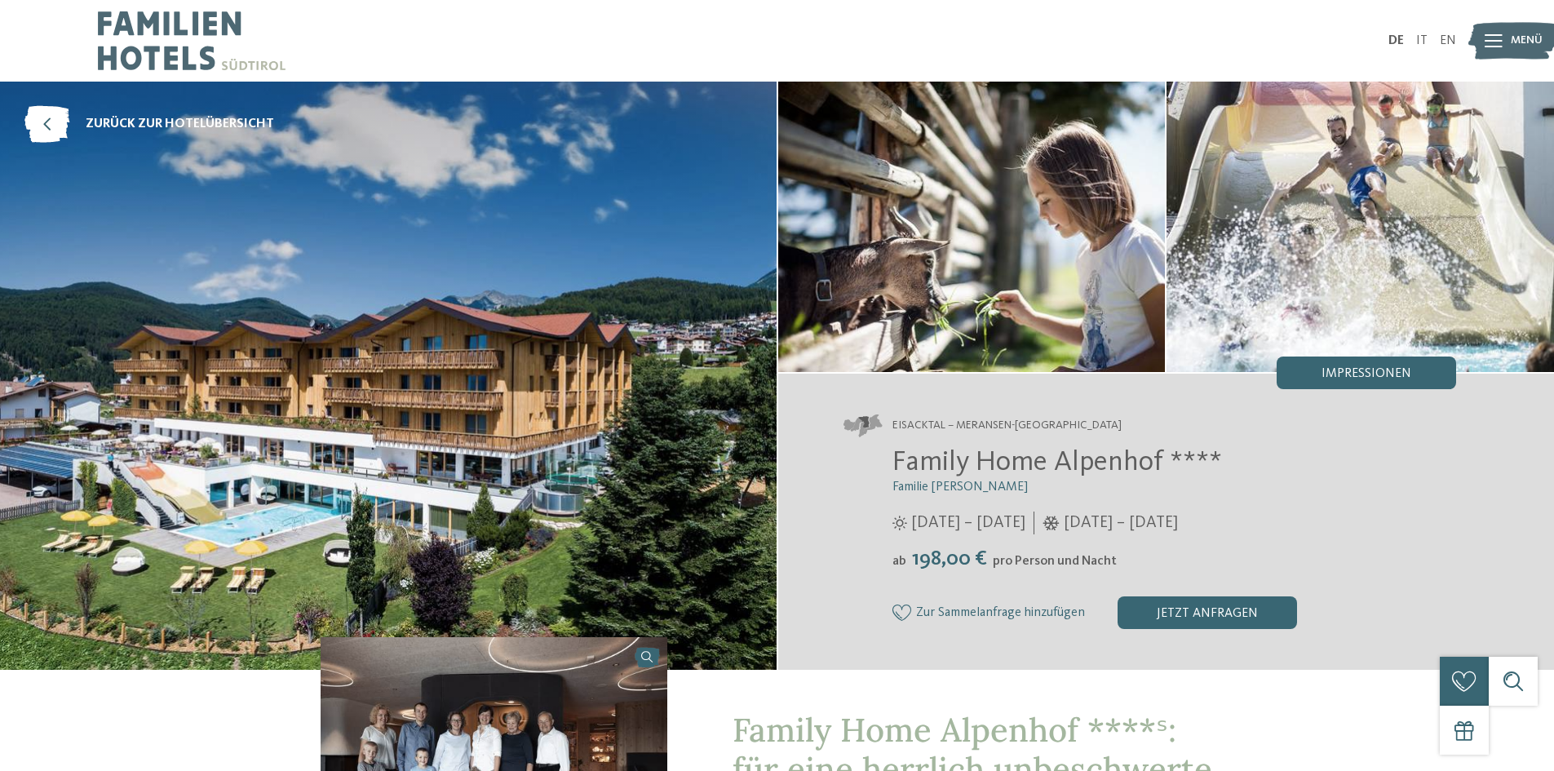
click at [1055, 257] on img at bounding box center [971, 227] width 387 height 290
click at [1384, 370] on span "Impressionen" at bounding box center [1366, 373] width 90 height 13
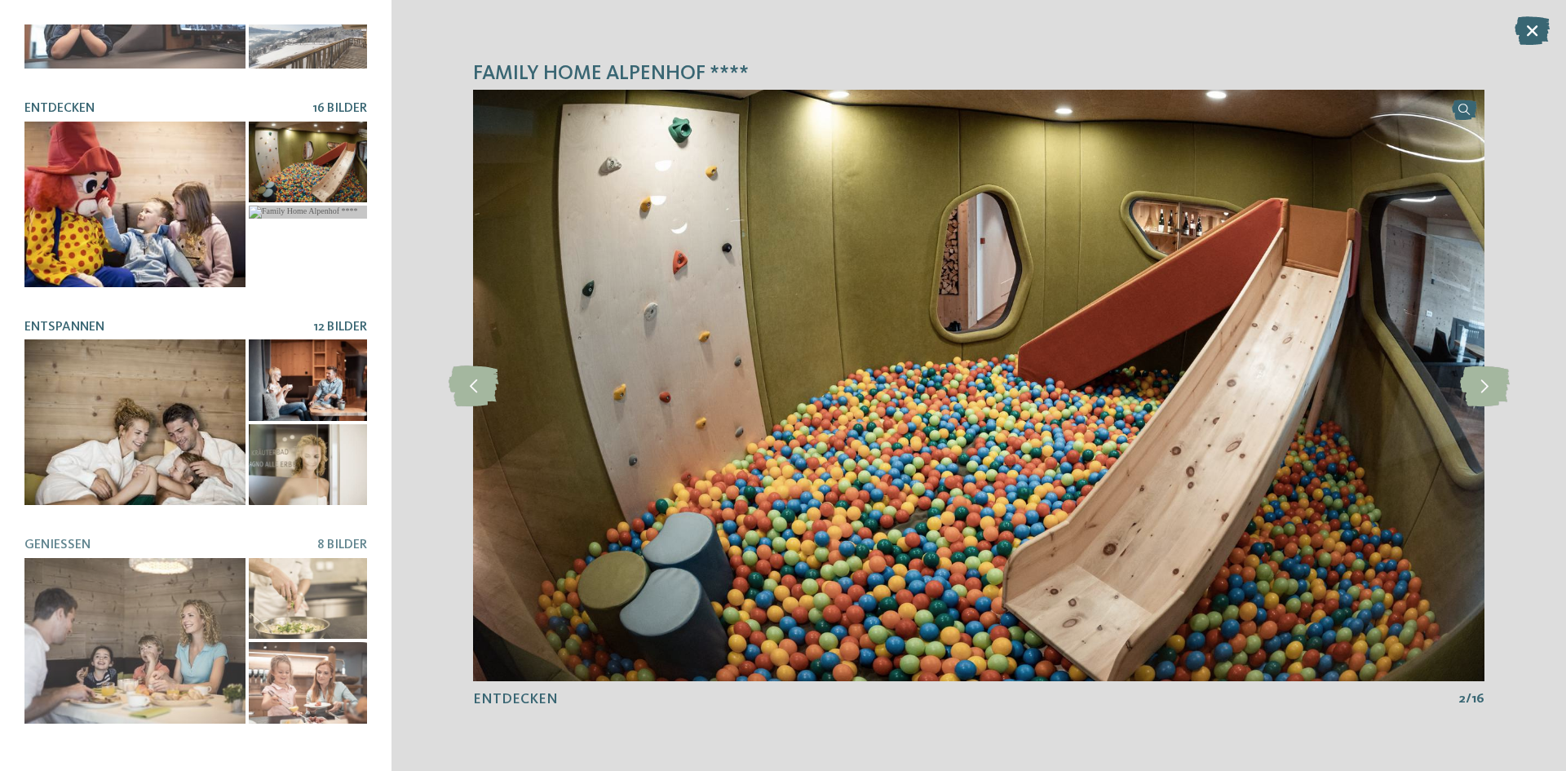
scroll to position [316, 0]
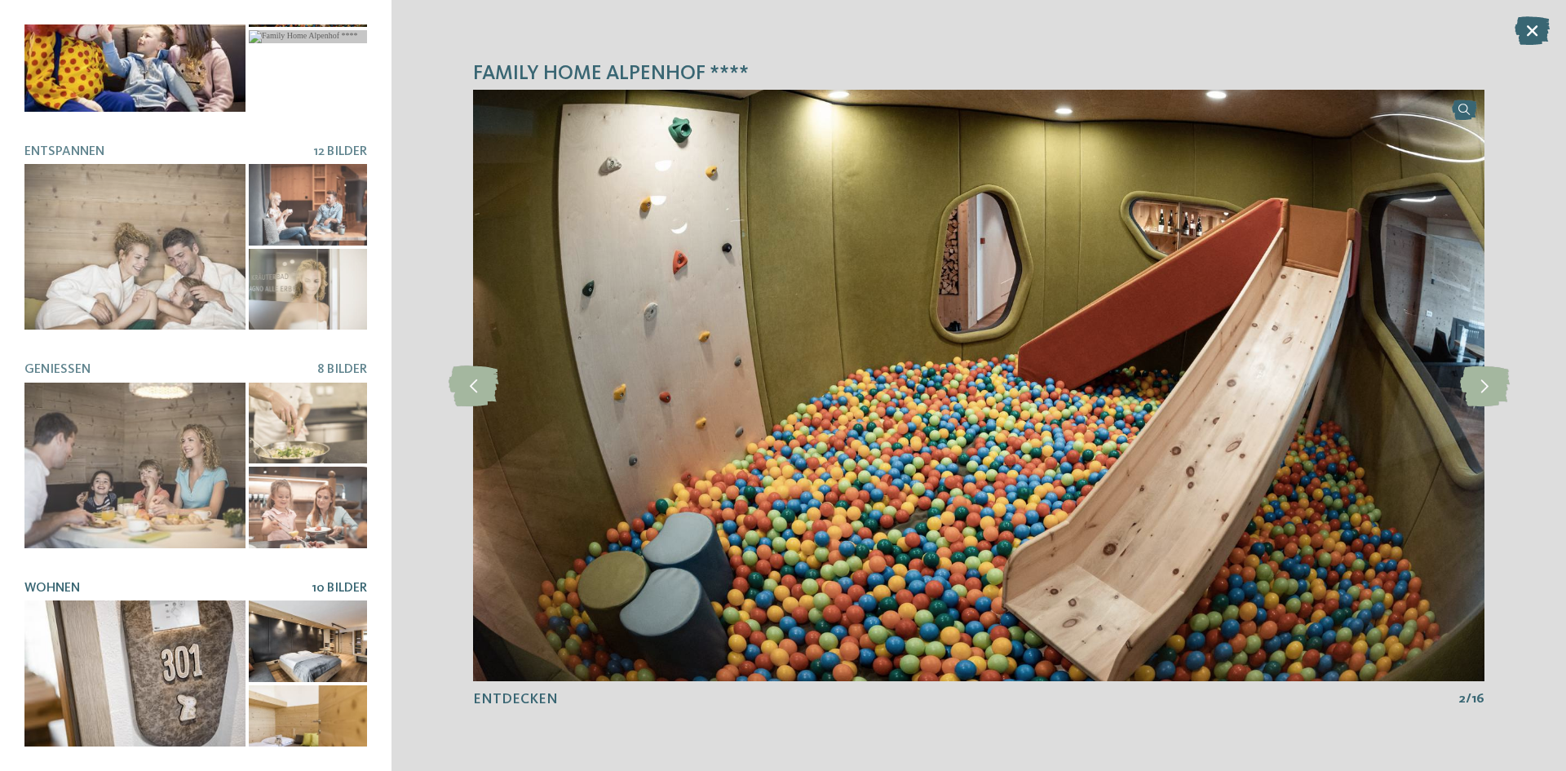
click at [144, 619] on div at bounding box center [134, 683] width 221 height 166
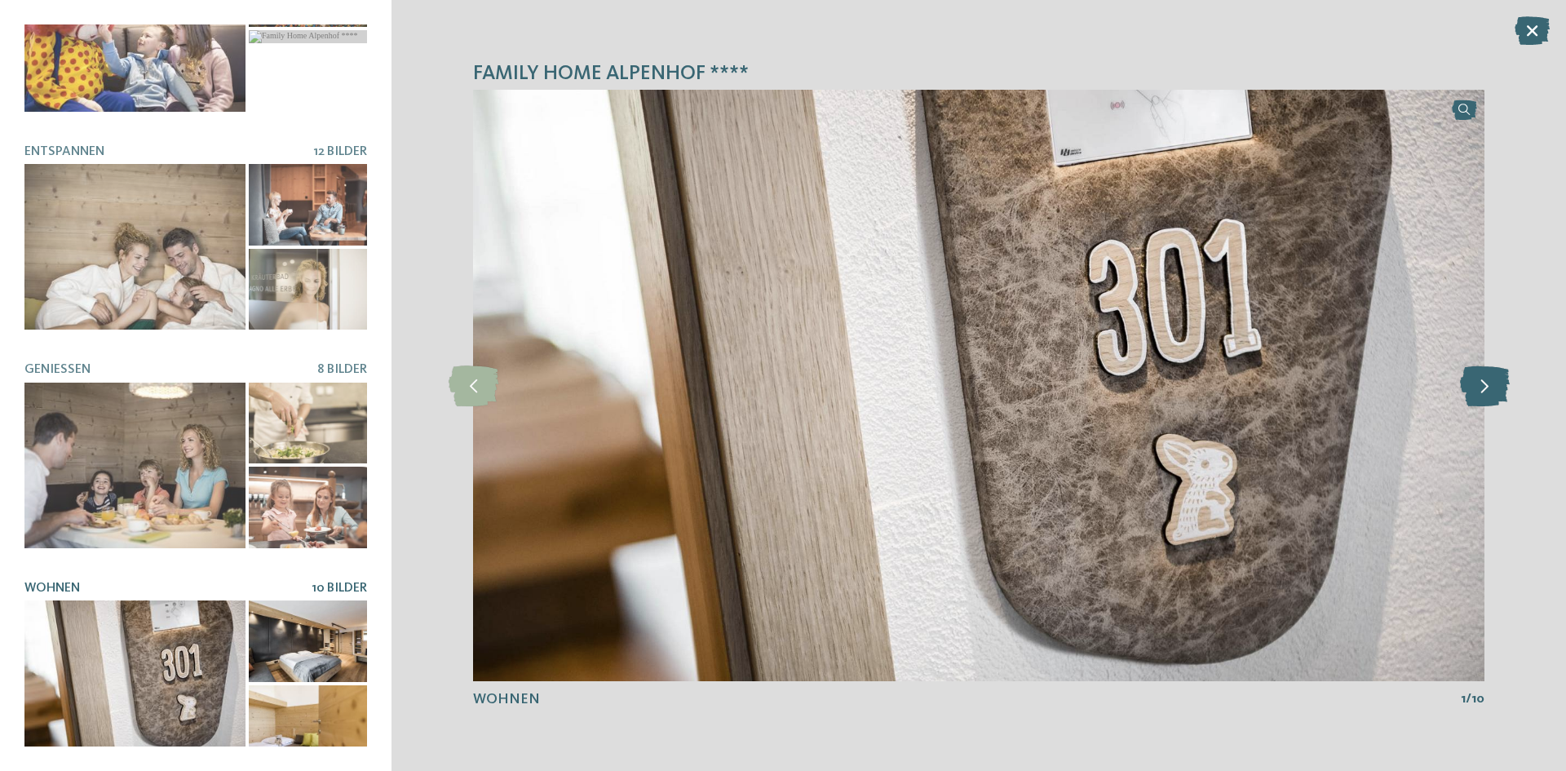
click at [1499, 369] on icon at bounding box center [1485, 385] width 50 height 41
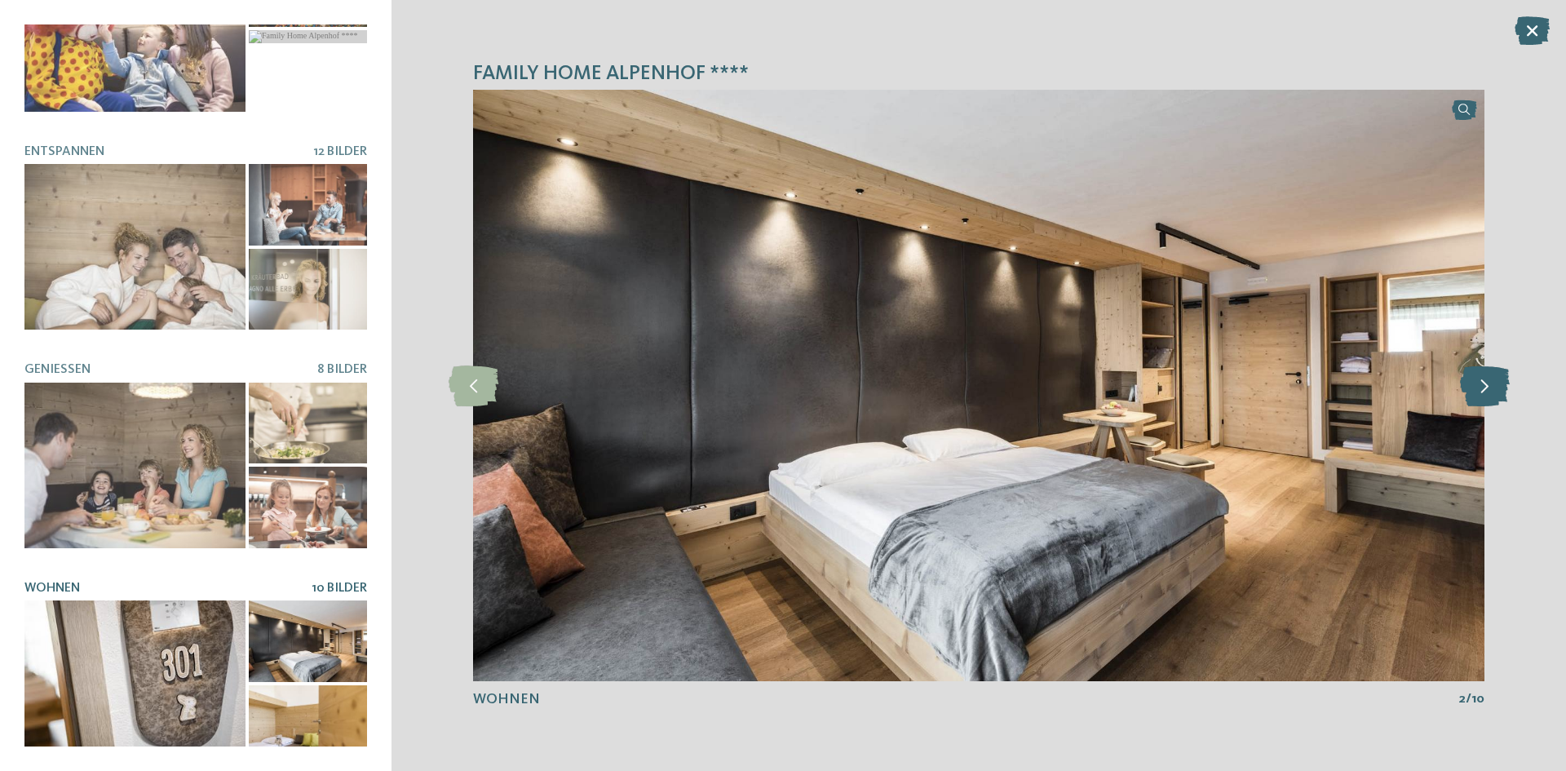
click at [1499, 369] on icon at bounding box center [1485, 385] width 50 height 41
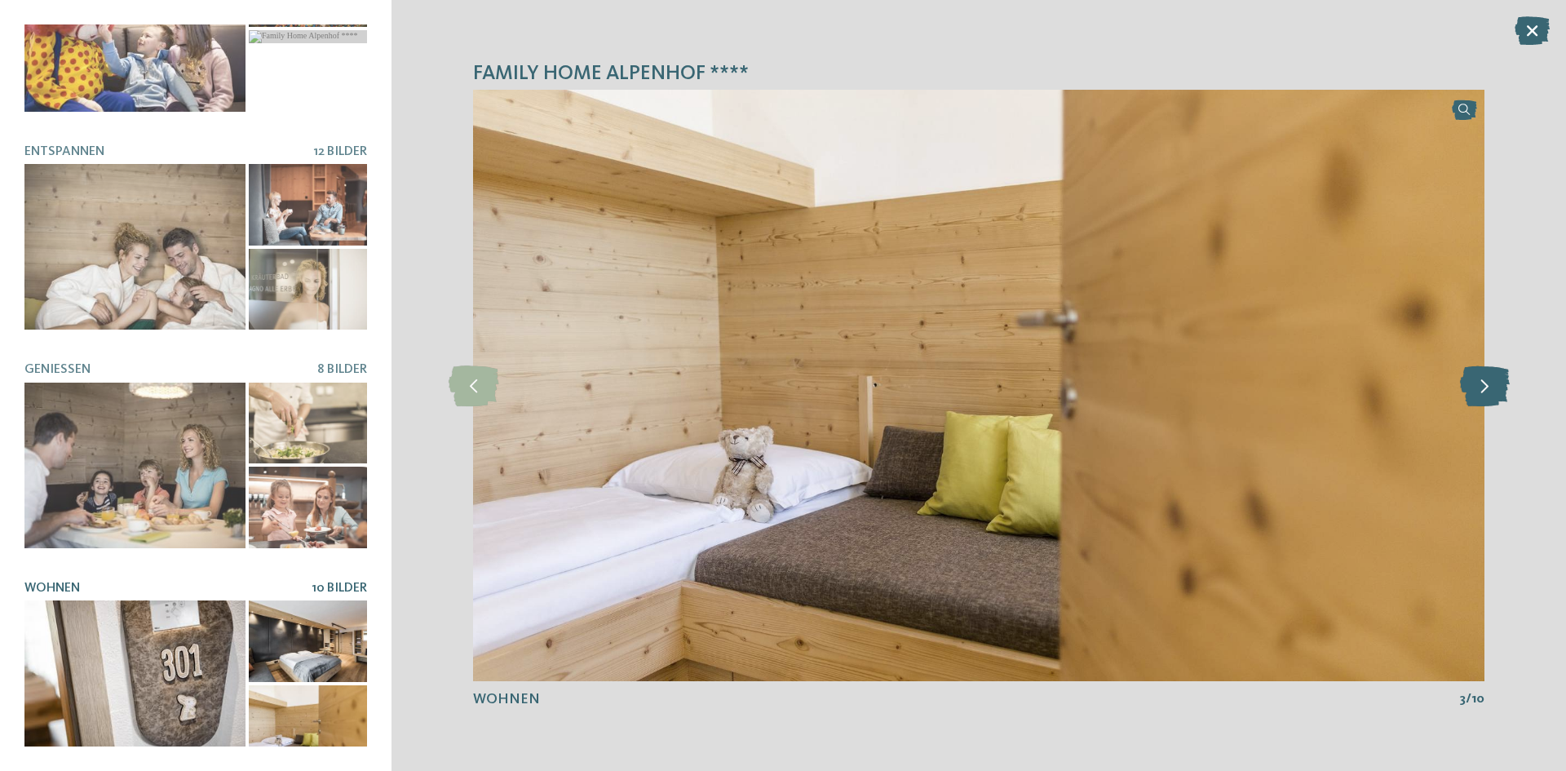
click at [1499, 369] on icon at bounding box center [1485, 385] width 50 height 41
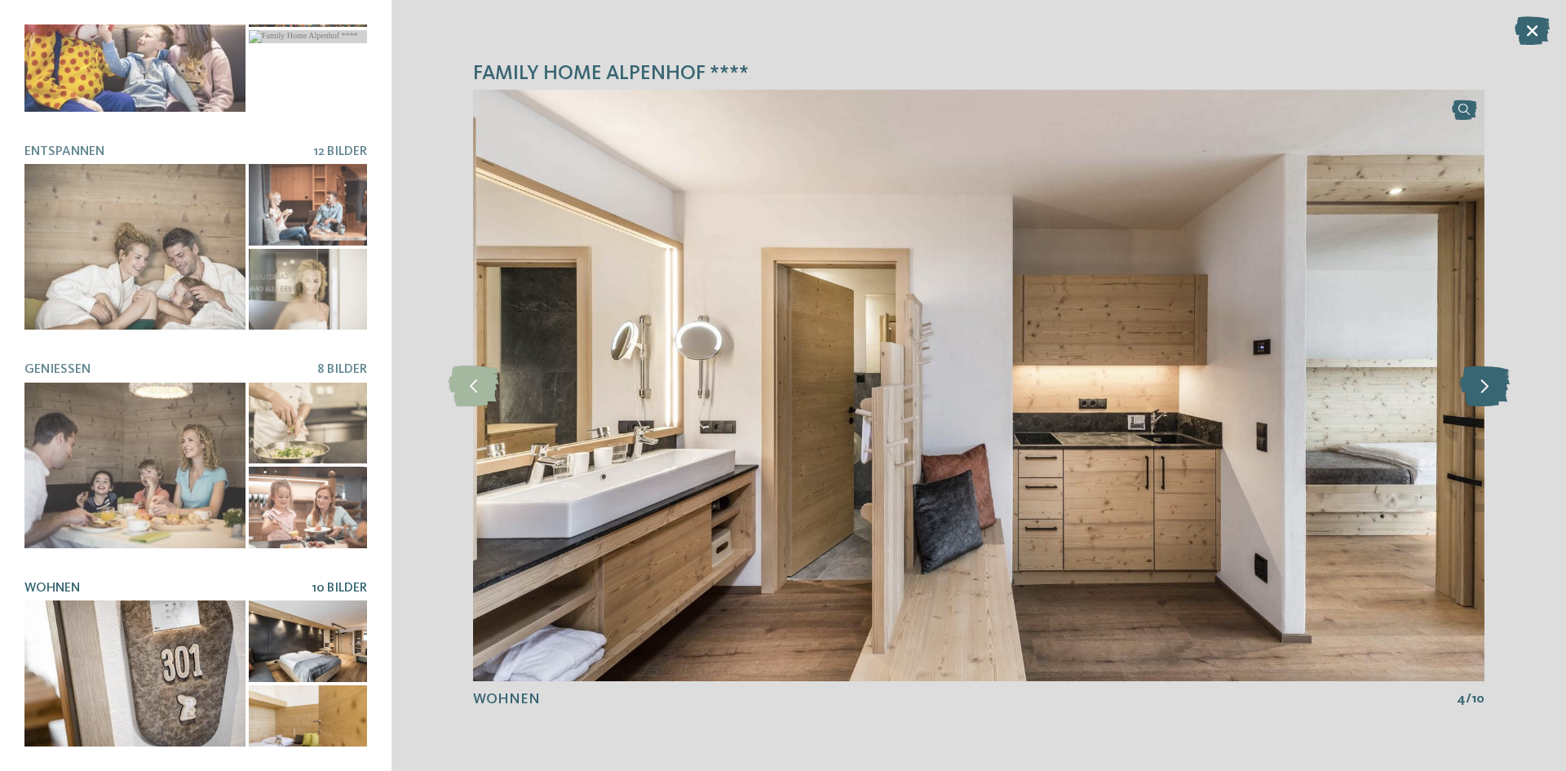
click at [1499, 369] on icon at bounding box center [1485, 385] width 50 height 41
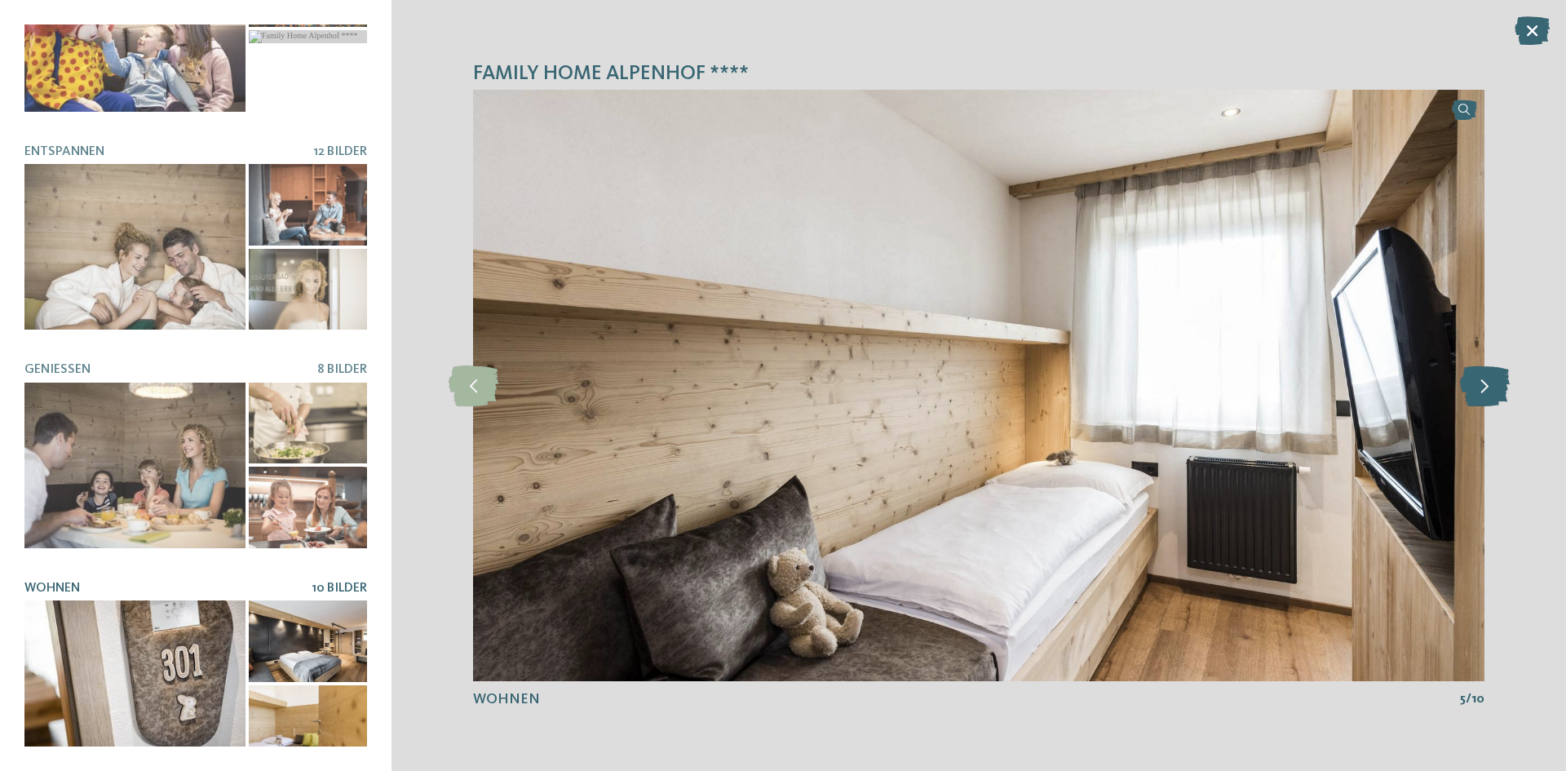
click at [1499, 369] on icon at bounding box center [1485, 385] width 50 height 41
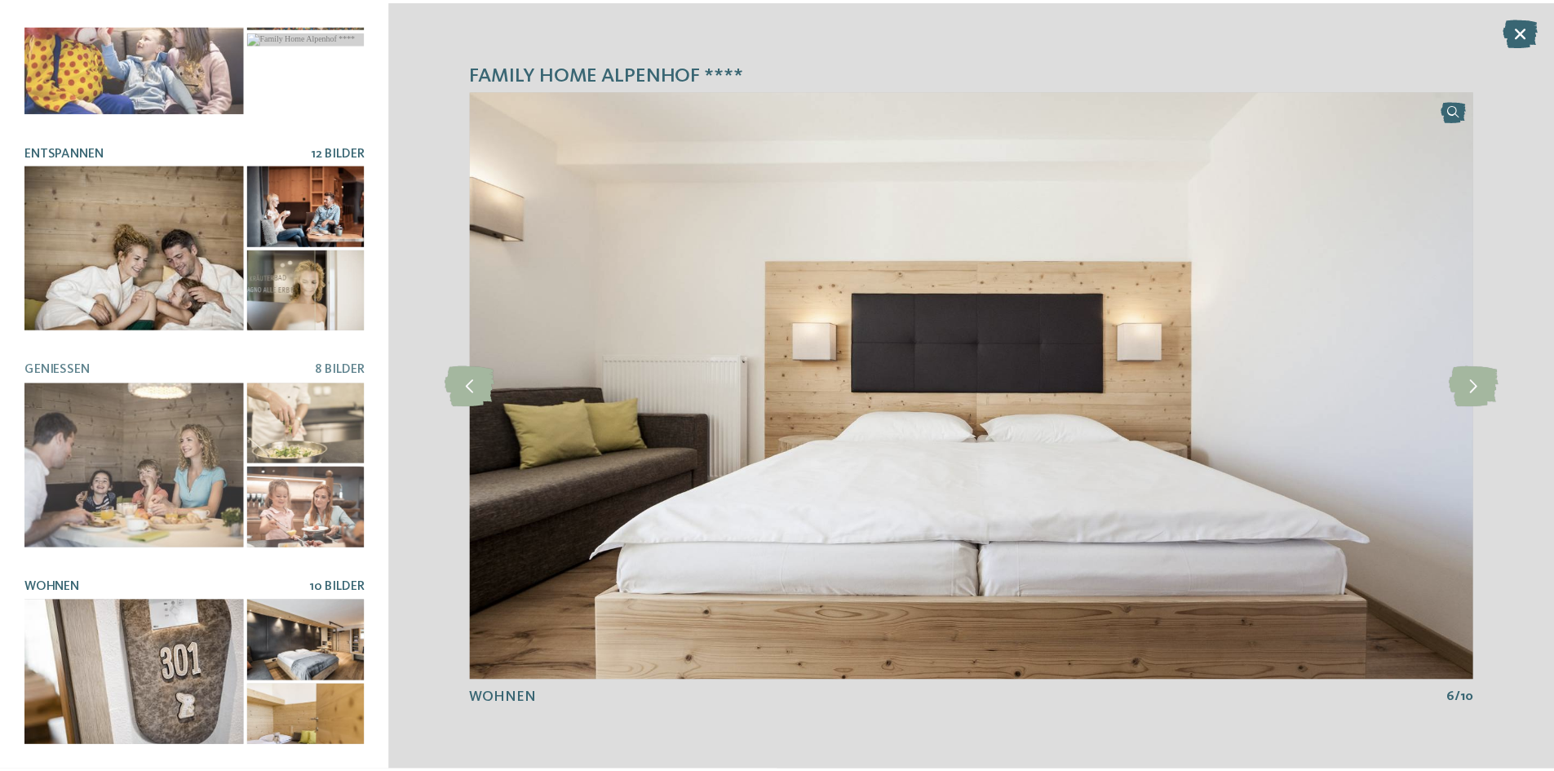
scroll to position [0, 0]
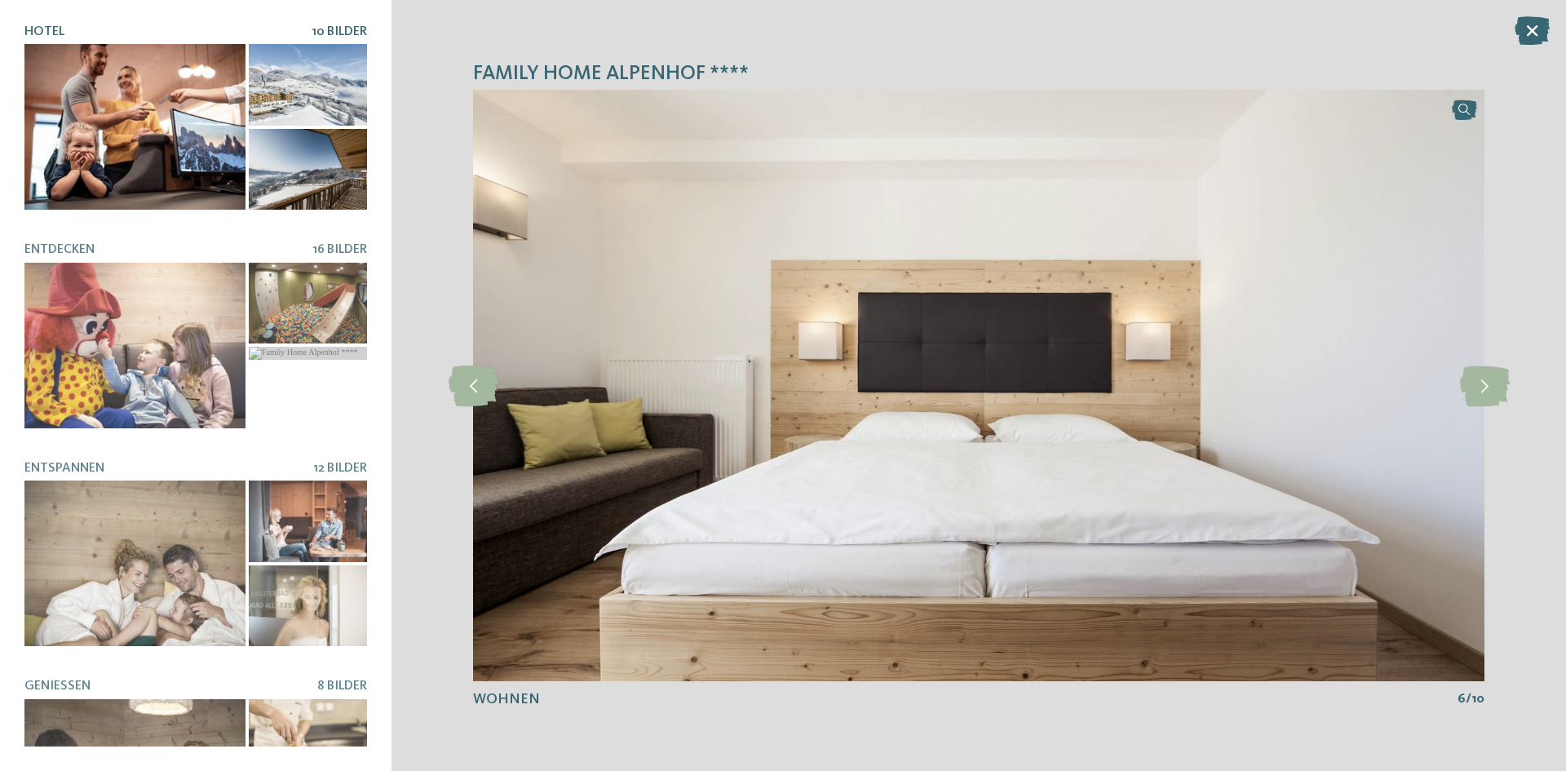
click at [172, 117] on div at bounding box center [134, 127] width 221 height 166
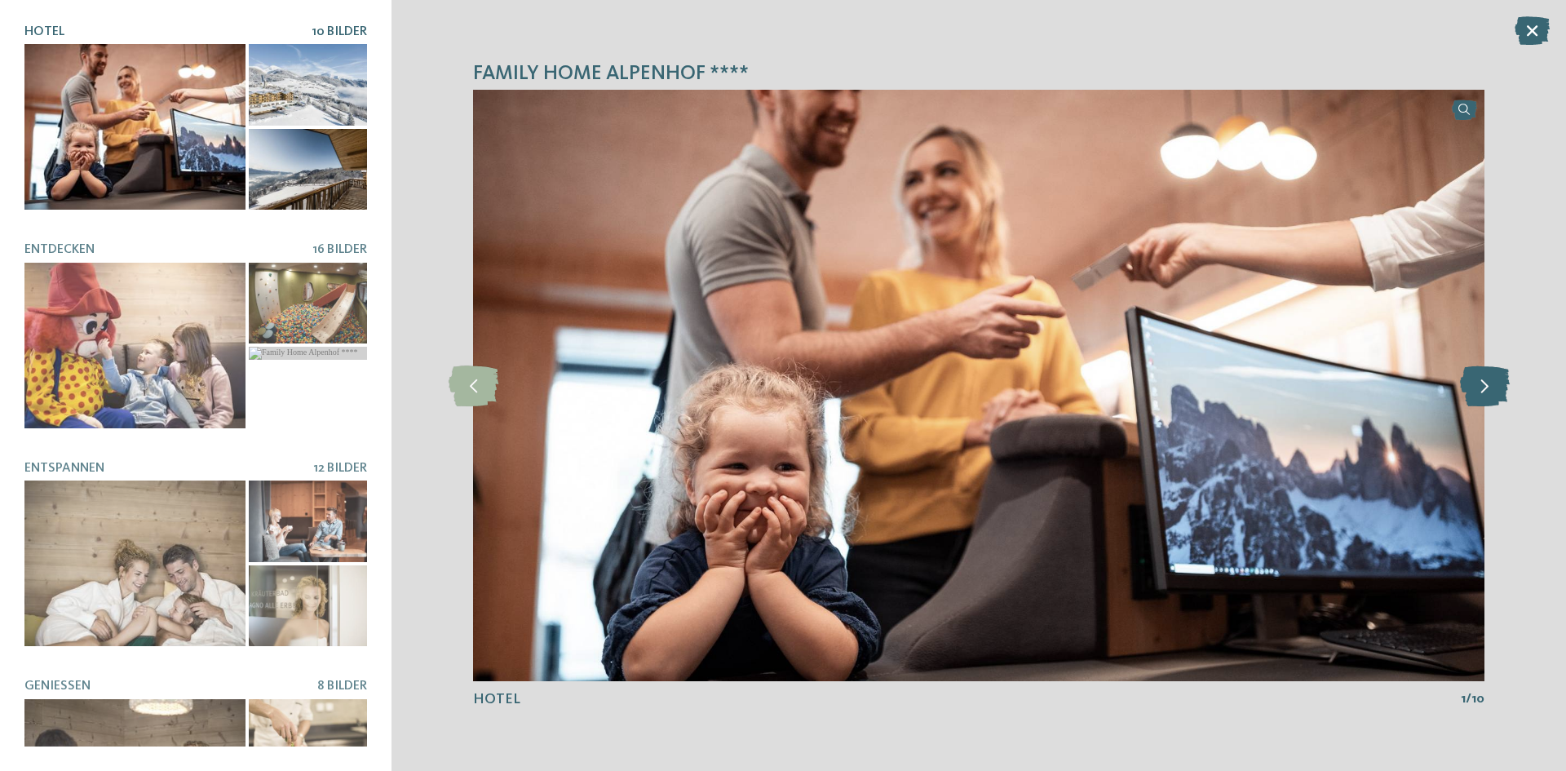
click at [1495, 384] on icon at bounding box center [1485, 385] width 50 height 41
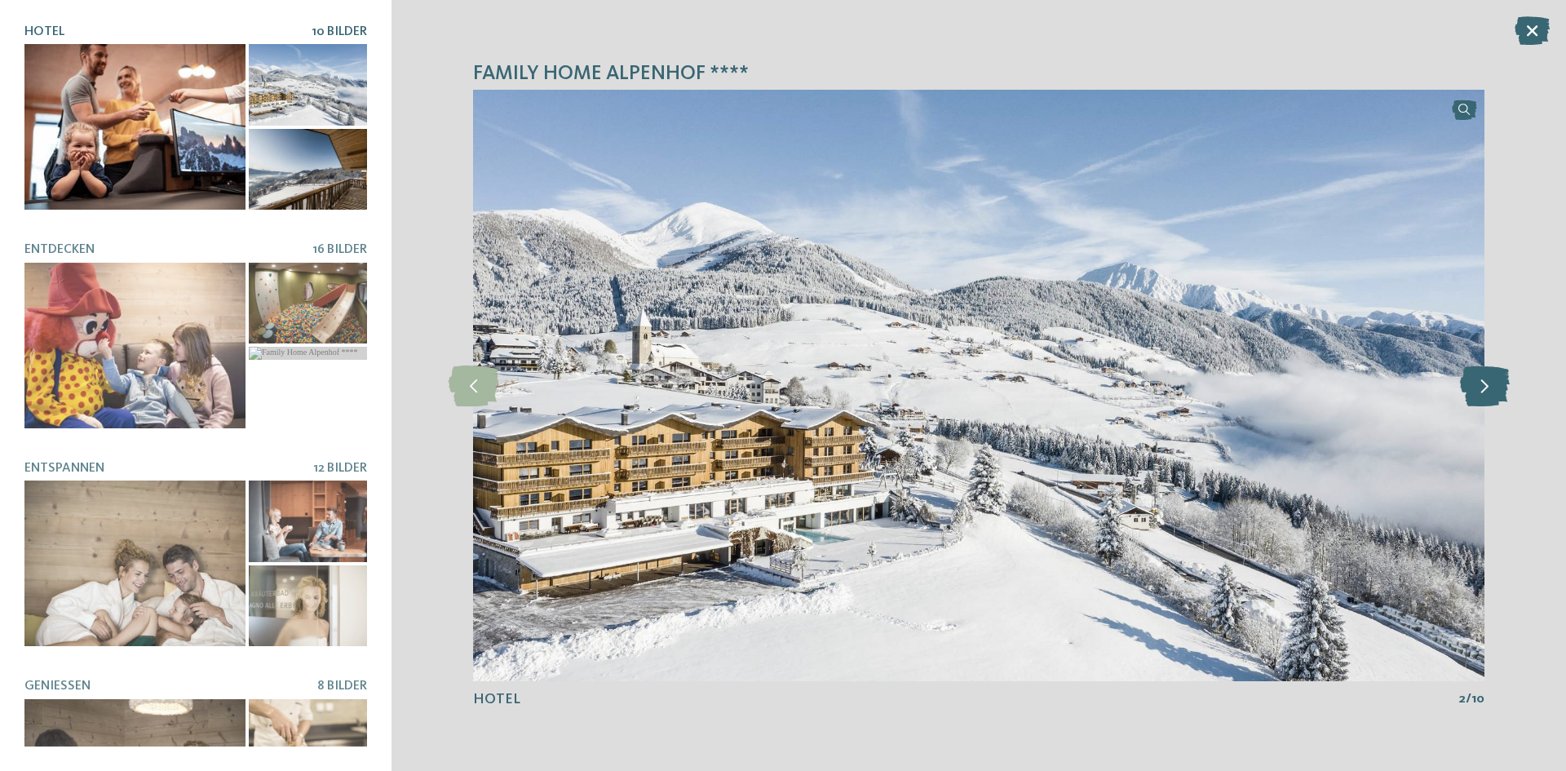
click at [1495, 384] on icon at bounding box center [1485, 385] width 50 height 41
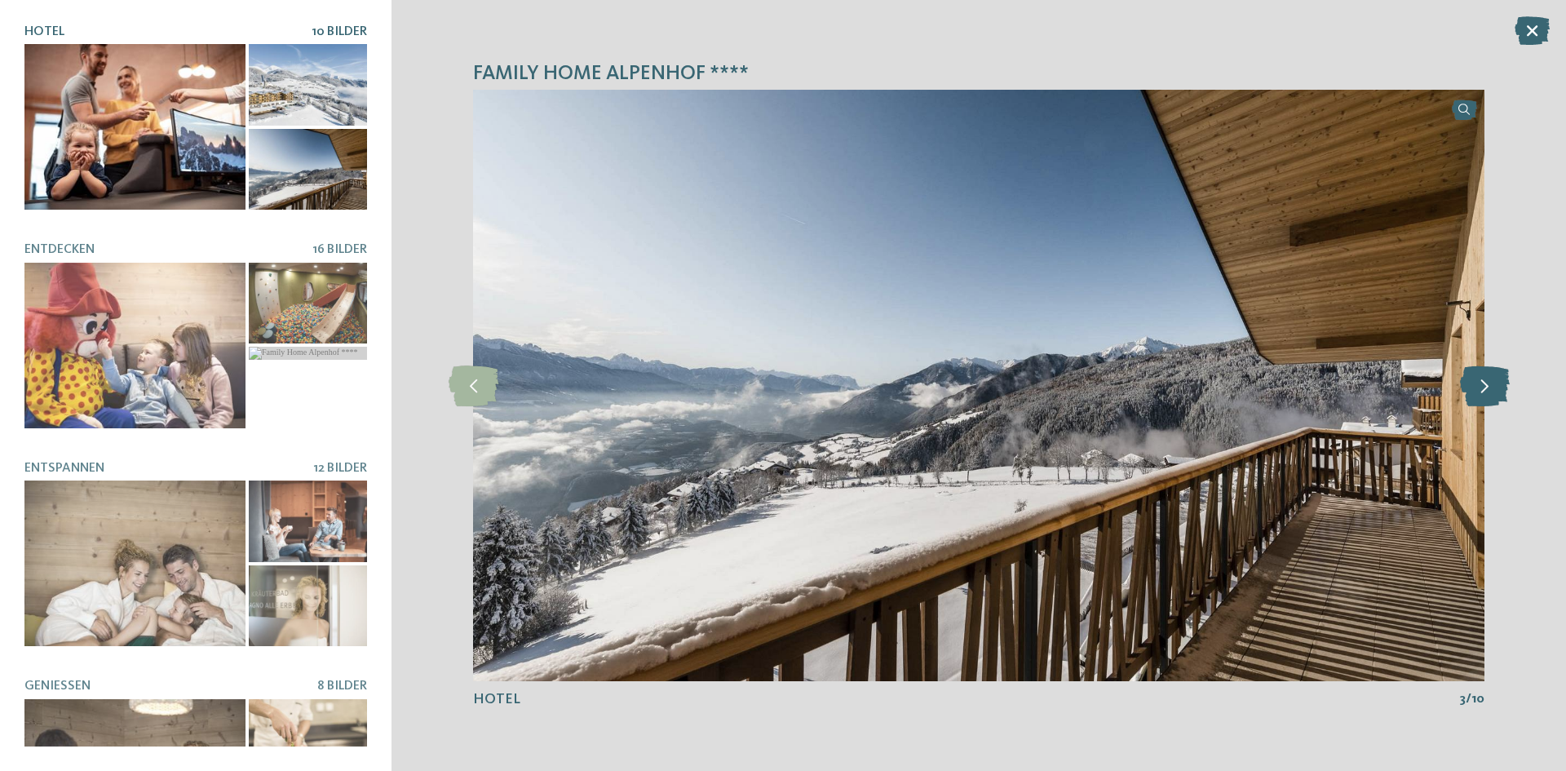
click at [1495, 384] on icon at bounding box center [1485, 385] width 50 height 41
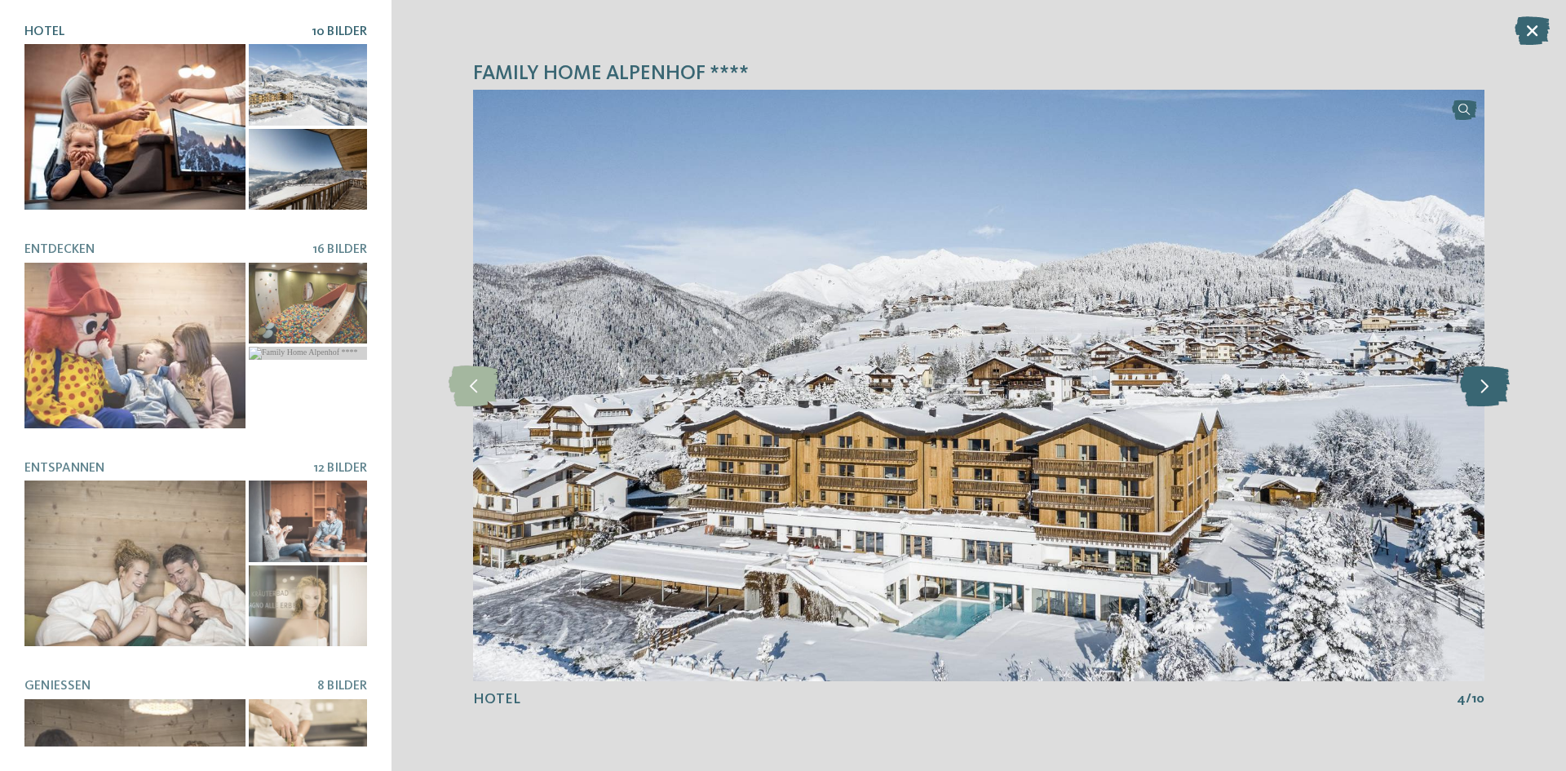
click at [1495, 384] on icon at bounding box center [1485, 385] width 50 height 41
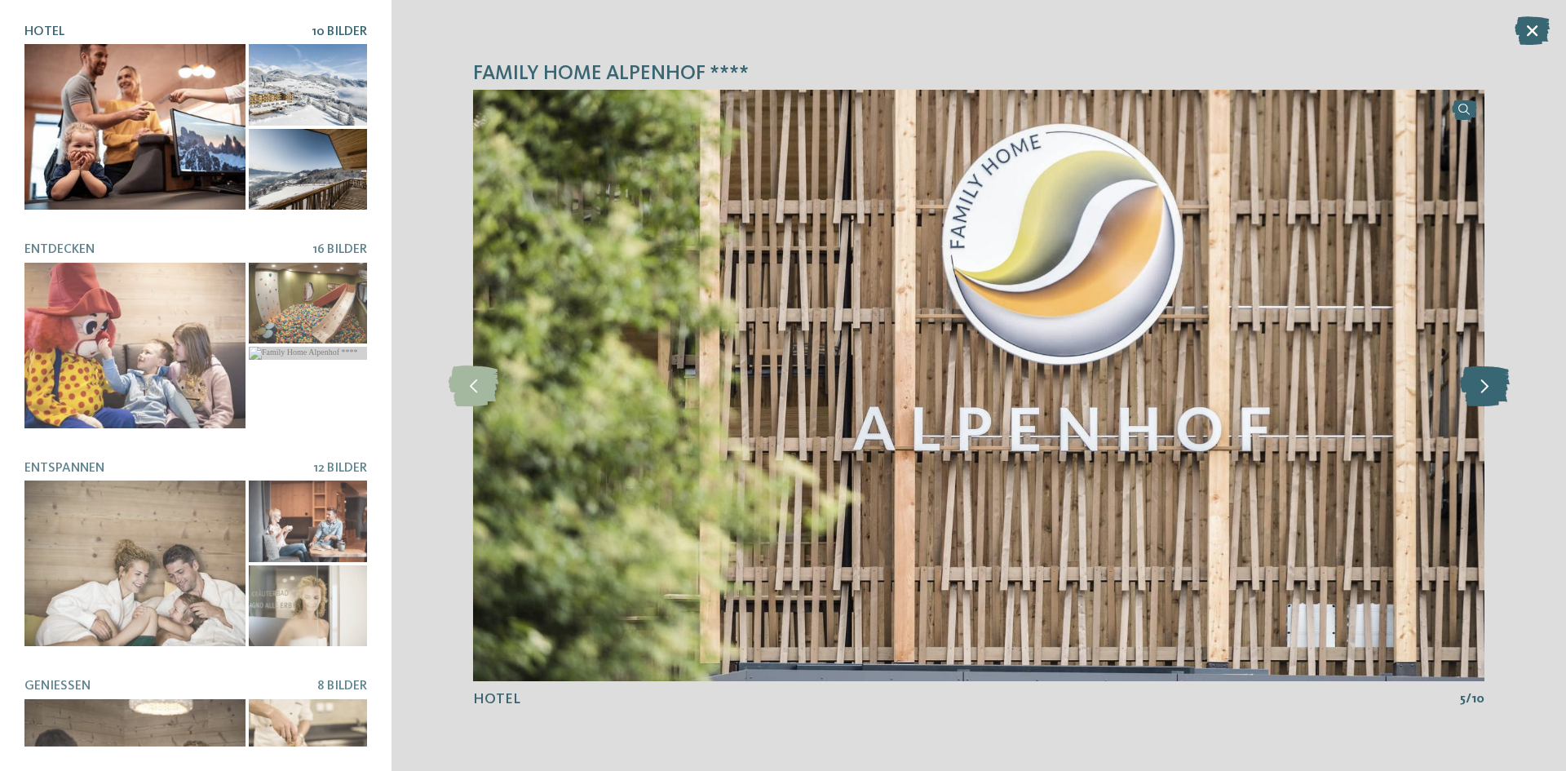
click at [1495, 384] on icon at bounding box center [1485, 385] width 50 height 41
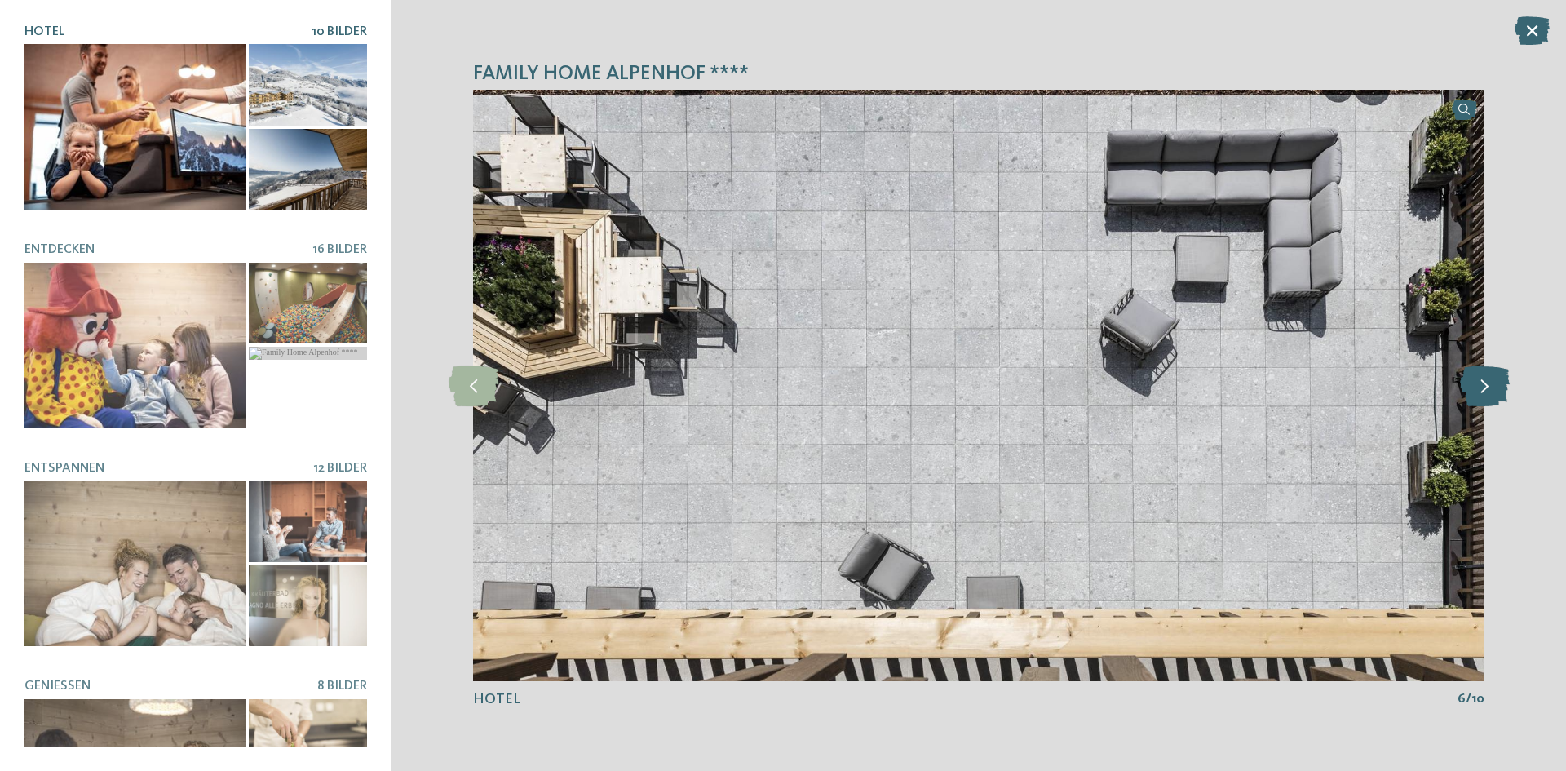
click at [1495, 384] on icon at bounding box center [1485, 385] width 50 height 41
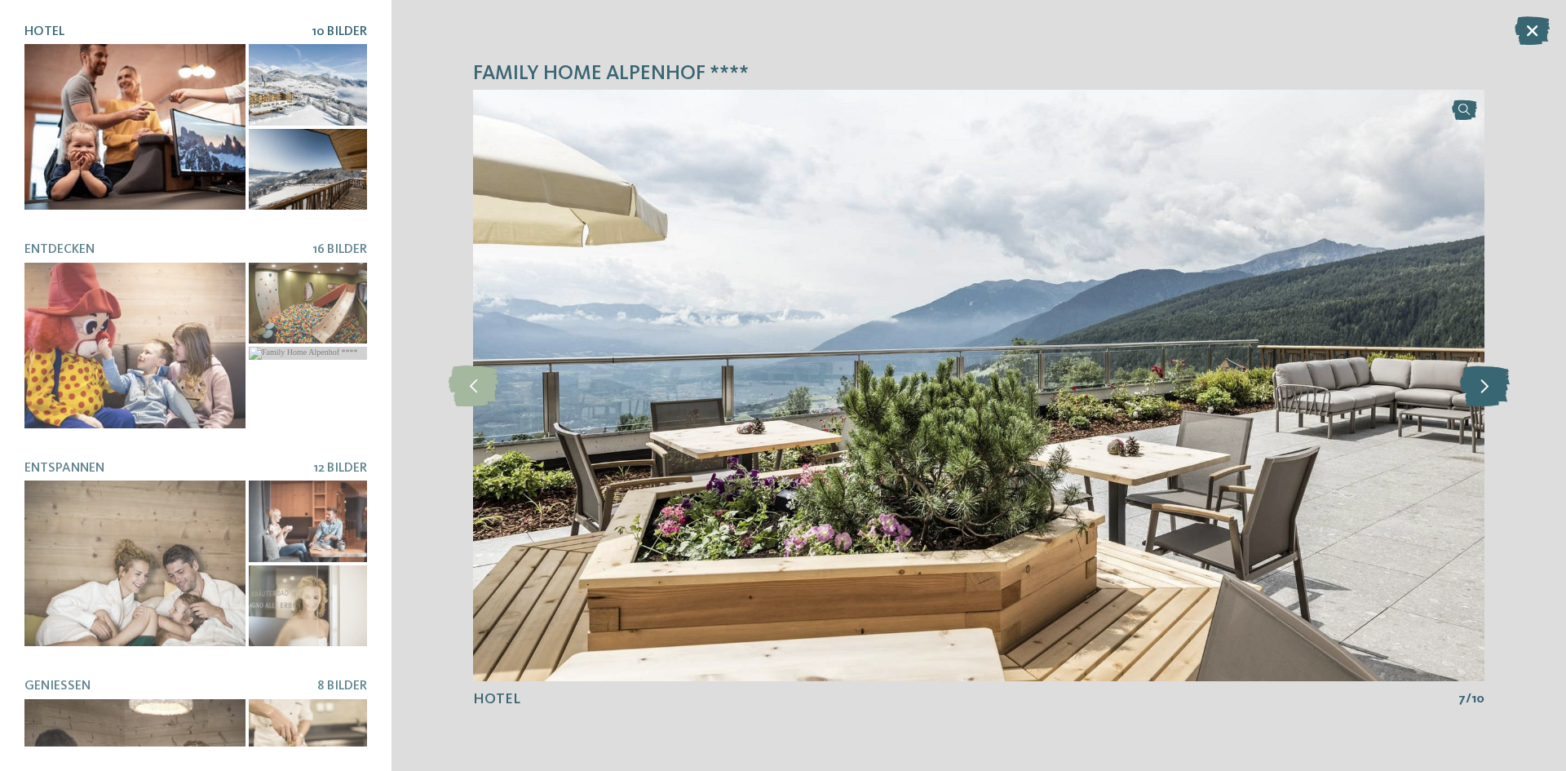
click at [1495, 384] on icon at bounding box center [1485, 385] width 50 height 41
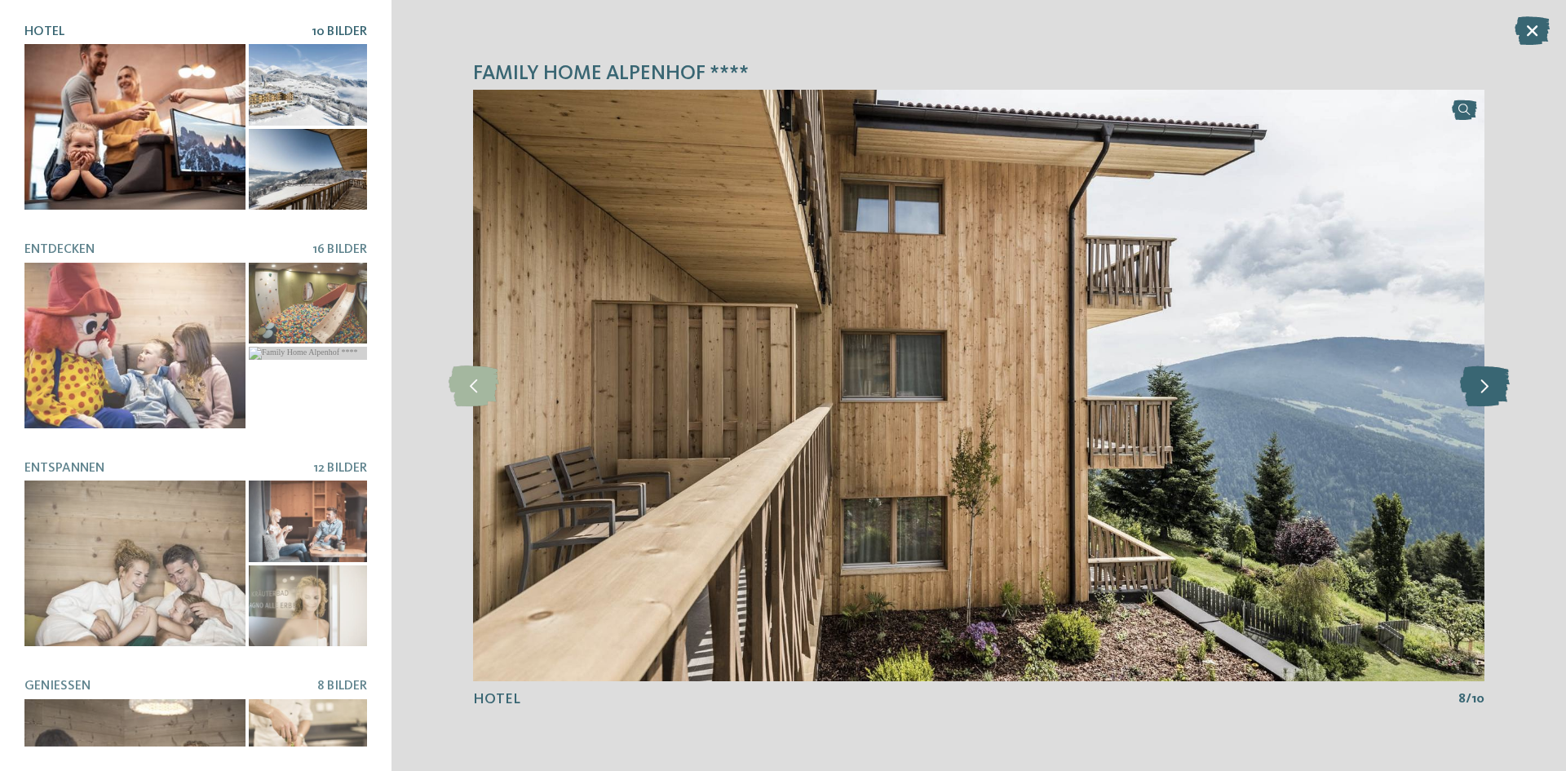
click at [1495, 384] on icon at bounding box center [1485, 385] width 50 height 41
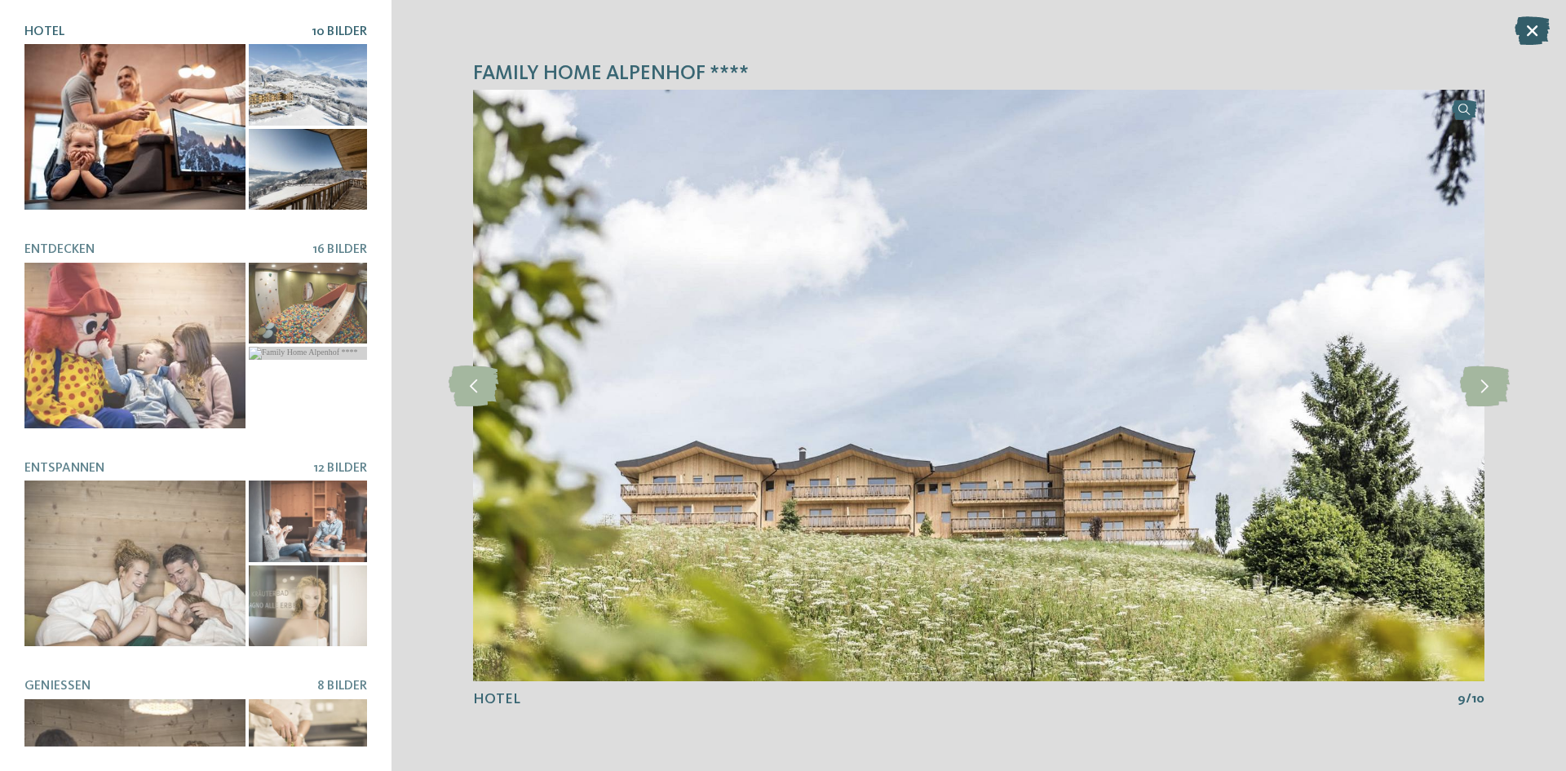
click at [1537, 33] on icon at bounding box center [1532, 30] width 35 height 29
